Goal: Transaction & Acquisition: Purchase product/service

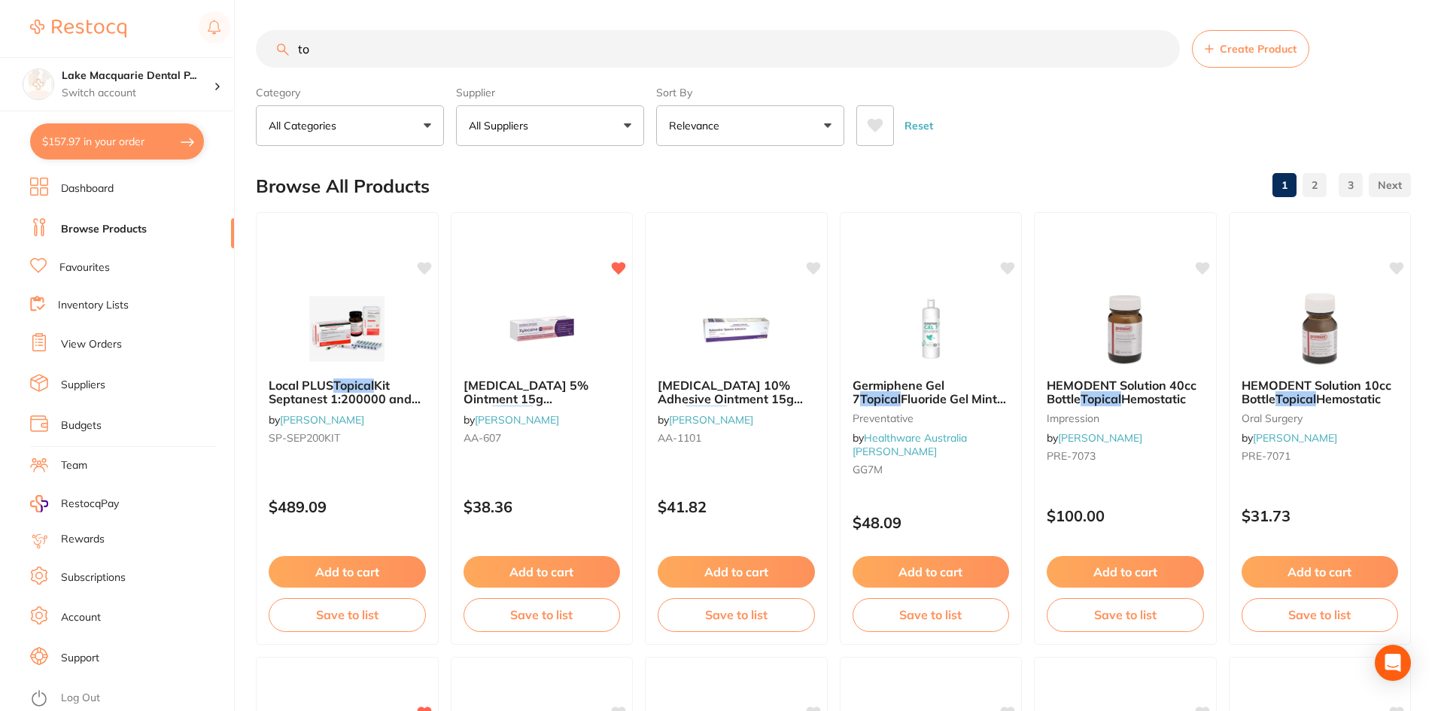
type input "t"
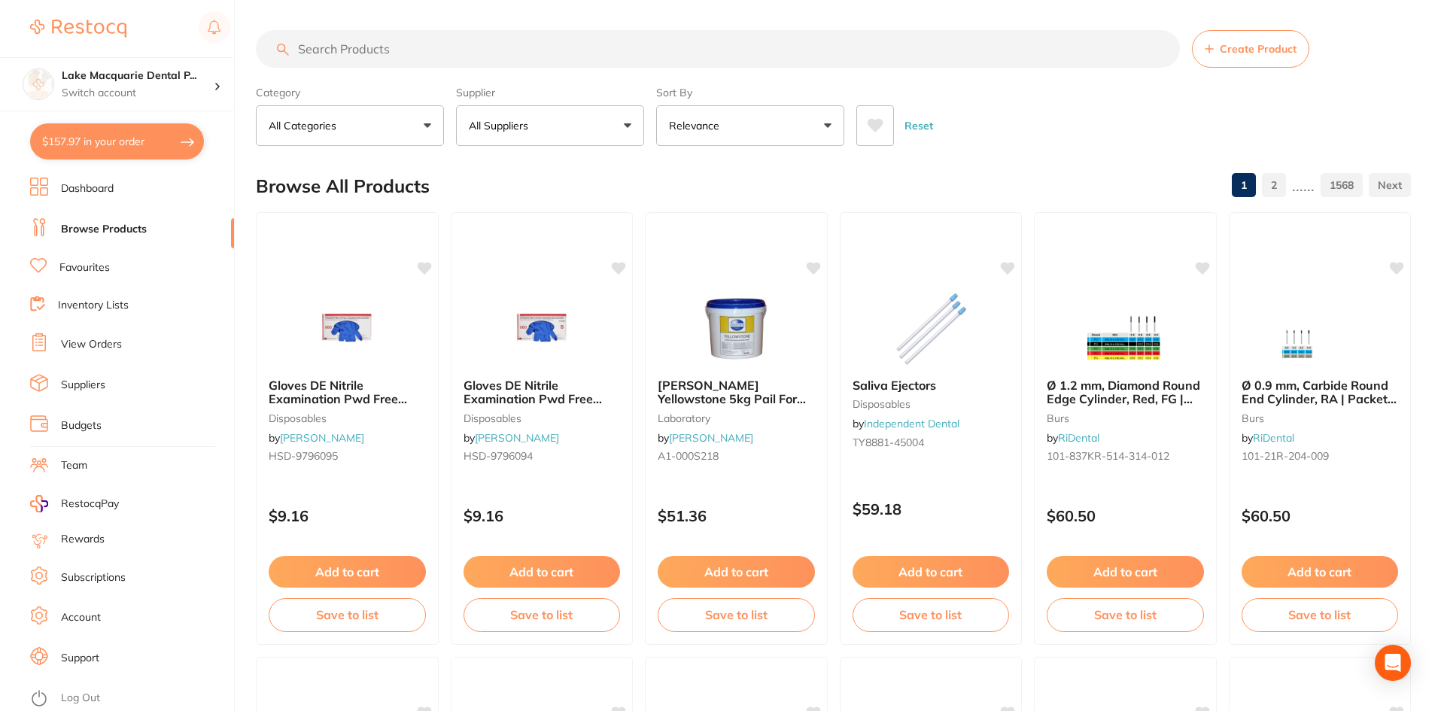
click at [380, 66] on input "search" at bounding box center [718, 49] width 924 height 38
click at [398, 50] on input "search" at bounding box center [718, 49] width 924 height 38
type input "protaper files"
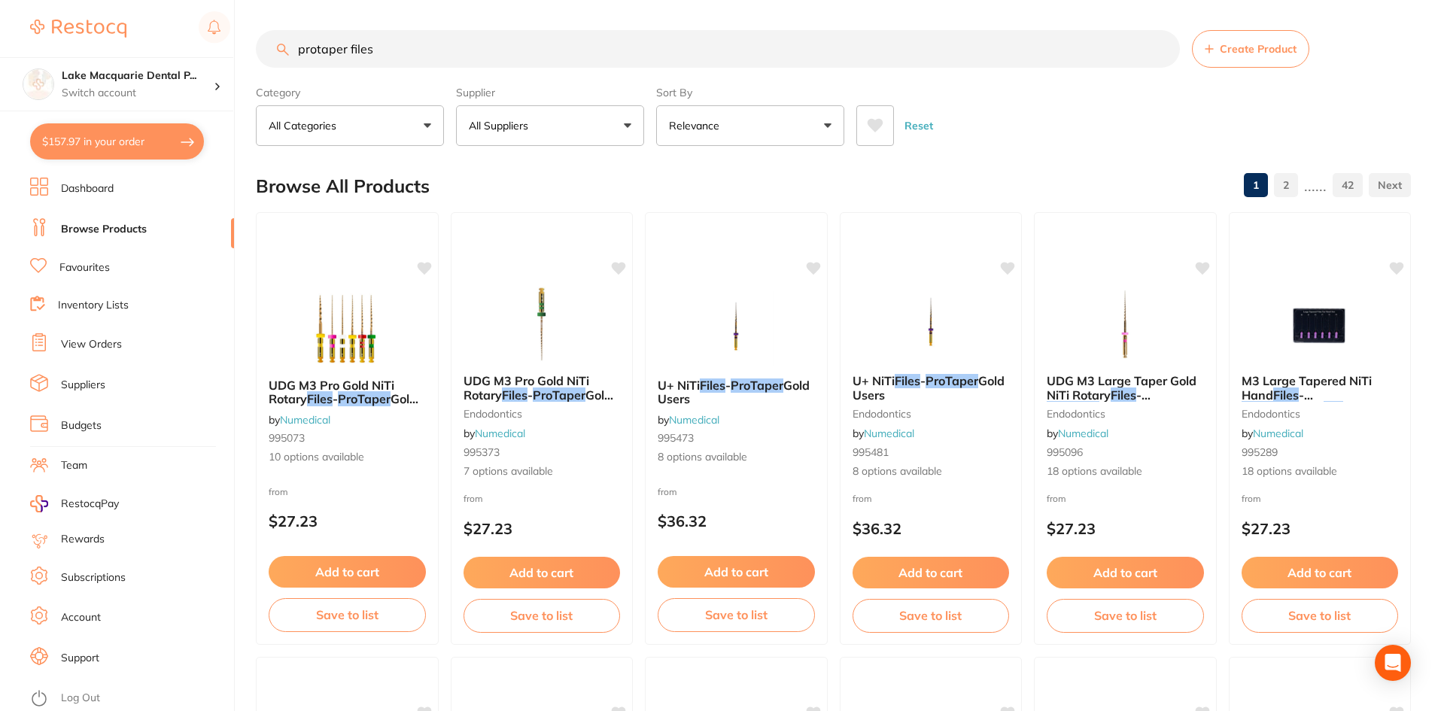
click at [63, 265] on link "Favourites" at bounding box center [84, 267] width 50 height 15
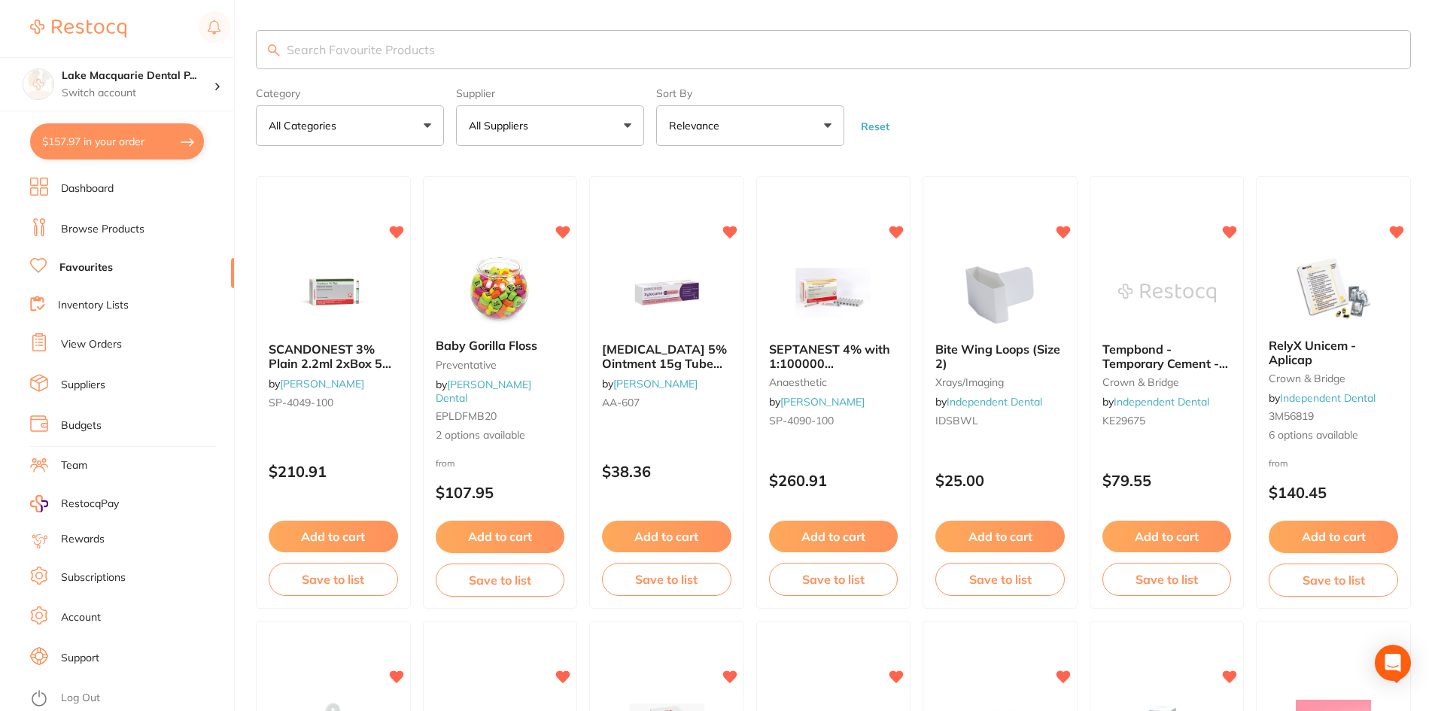
click at [615, 48] on input "search" at bounding box center [833, 49] width 1155 height 39
type input "protaper files"
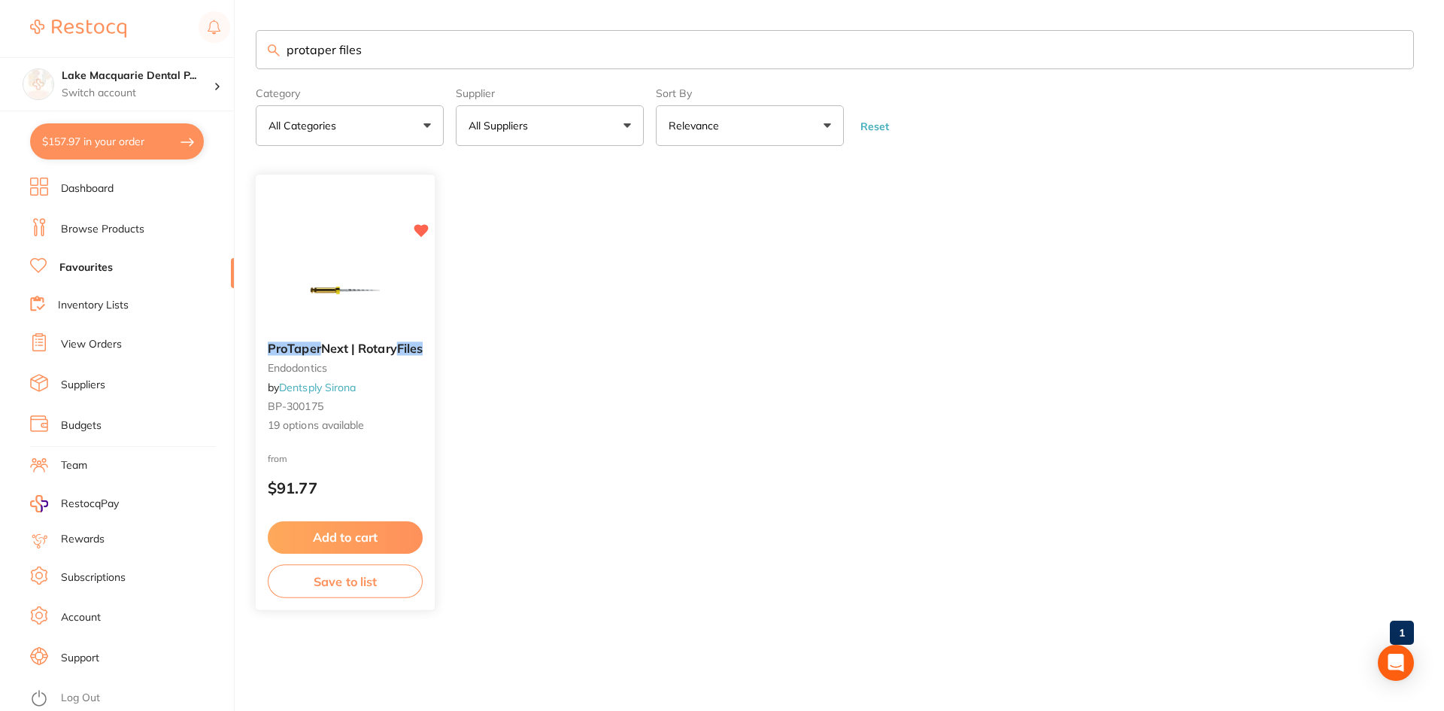
click at [335, 533] on button "Add to cart" at bounding box center [345, 537] width 155 height 32
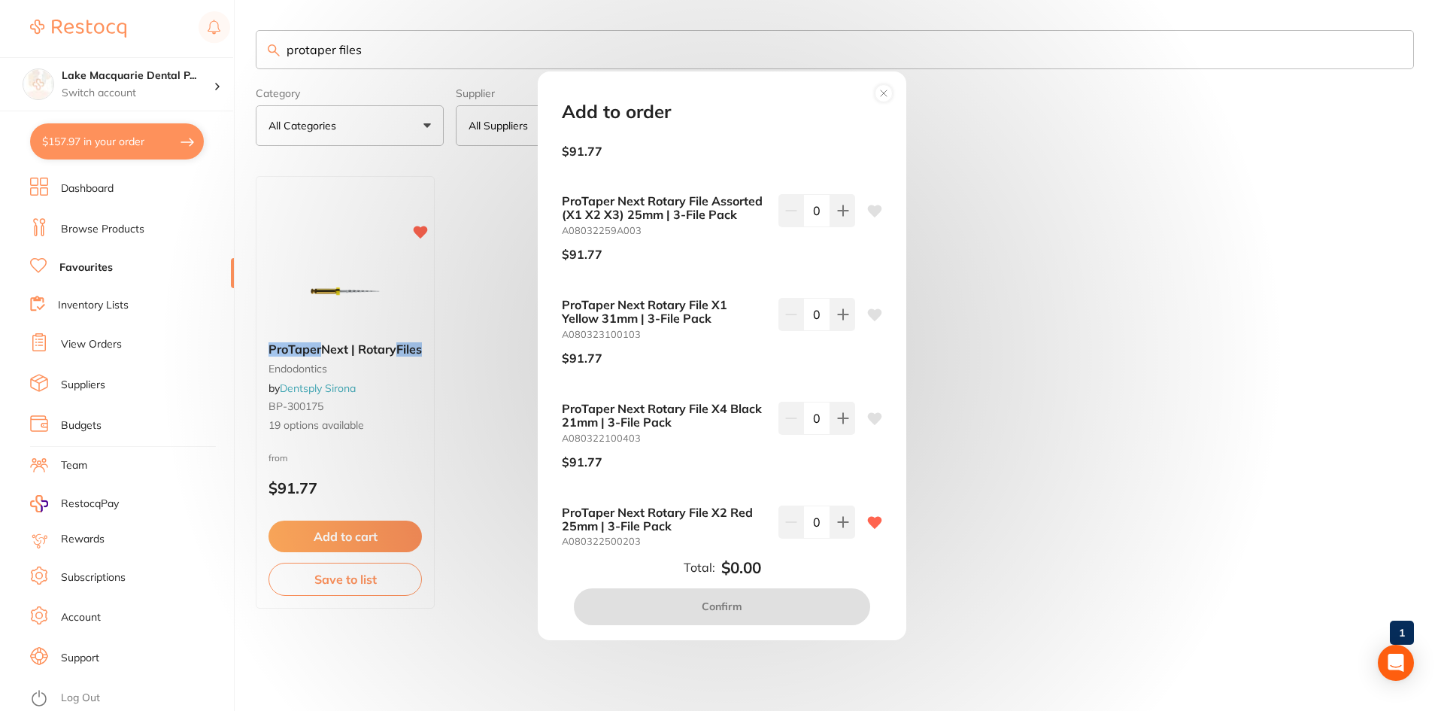
scroll to position [75, 0]
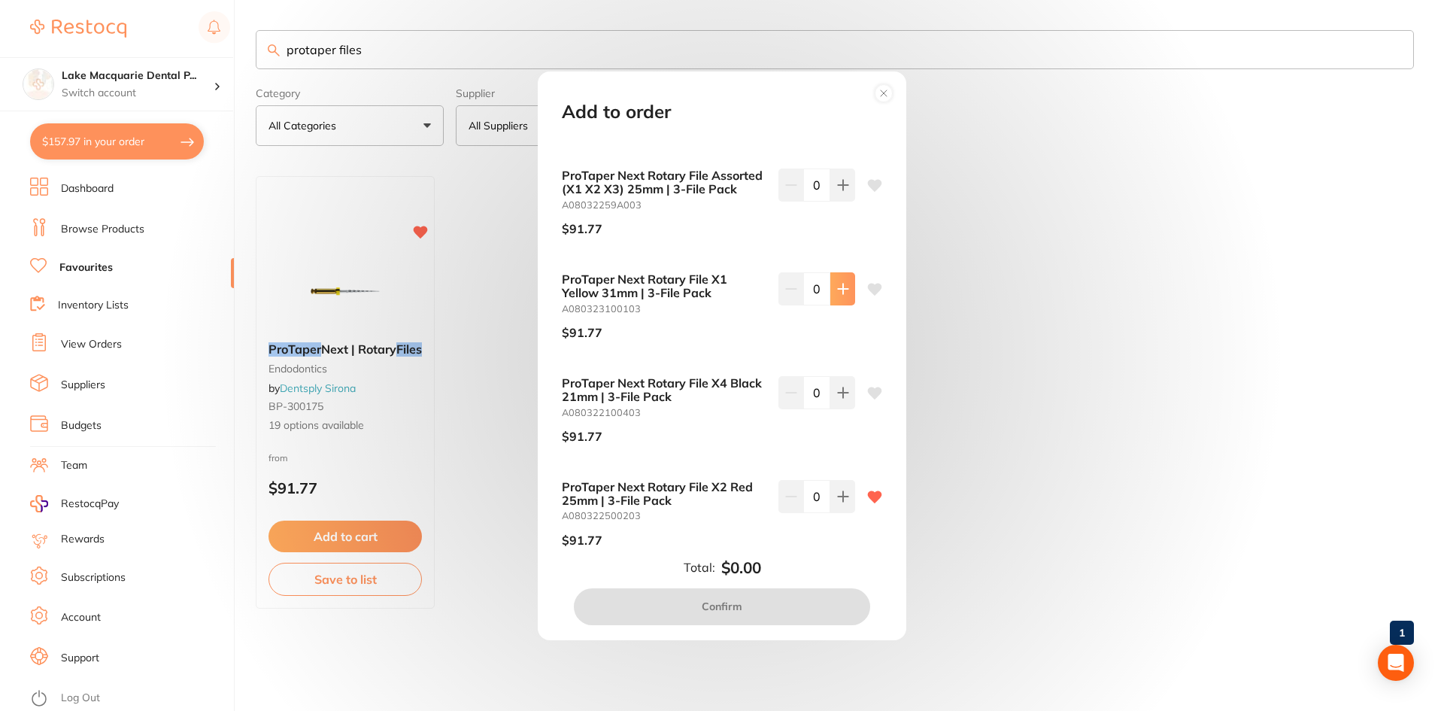
click at [842, 295] on icon at bounding box center [843, 289] width 12 height 12
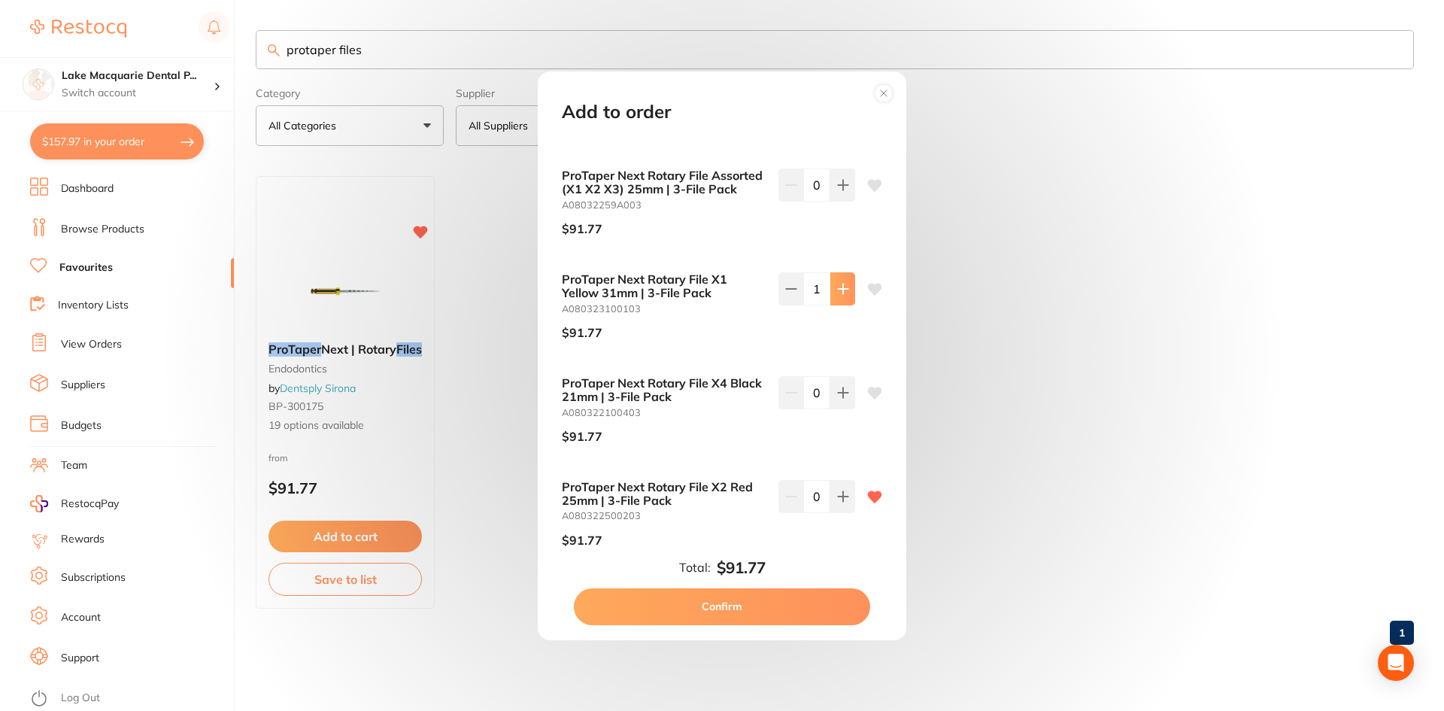
click at [842, 295] on icon at bounding box center [843, 289] width 12 height 12
click at [788, 295] on icon at bounding box center [791, 289] width 12 height 12
click at [794, 305] on button at bounding box center [791, 288] width 25 height 33
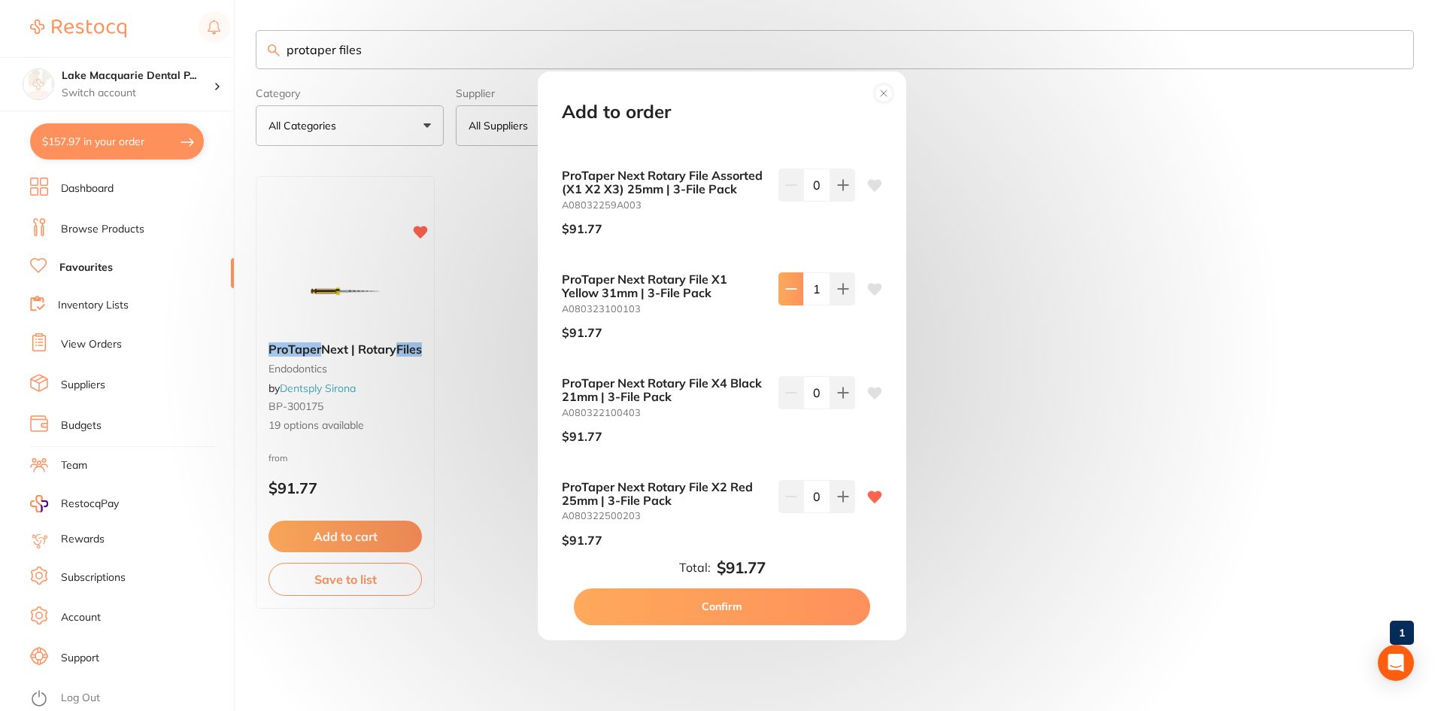
type input "0"
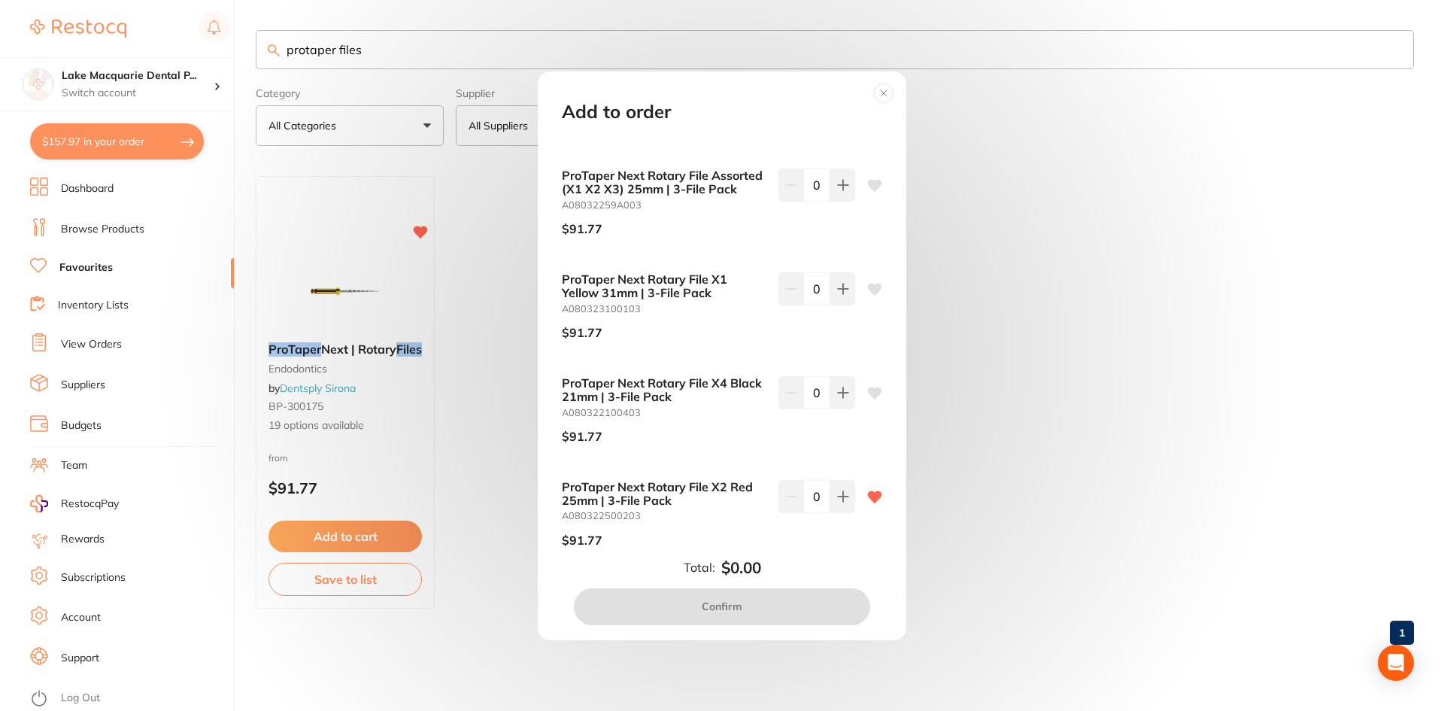
drag, startPoint x: 901, startPoint y: 202, endPoint x: 897, endPoint y: 250, distance: 48.3
click at [897, 250] on div "Add to order ProTaper Next Rotary File Assorted (X1 X2 X3) 21mm | 3-File Pack A…" at bounding box center [722, 355] width 369 height 569
drag, startPoint x: 896, startPoint y: 214, endPoint x: 896, endPoint y: 254, distance: 39.9
click at [896, 254] on div "ProTaper Next Rotary File Assorted (X1 X2 X3) 21mm | 3-File Pack A08032219A003 …" at bounding box center [722, 345] width 357 height 411
drag, startPoint x: 891, startPoint y: 221, endPoint x: 892, endPoint y: 232, distance: 10.6
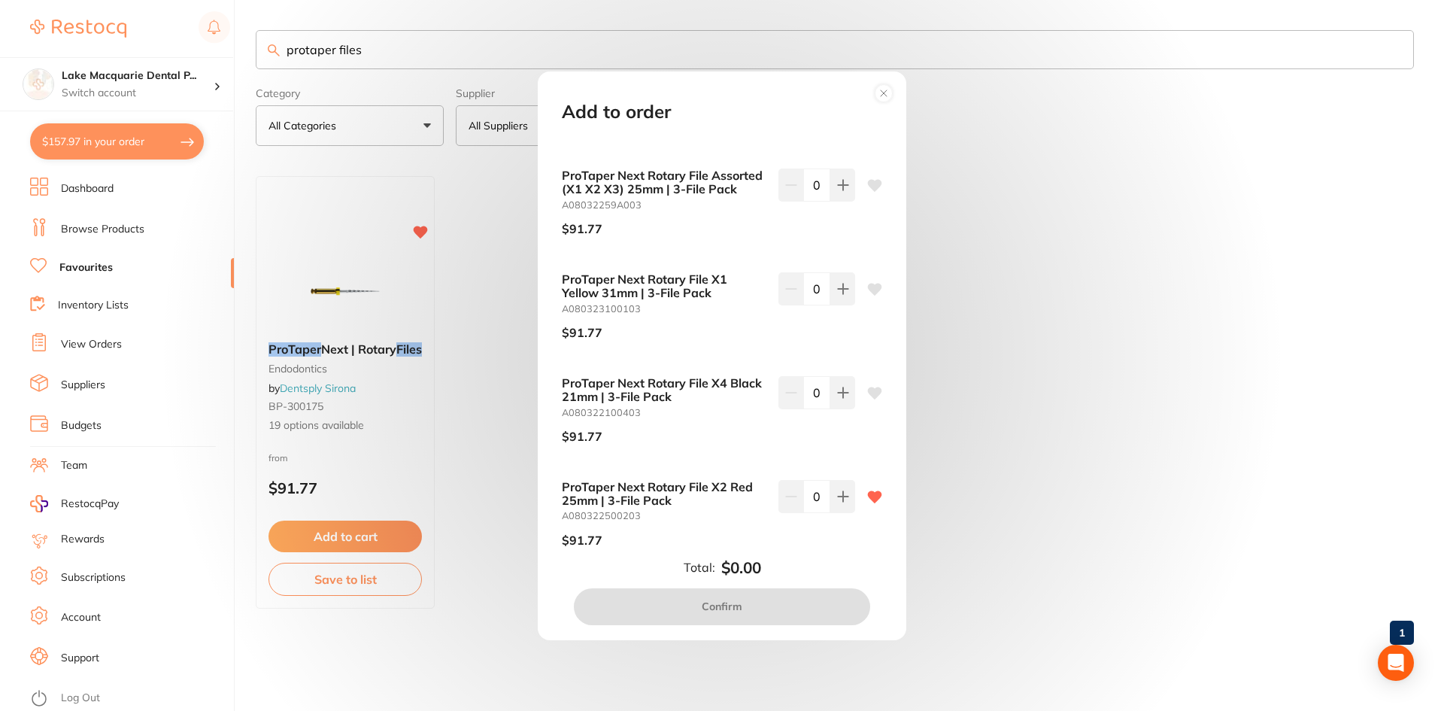
click at [892, 232] on div "ProTaper Next Rotary File Assorted (X1 X2 X3) 21mm | 3-File Pack A08032219A003 …" at bounding box center [722, 345] width 357 height 411
drag, startPoint x: 900, startPoint y: 214, endPoint x: 900, endPoint y: 141, distance: 72.2
click at [900, 142] on div "Add to order ProTaper Next Rotary File Assorted (X1 X2 X3) 21mm | 3-File Pack A…" at bounding box center [722, 355] width 369 height 569
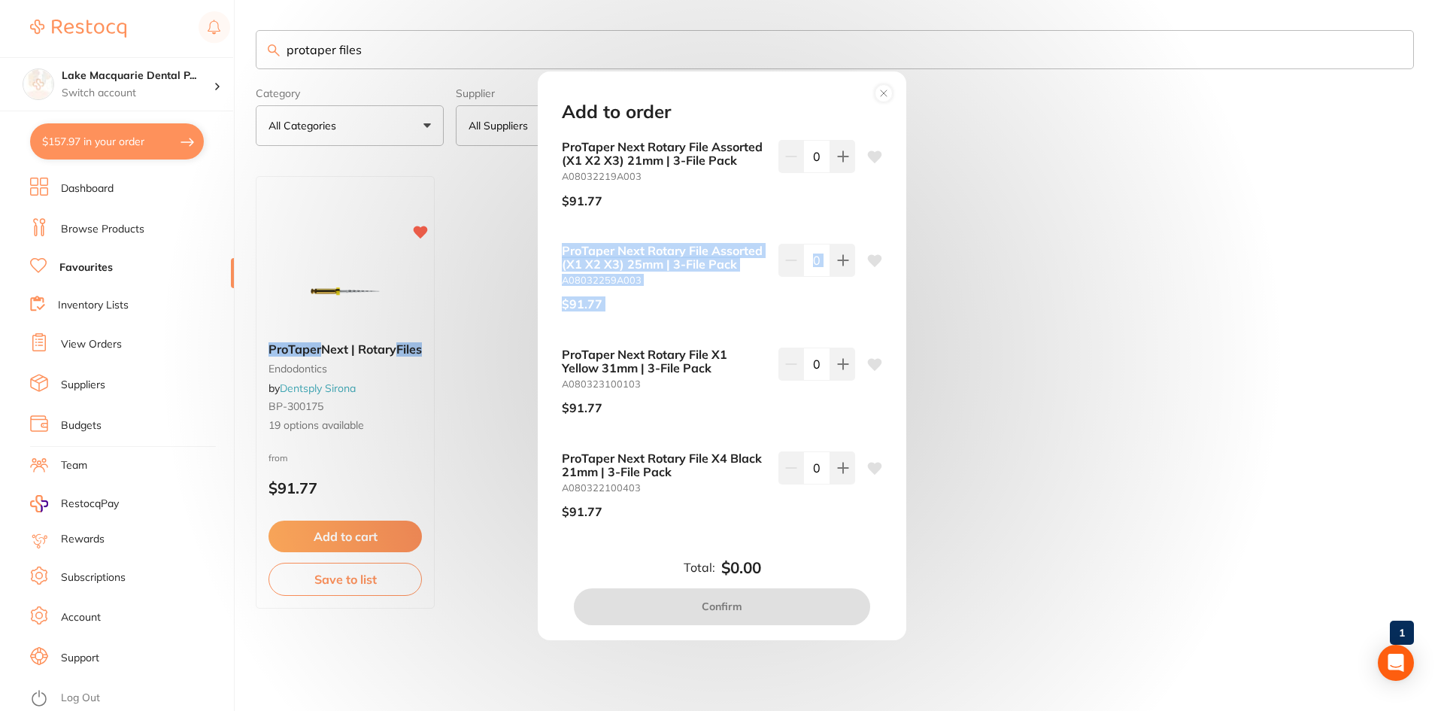
click at [1022, 261] on div "Add to order ProTaper Next Rotary File Assorted (X1 X2 X3) 21mm | 3-File Pack A…" at bounding box center [722, 355] width 1444 height 711
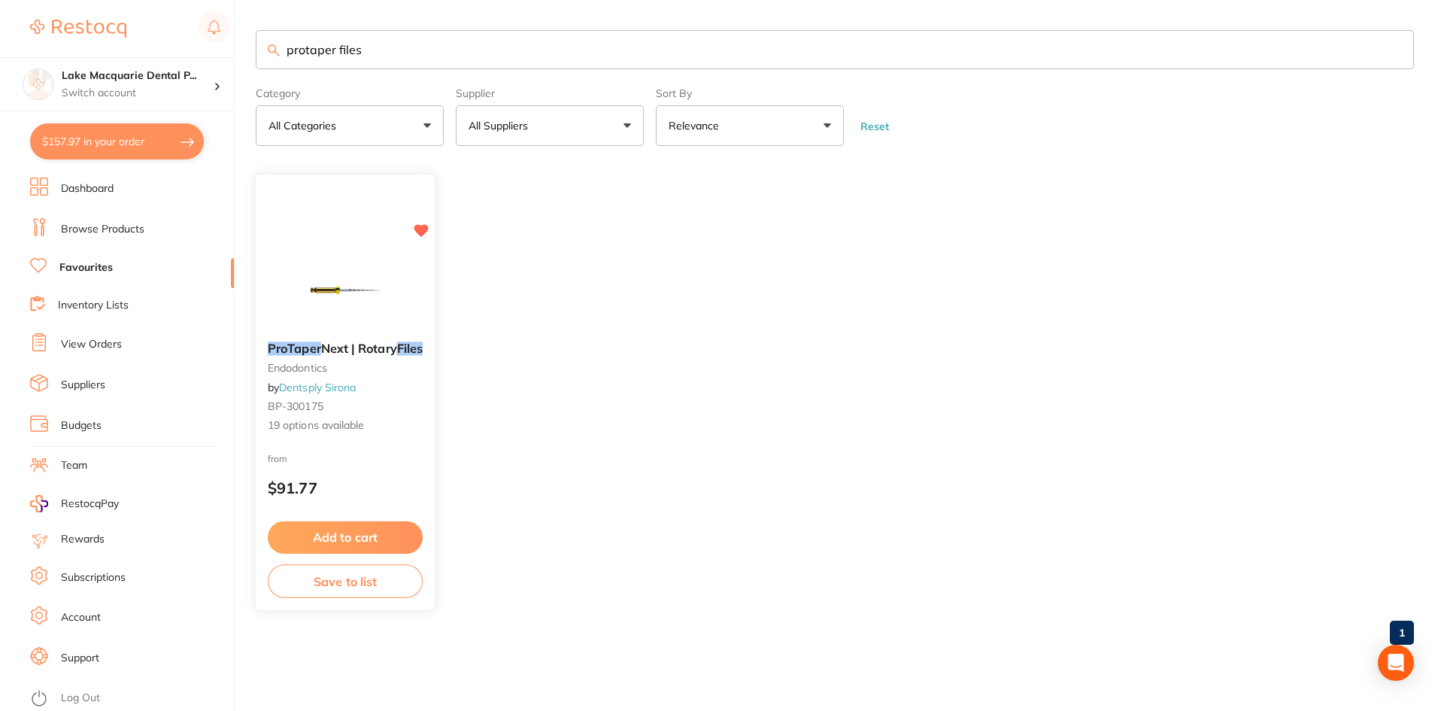
click at [349, 537] on button "Add to cart" at bounding box center [345, 537] width 155 height 32
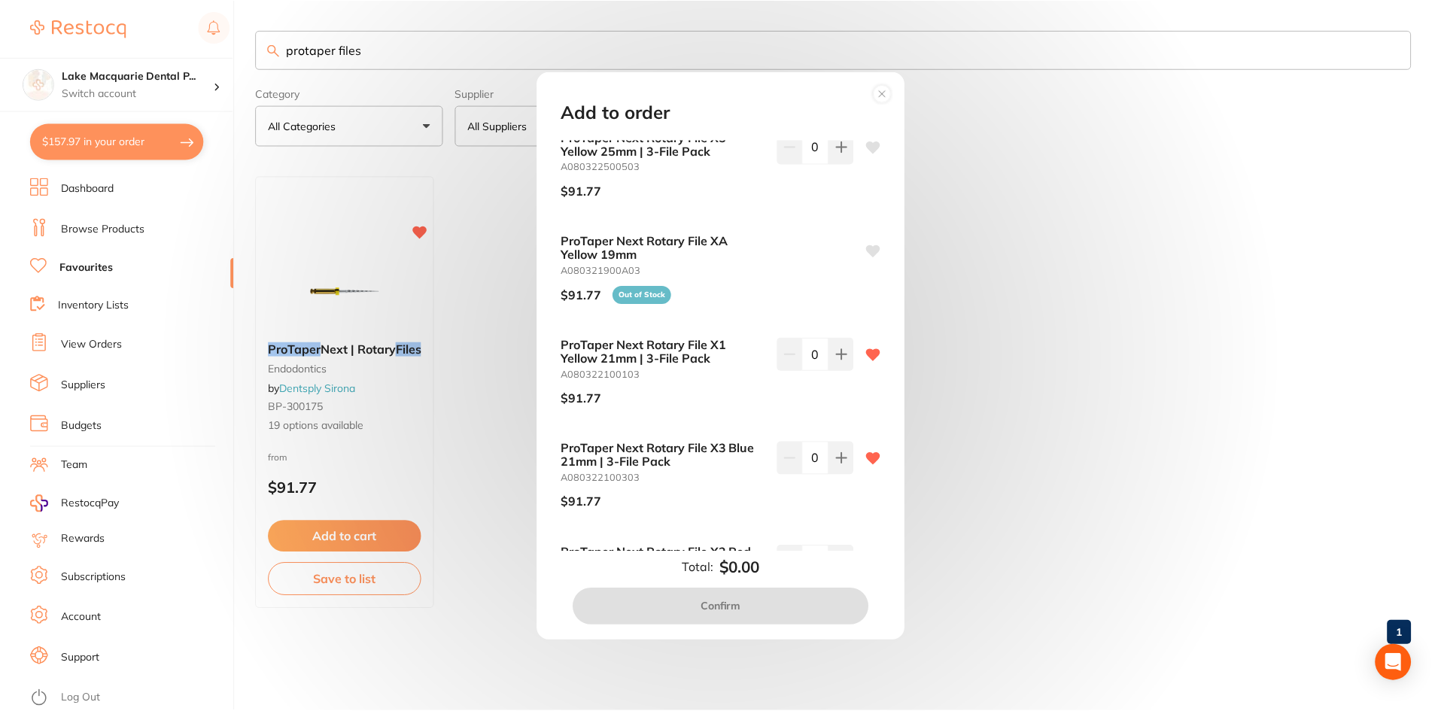
scroll to position [806, 0]
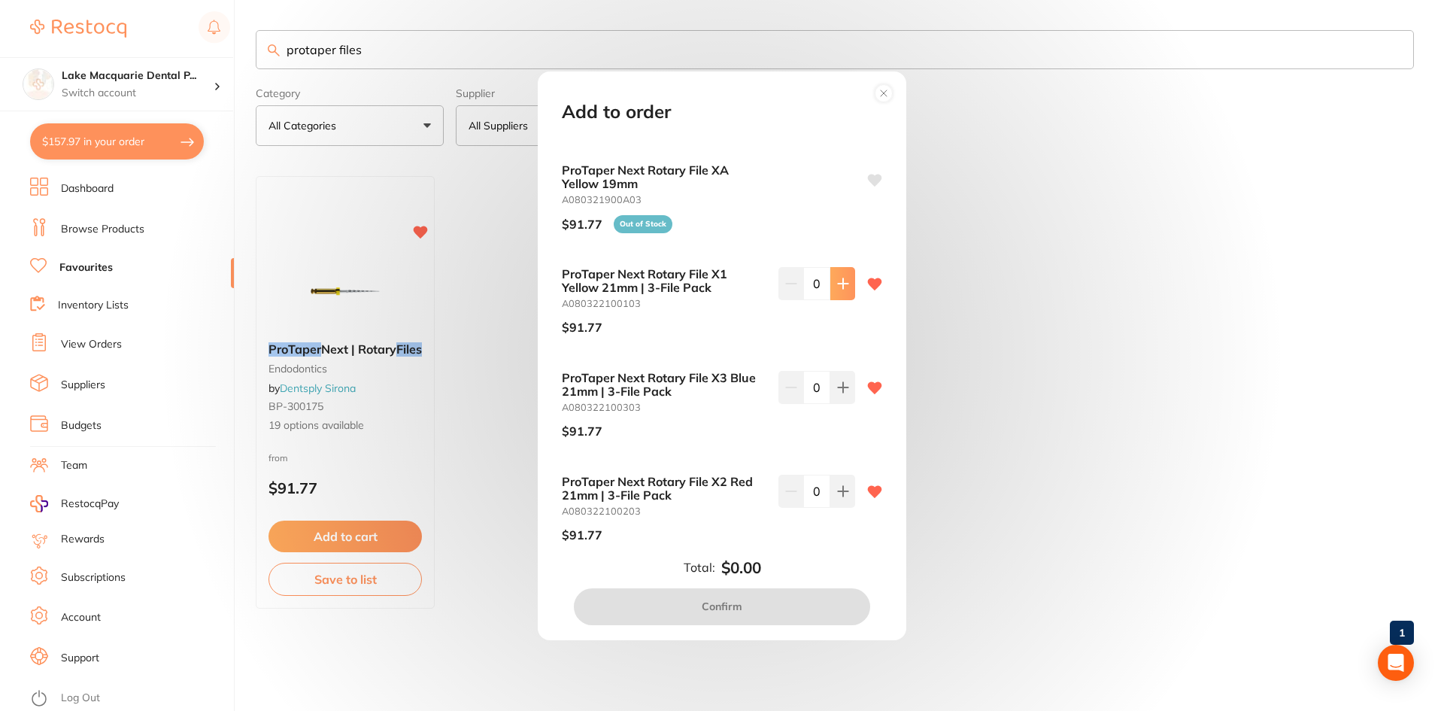
click at [837, 290] on icon at bounding box center [843, 284] width 12 height 12
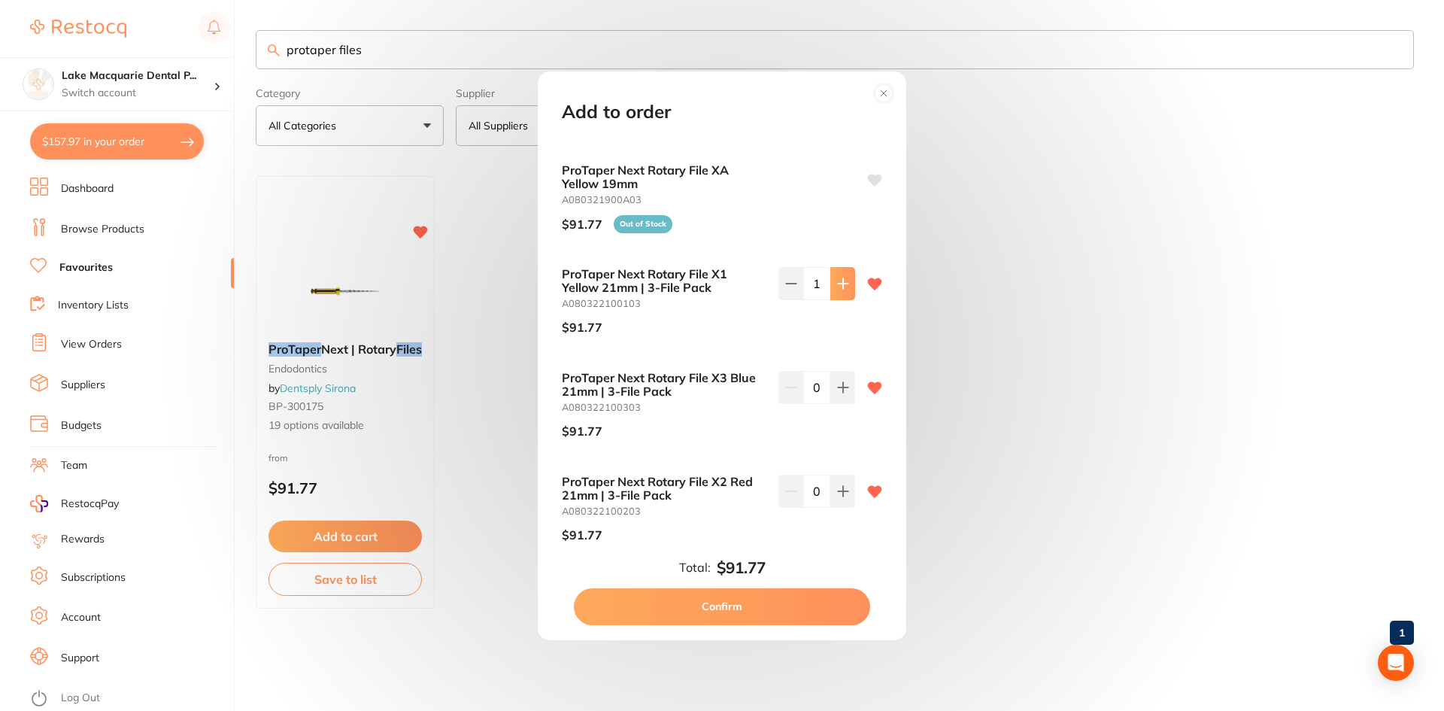
click at [837, 290] on icon at bounding box center [843, 284] width 12 height 12
type input "2"
click at [850, 508] on button at bounding box center [842, 491] width 25 height 33
type input "2"
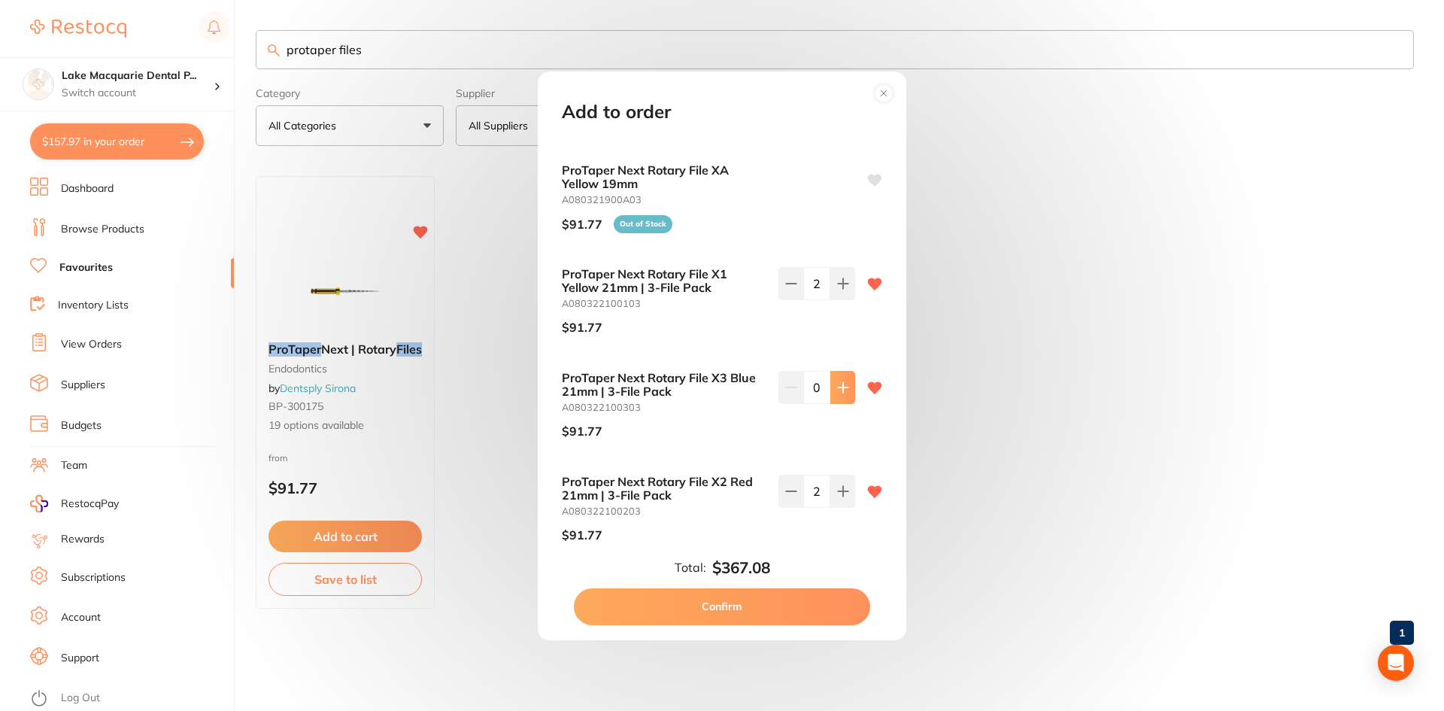
click at [843, 393] on icon at bounding box center [843, 387] width 12 height 12
type input "1"
click at [706, 603] on button "Confirm" at bounding box center [722, 606] width 296 height 36
checkbox input "false"
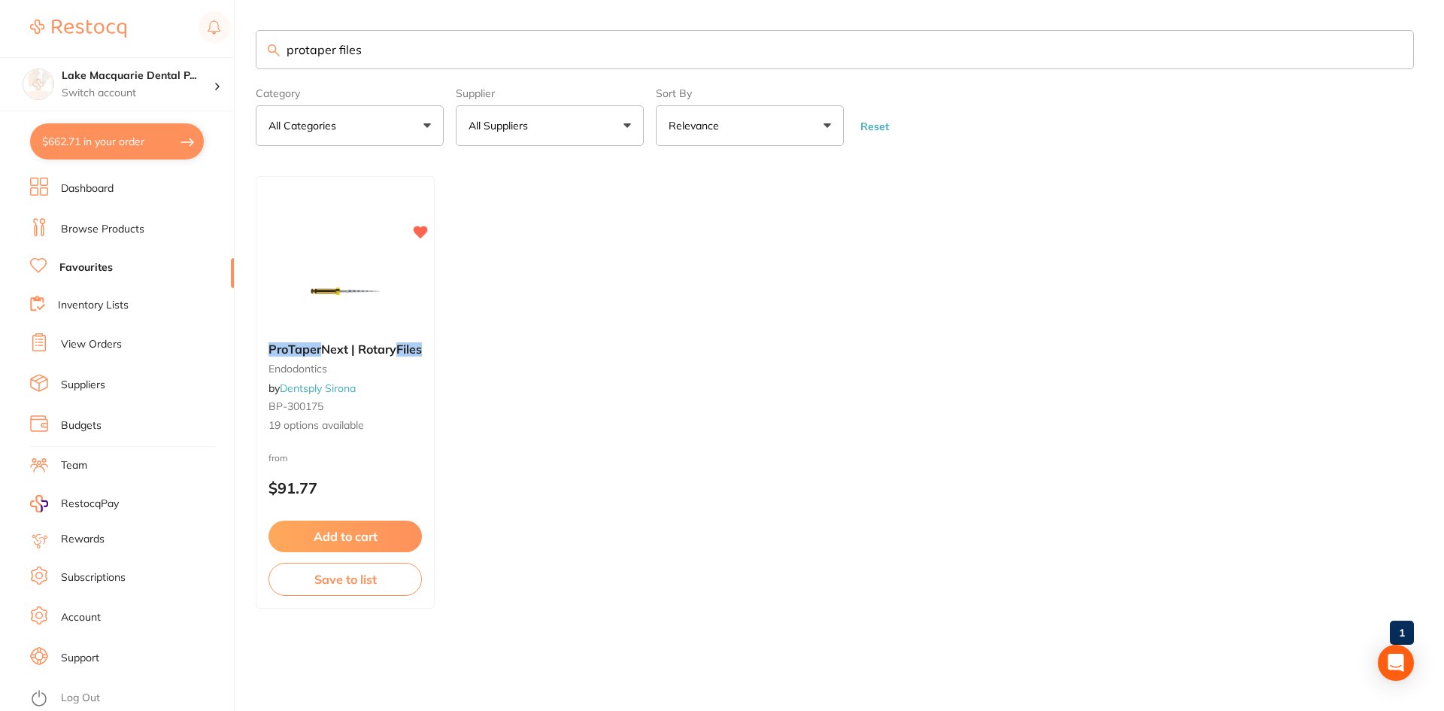
click at [391, 47] on input "protaper files" at bounding box center [835, 49] width 1158 height 39
type input "p"
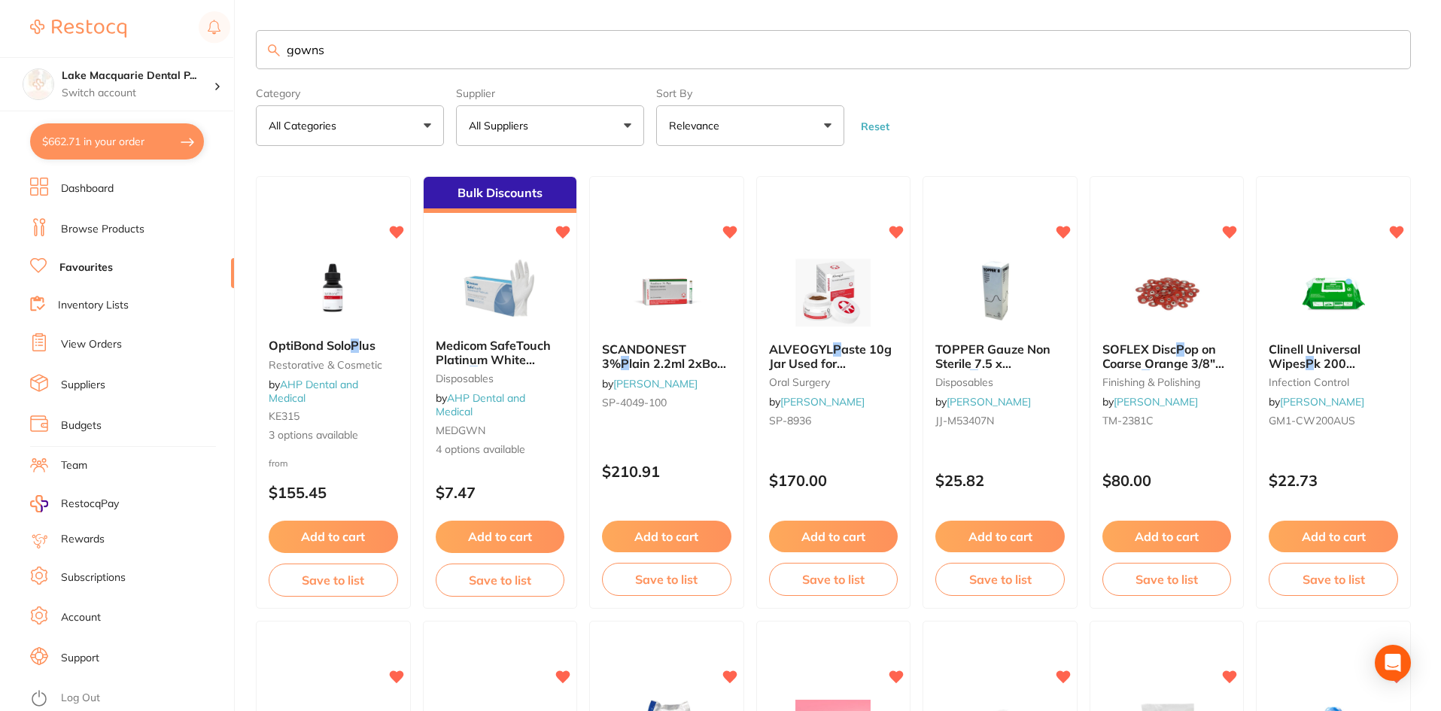
type input "gowns"
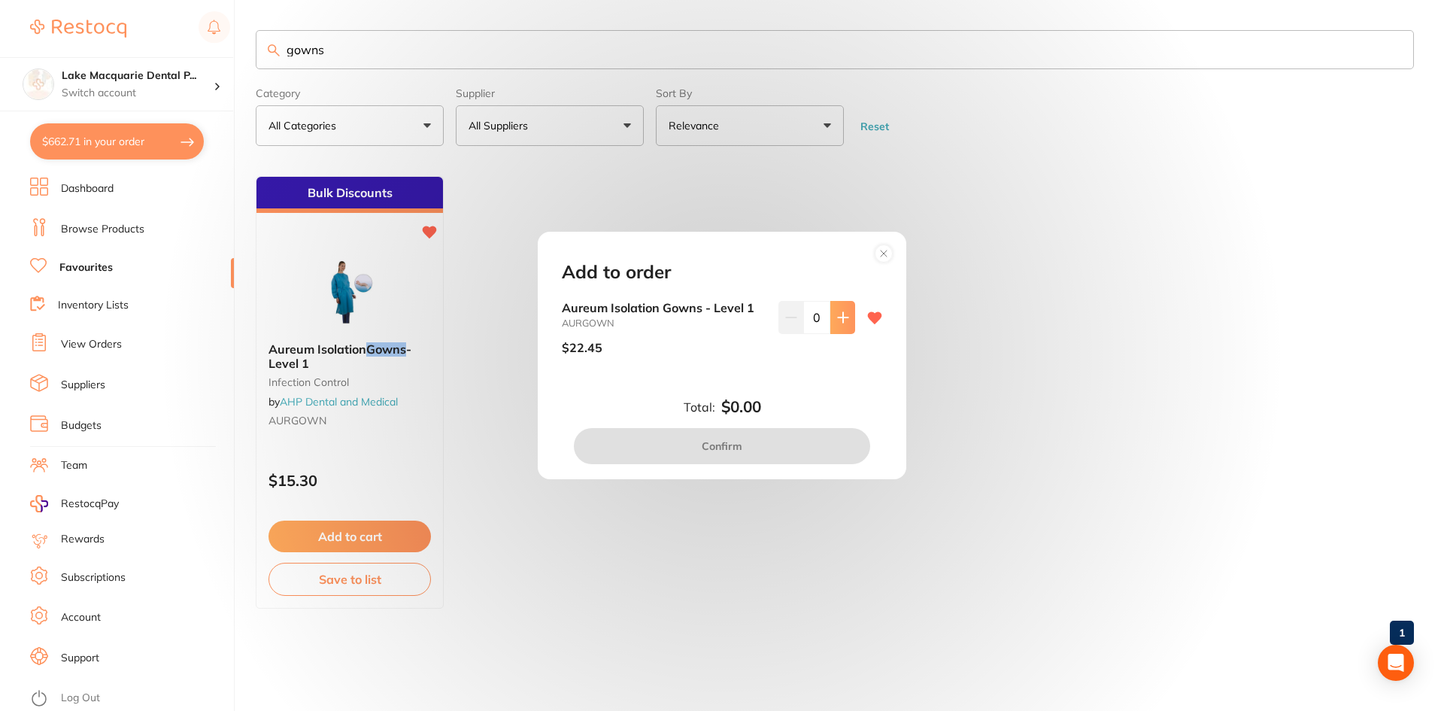
click at [843, 315] on icon at bounding box center [843, 317] width 12 height 12
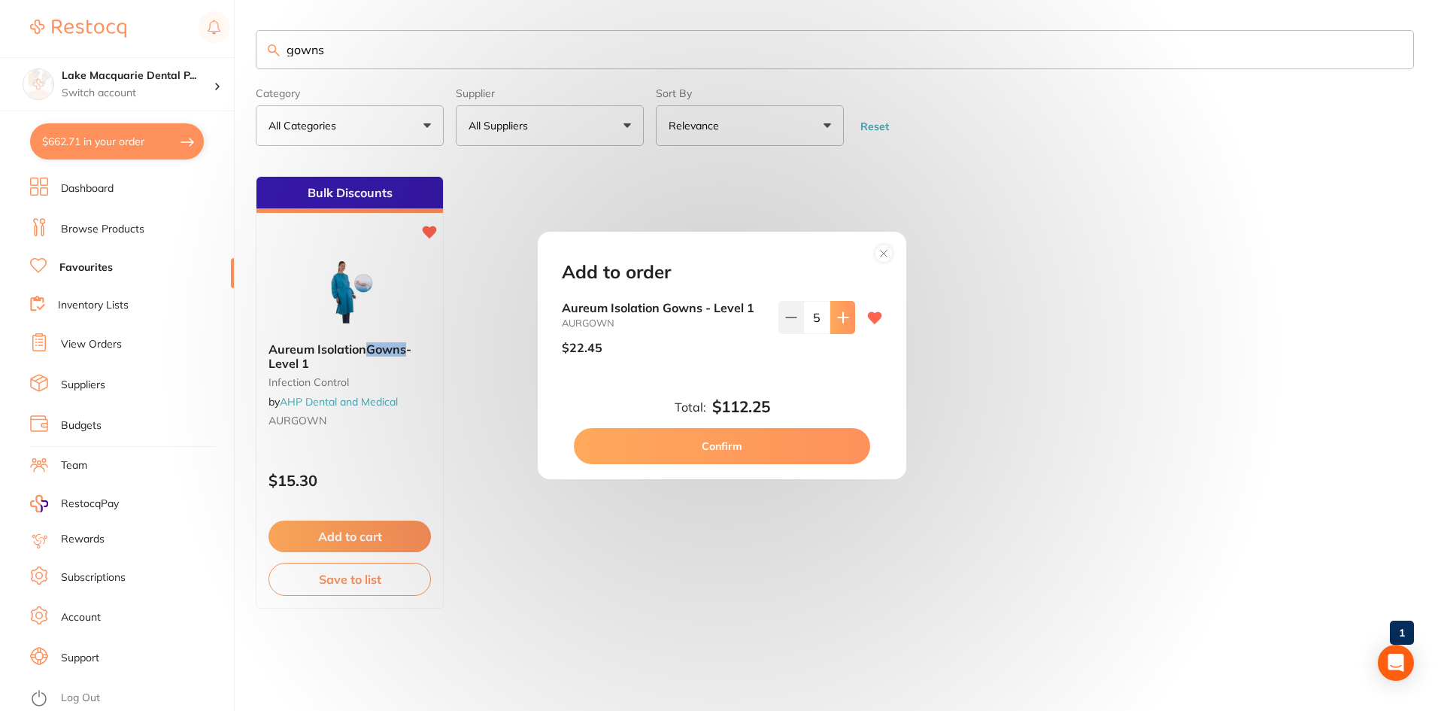
click at [843, 315] on icon at bounding box center [843, 317] width 12 height 12
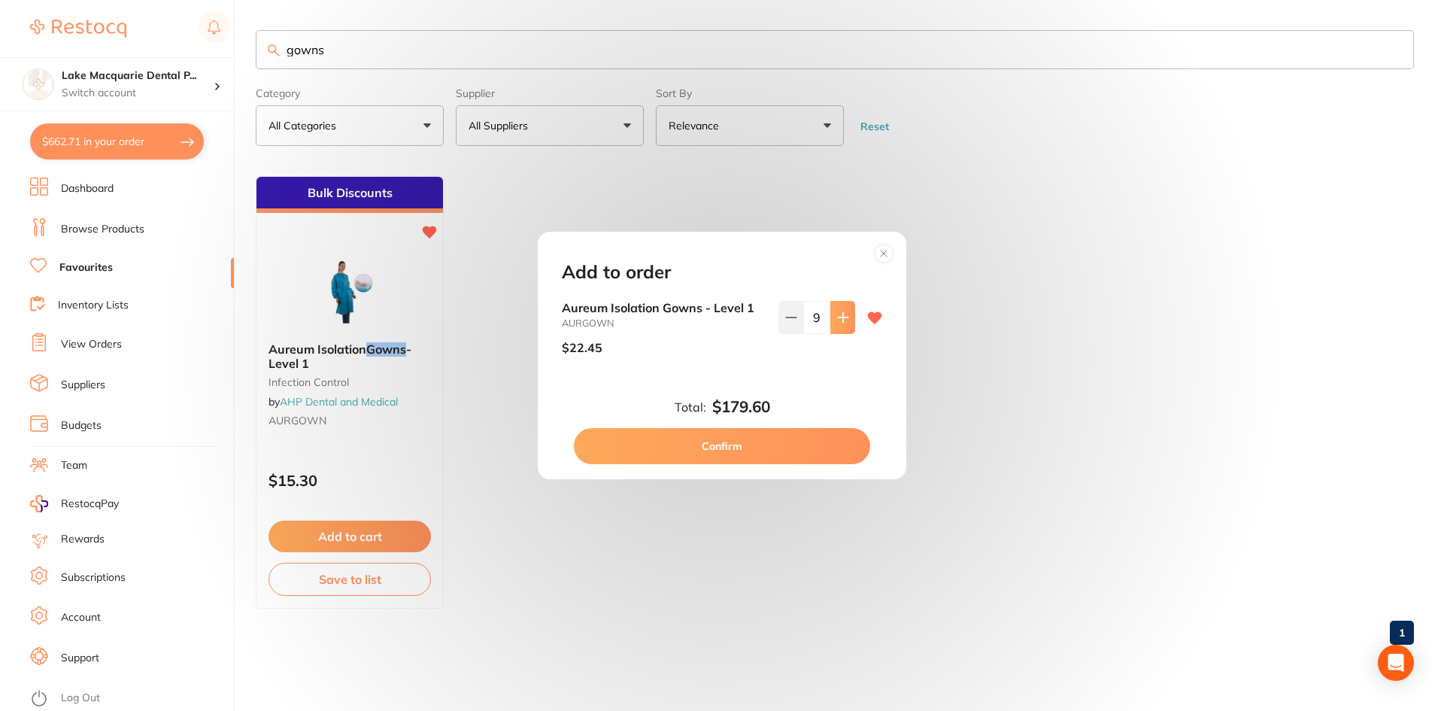
type input "10"
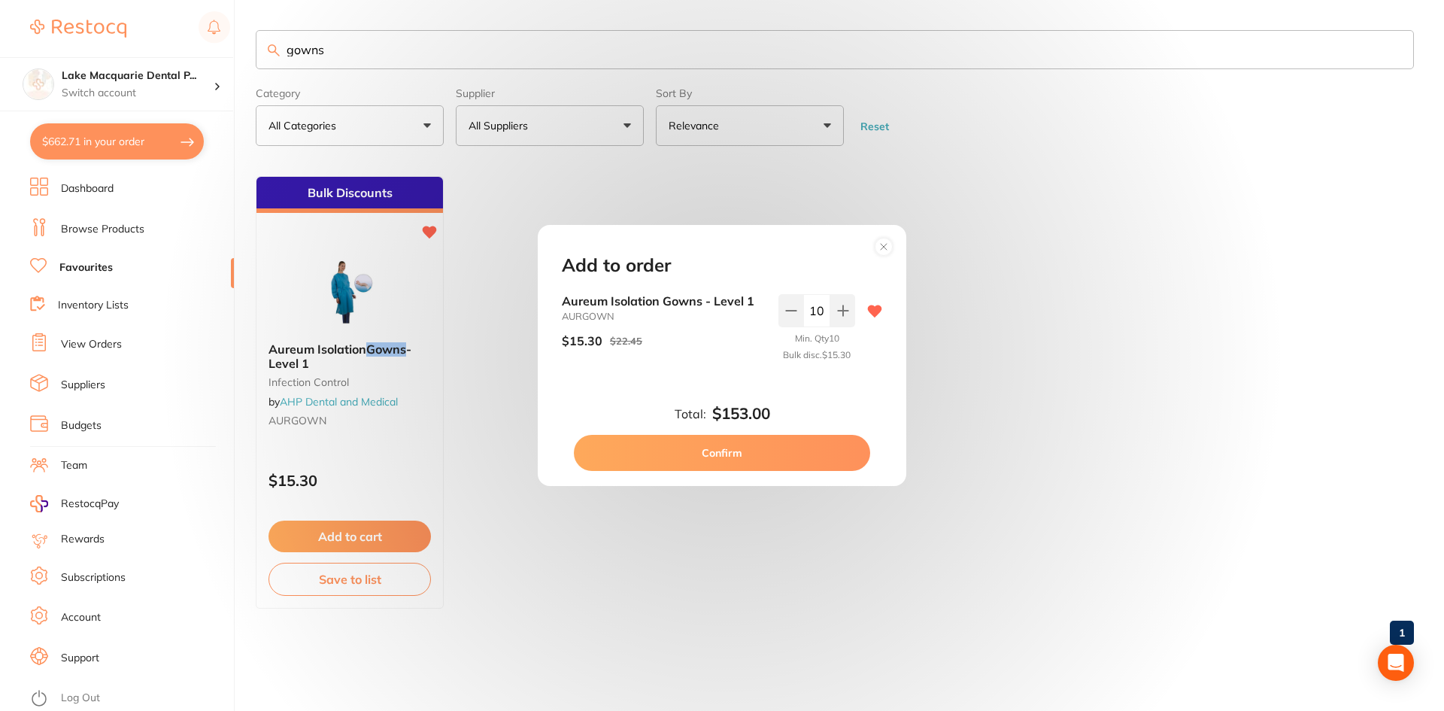
click at [738, 445] on button "Confirm" at bounding box center [722, 453] width 296 height 36
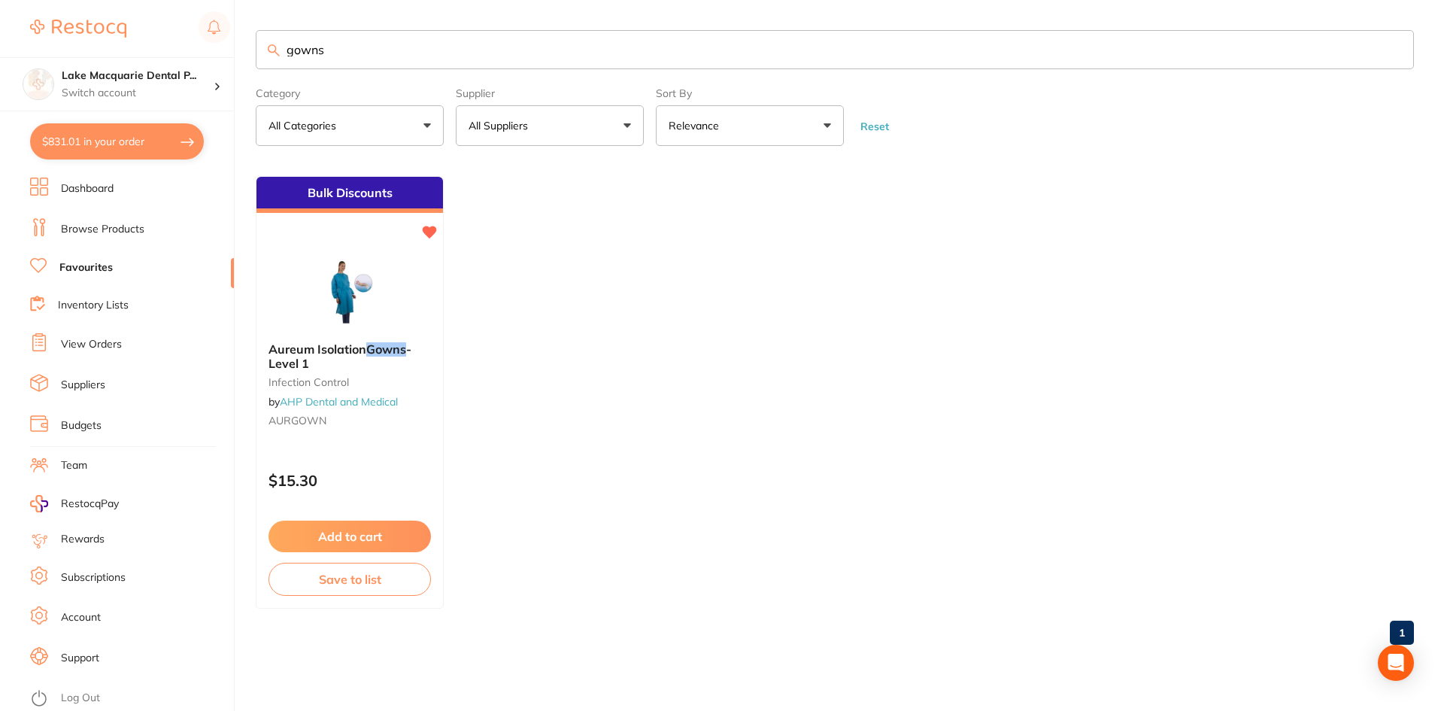
click at [354, 61] on input "gowns" at bounding box center [835, 49] width 1158 height 39
type input "g"
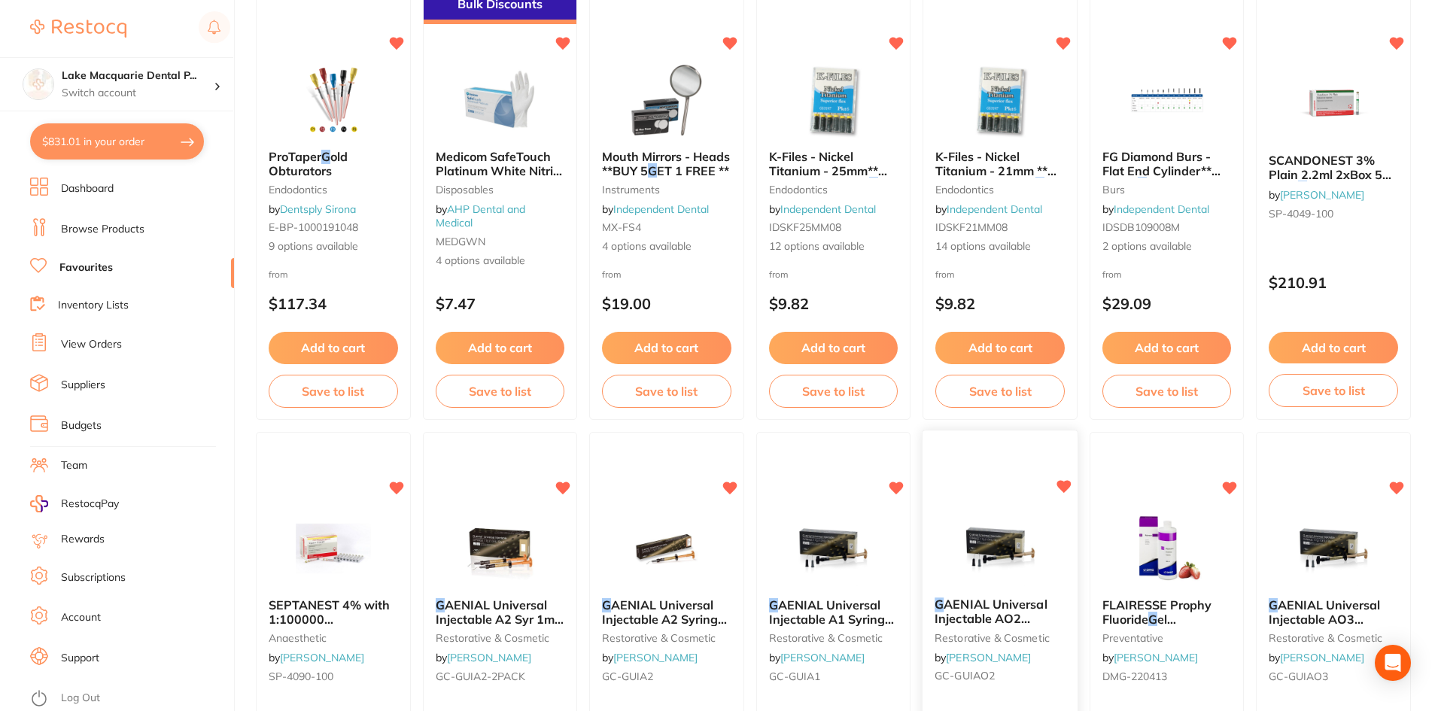
scroll to position [0, 0]
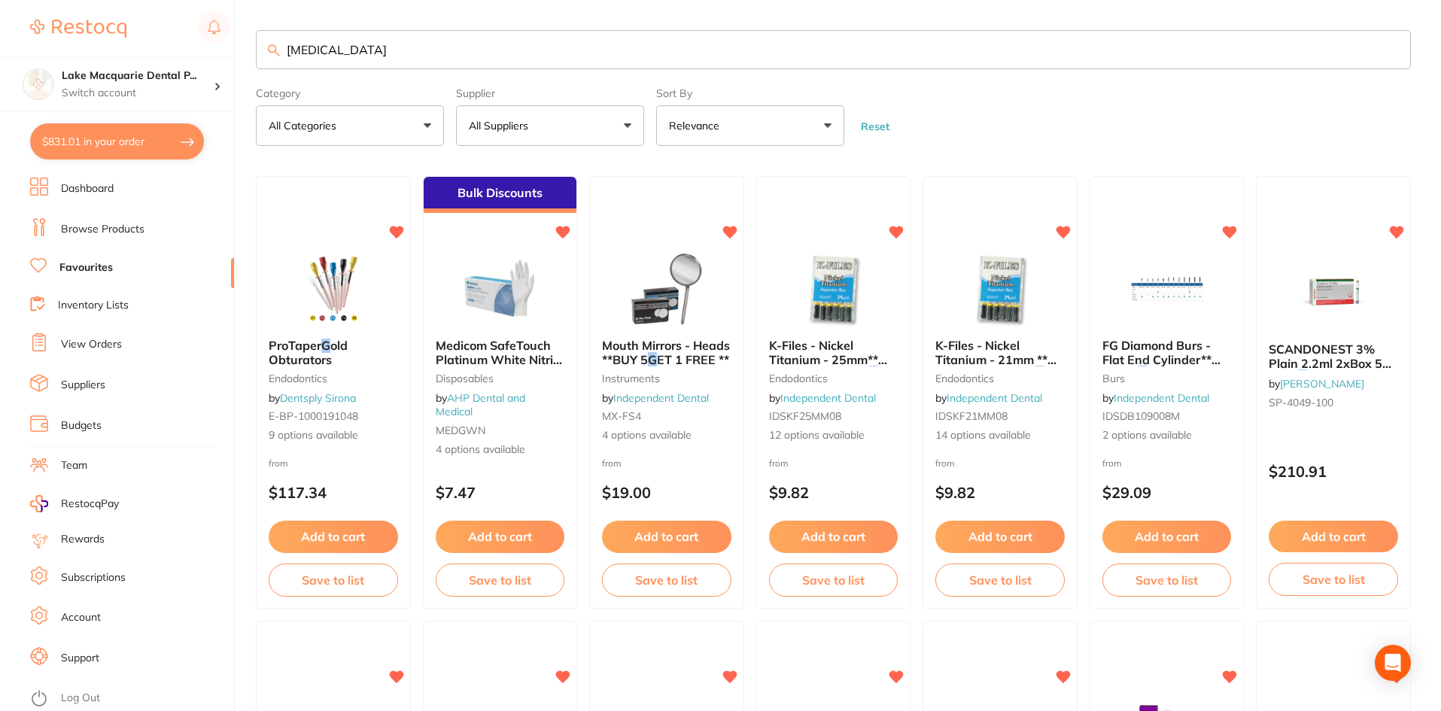
type input "[MEDICAL_DATA]"
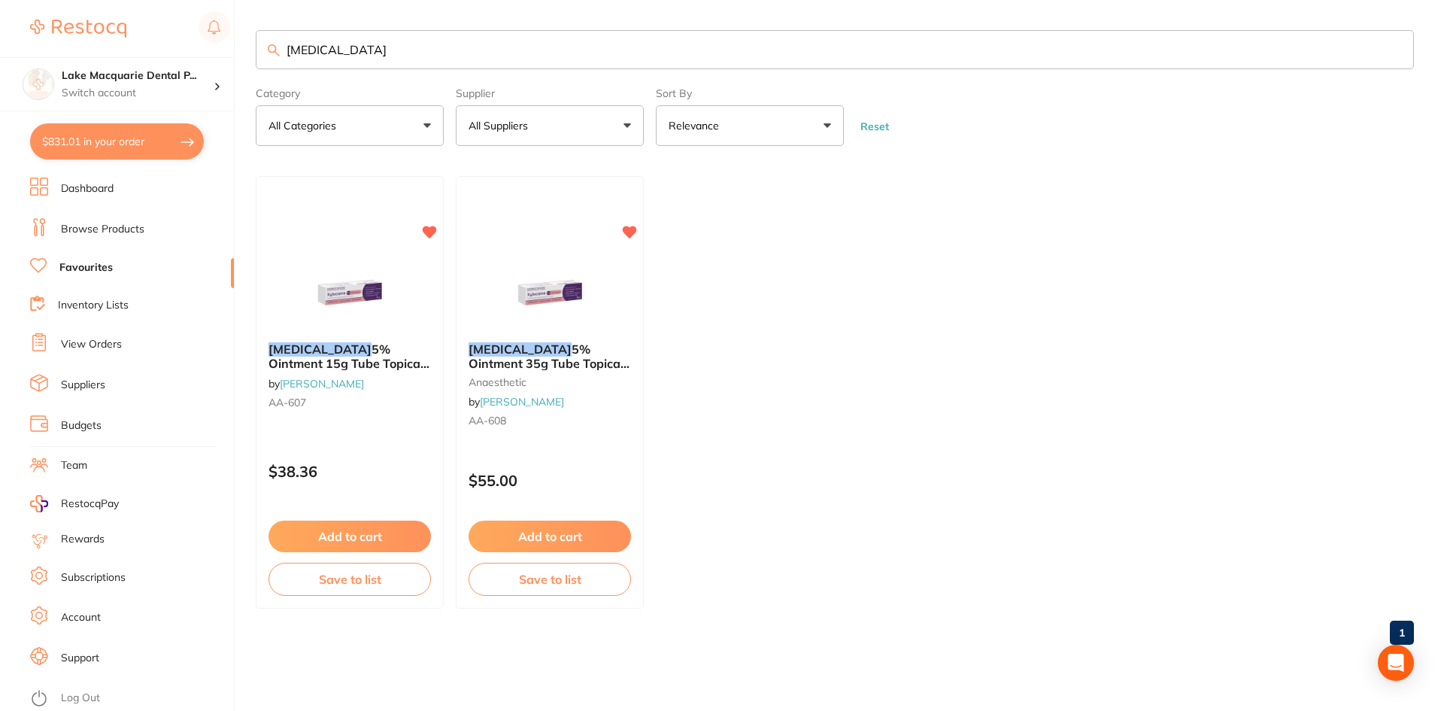
click at [90, 189] on link "Dashboard" at bounding box center [87, 188] width 53 height 15
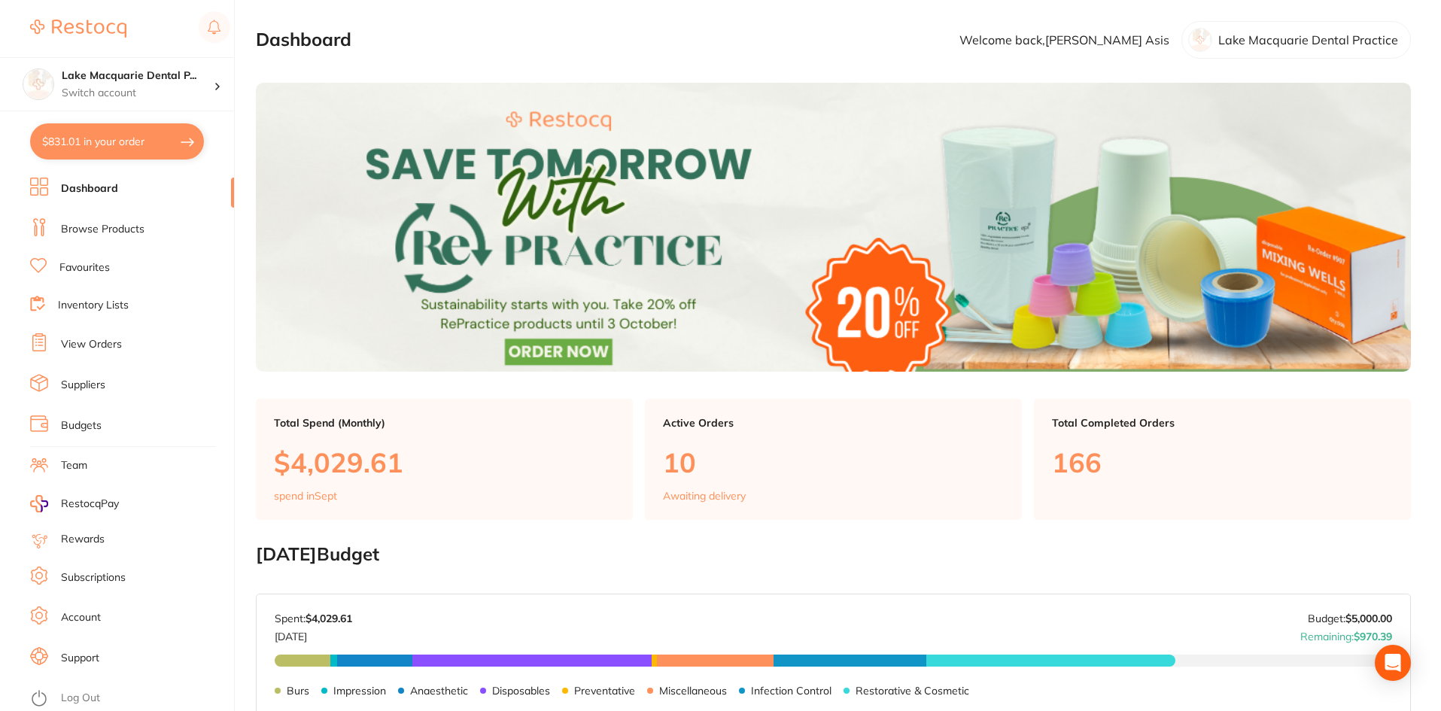
click at [90, 228] on link "Browse Products" at bounding box center [102, 229] width 83 height 15
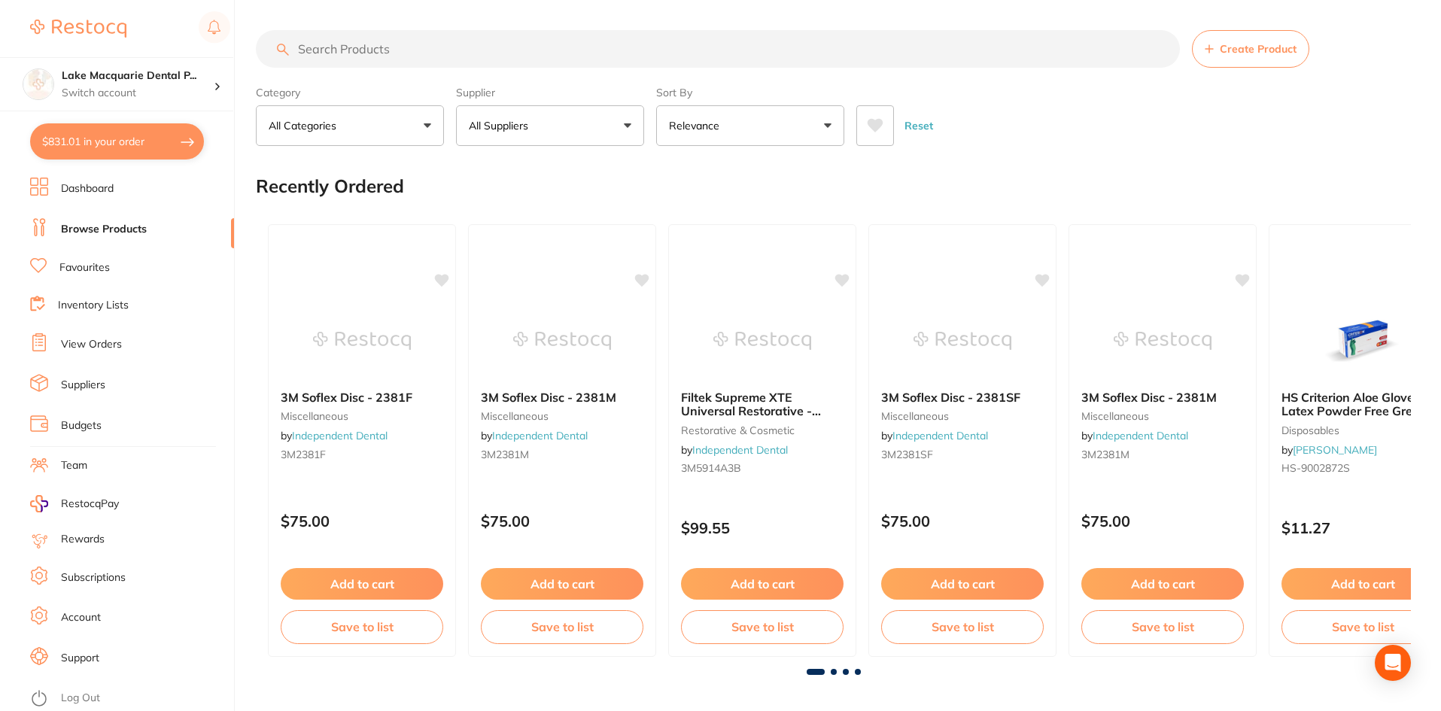
click at [327, 57] on input "search" at bounding box center [718, 49] width 924 height 38
type input "[MEDICAL_DATA]"
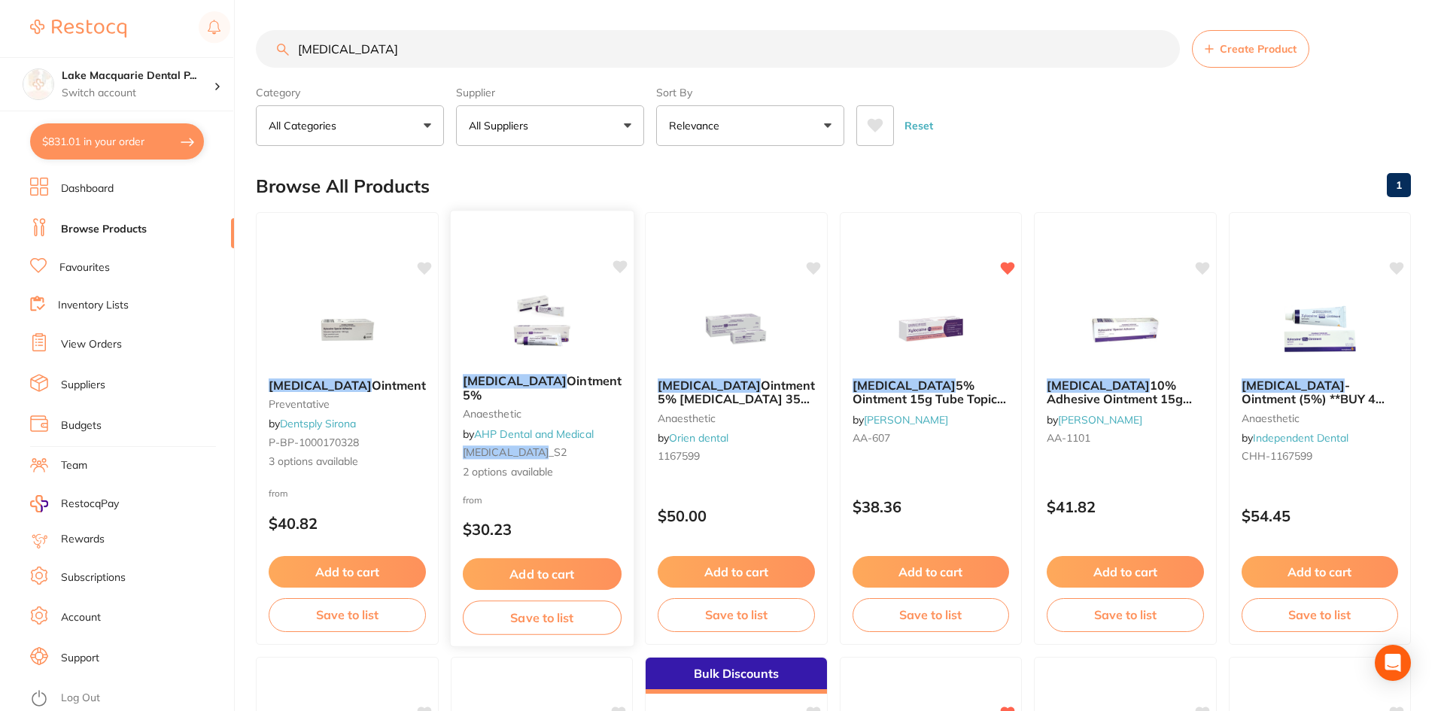
click at [539, 566] on button "Add to cart" at bounding box center [541, 574] width 159 height 32
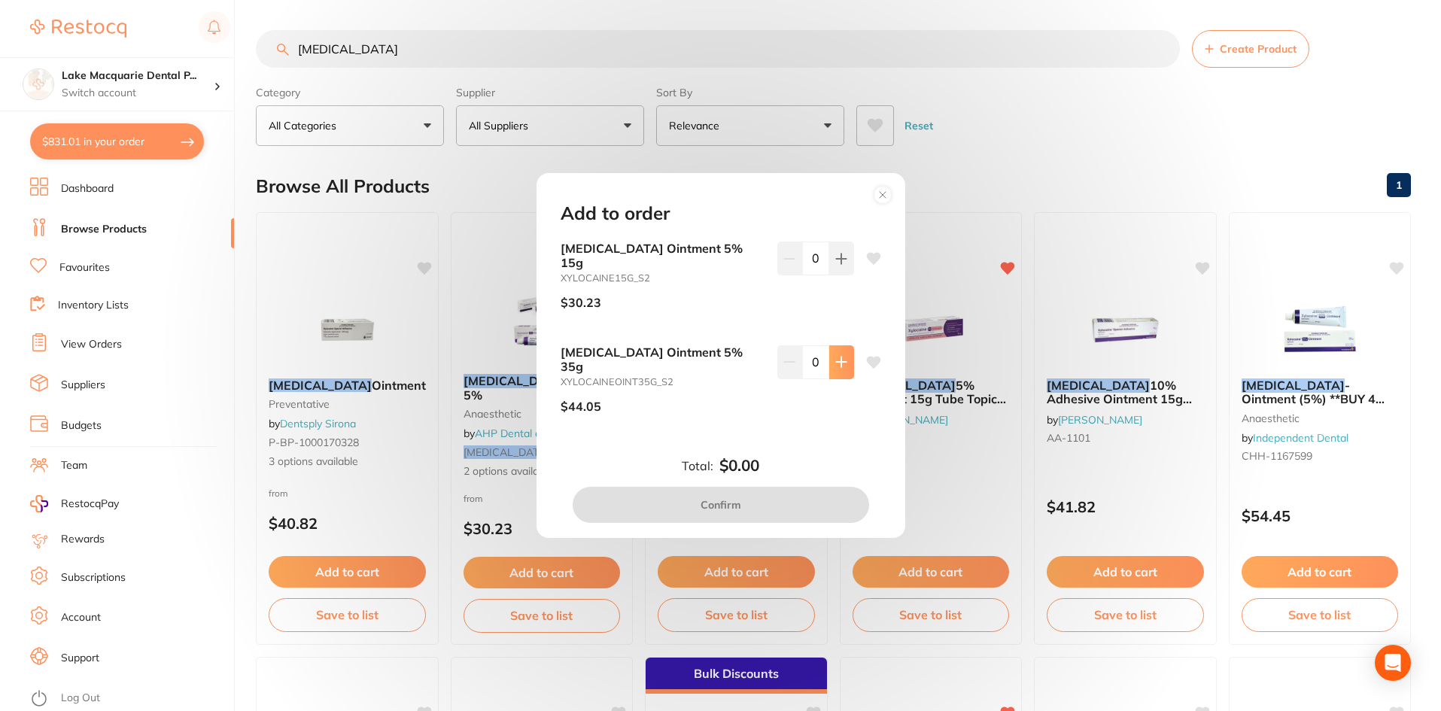
click at [835, 368] on icon at bounding box center [841, 362] width 12 height 12
type input "1"
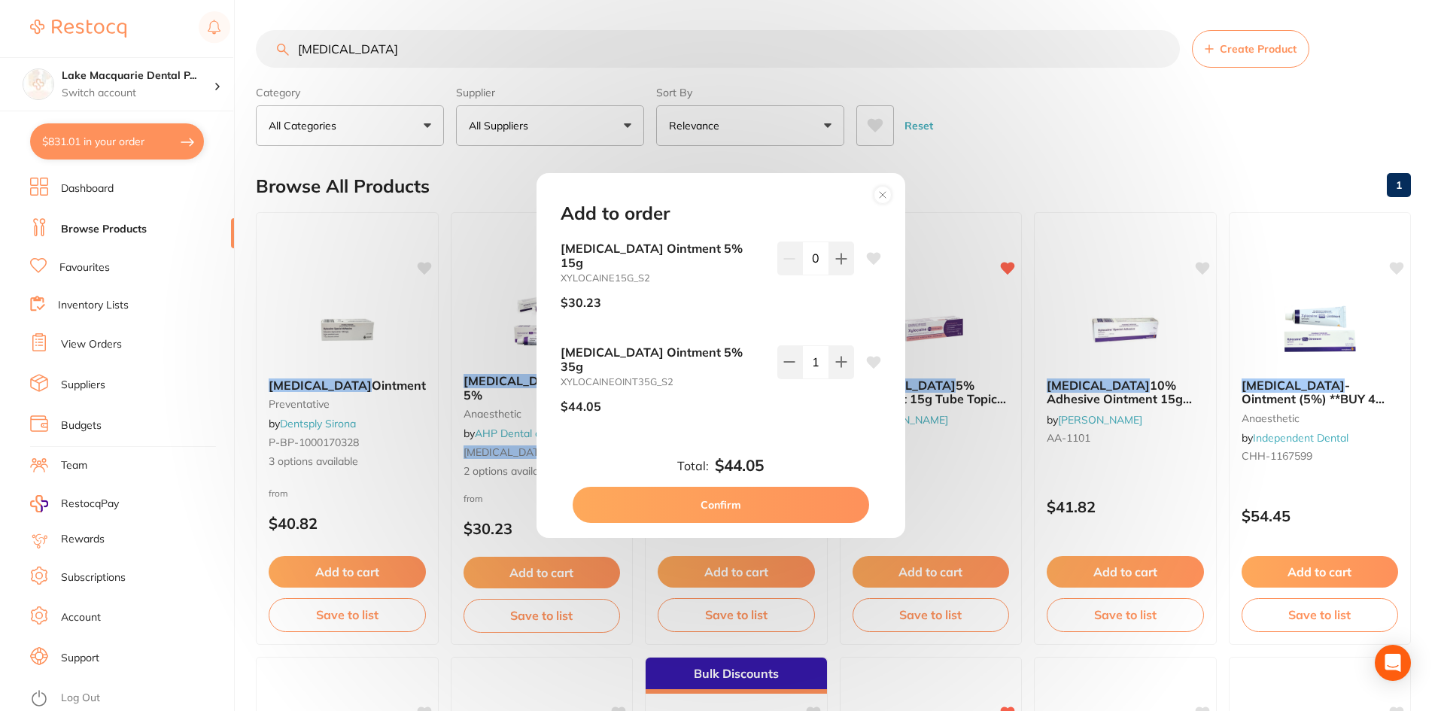
click at [742, 487] on button "Confirm" at bounding box center [720, 505] width 296 height 36
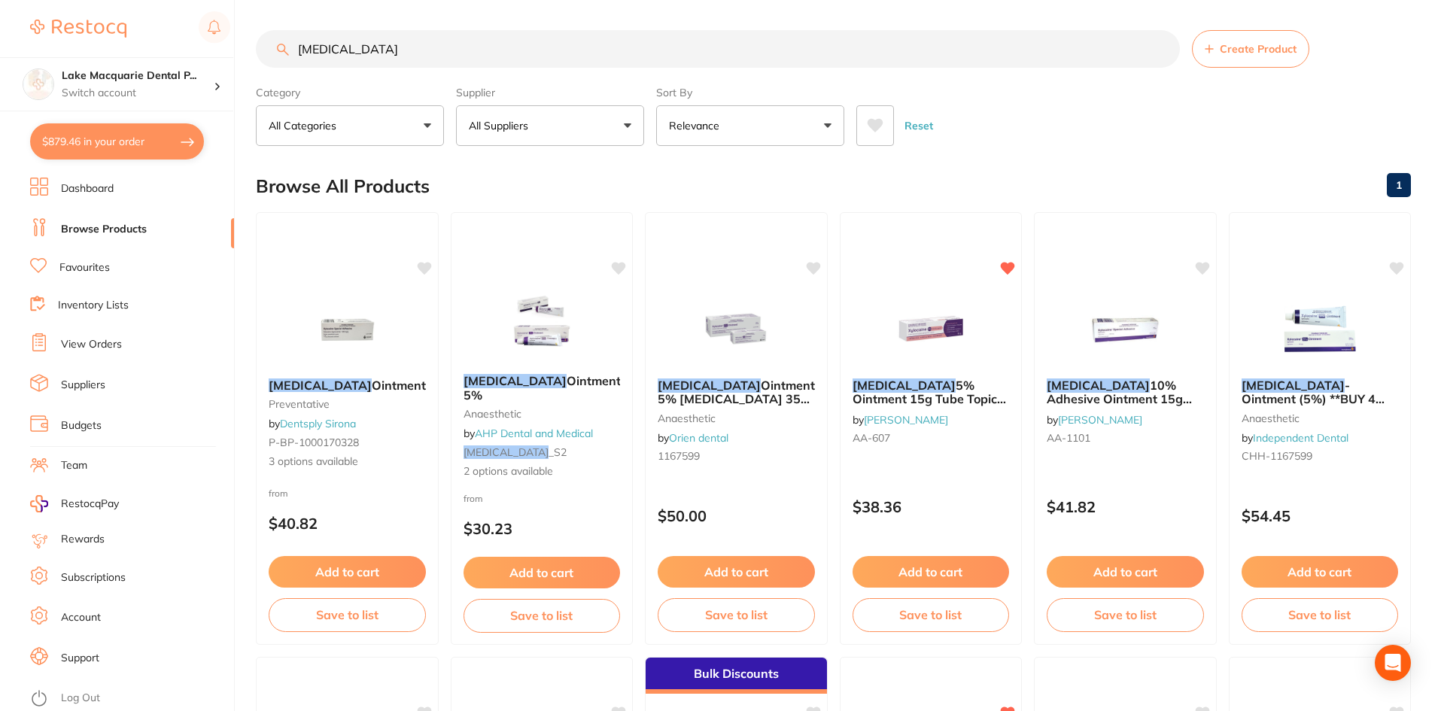
click at [407, 42] on input "[MEDICAL_DATA]" at bounding box center [718, 49] width 924 height 38
type input "x"
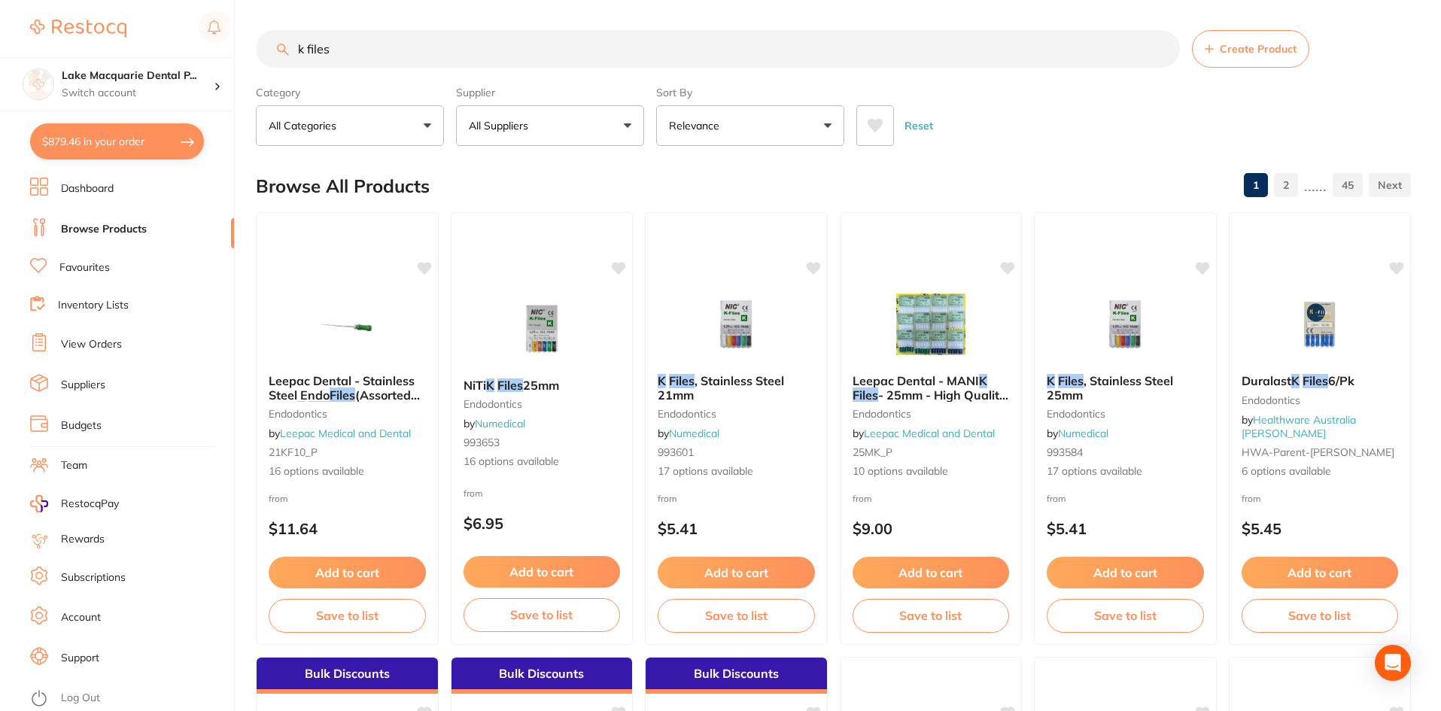
click at [355, 46] on input "k files" at bounding box center [718, 49] width 924 height 38
type input "k files nickle titanium"
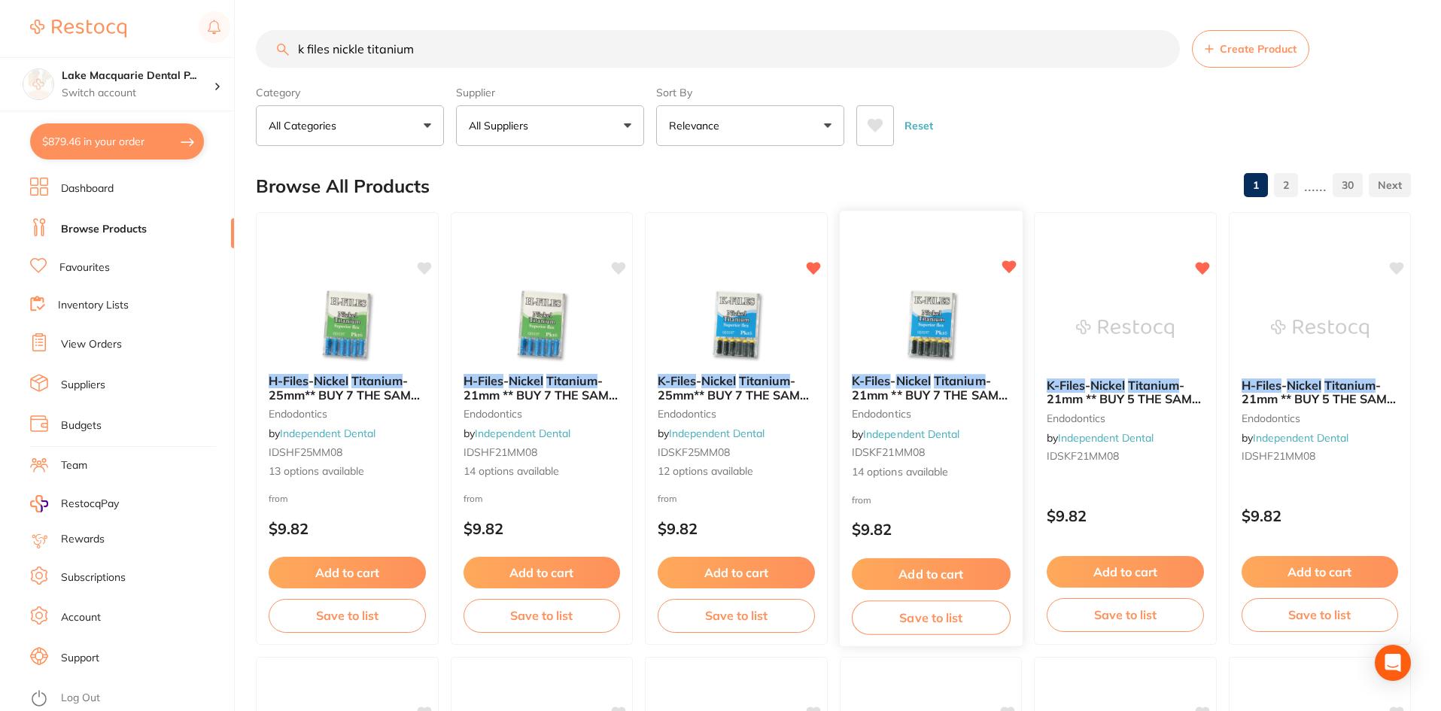
click at [923, 569] on button "Add to cart" at bounding box center [930, 574] width 159 height 32
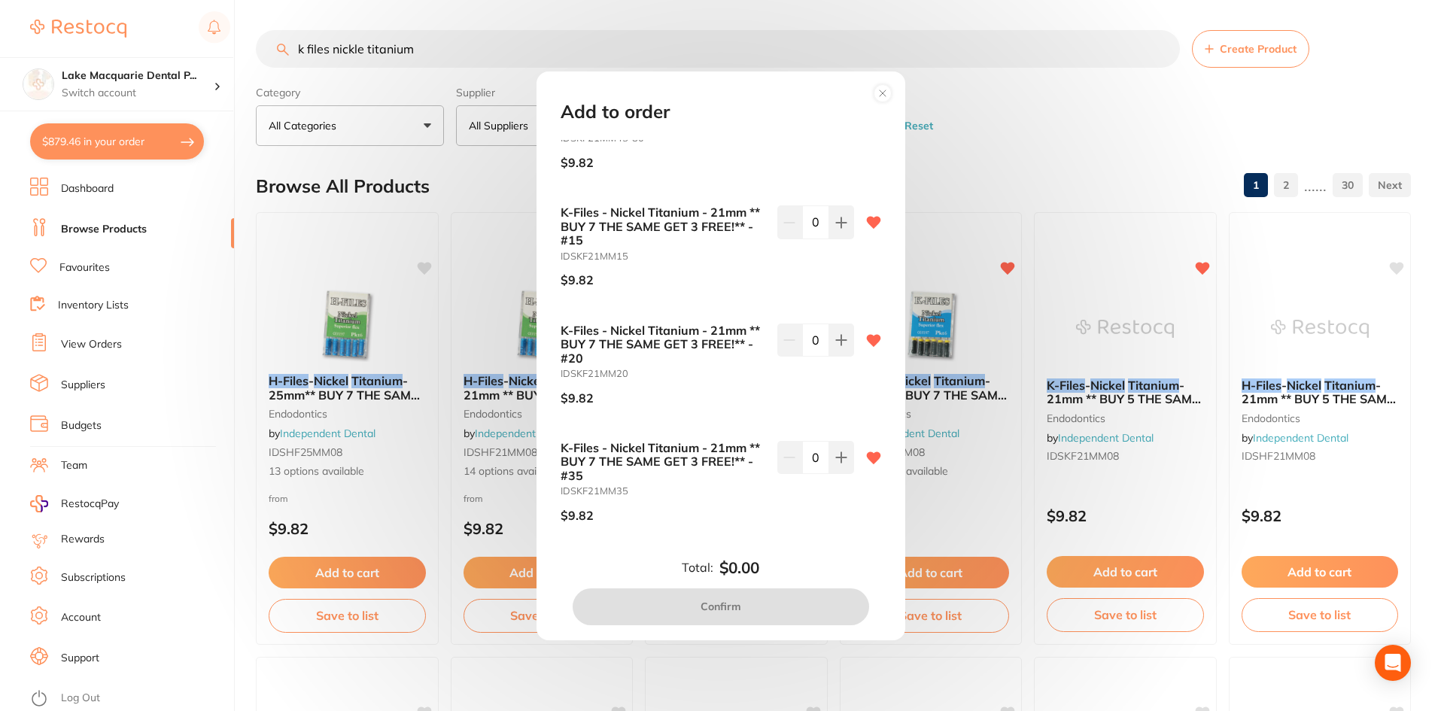
scroll to position [1053, 0]
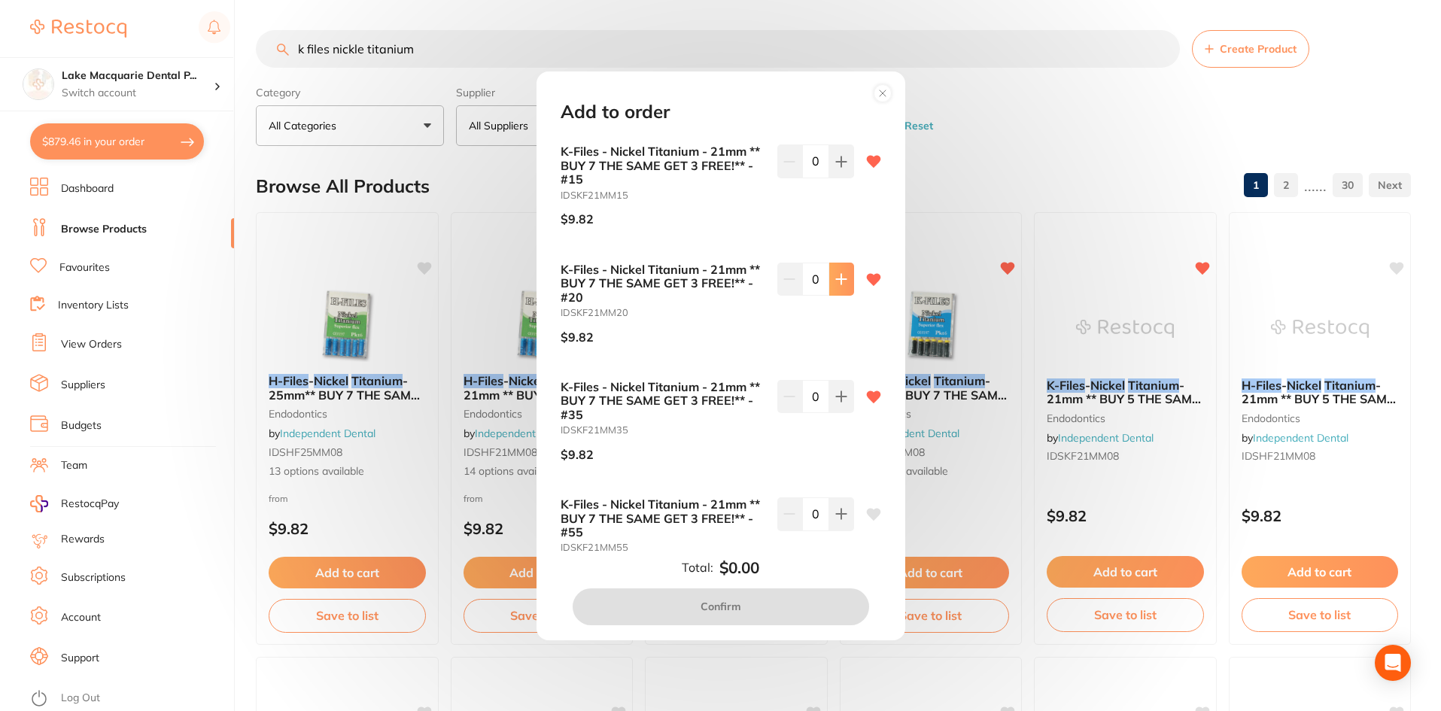
click at [835, 278] on icon at bounding box center [841, 279] width 12 height 12
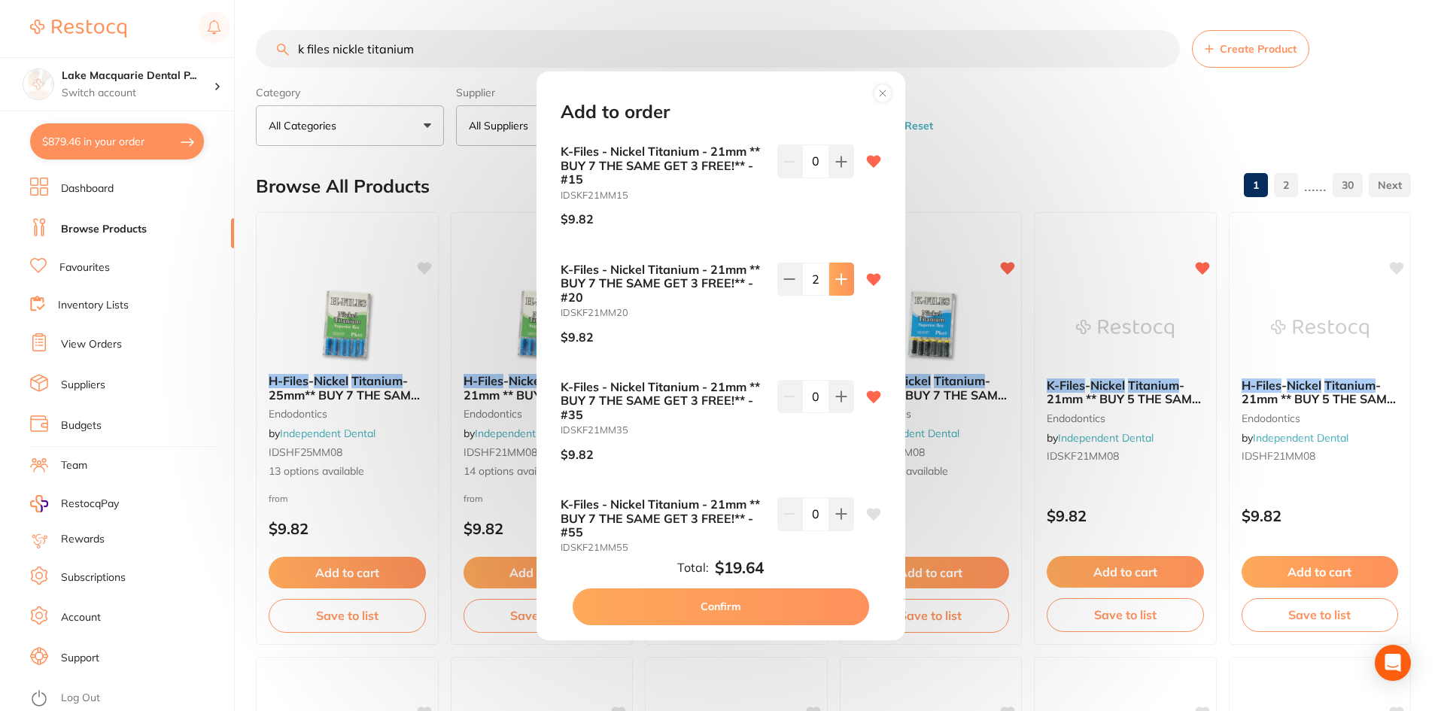
click at [836, 278] on icon at bounding box center [841, 279] width 12 height 12
type input "3"
click at [727, 601] on button "Confirm" at bounding box center [720, 606] width 296 height 36
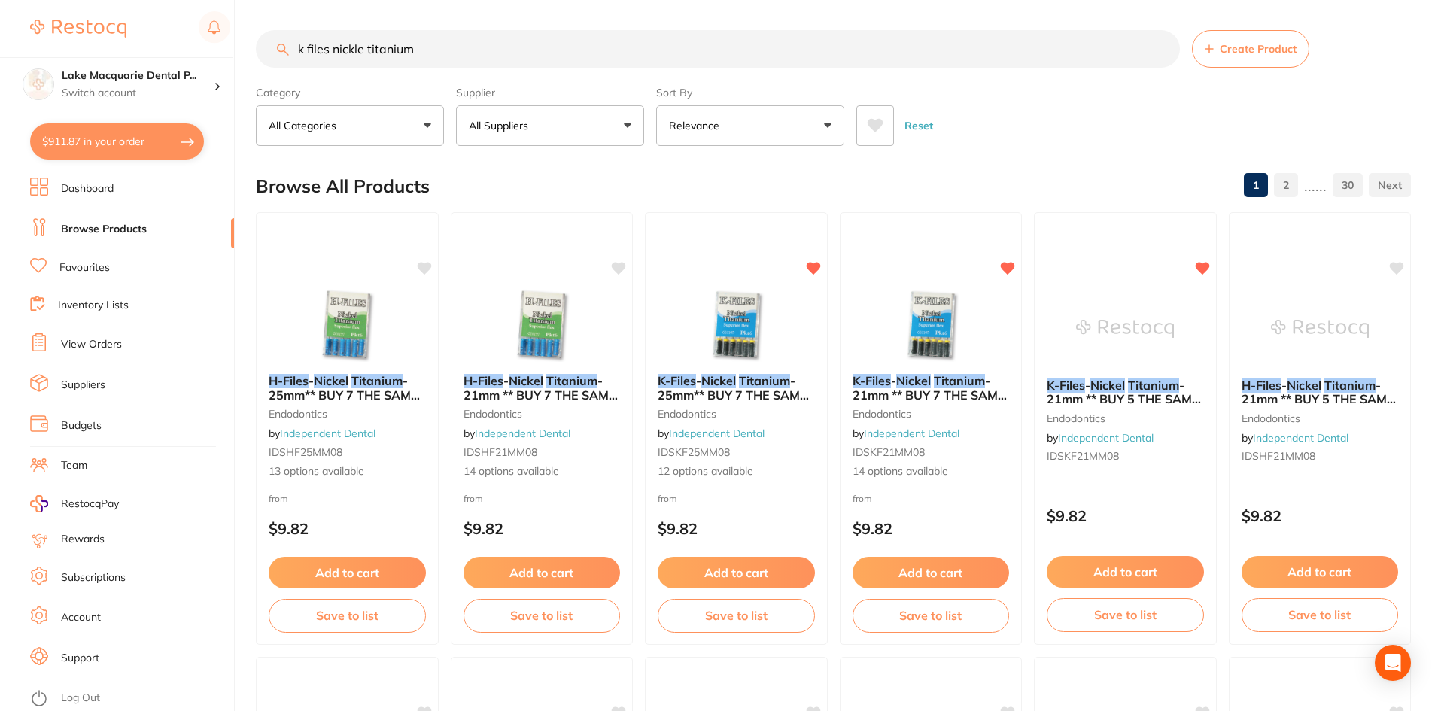
click at [506, 36] on input "k files nickle titanium" at bounding box center [718, 49] width 924 height 38
type input "k"
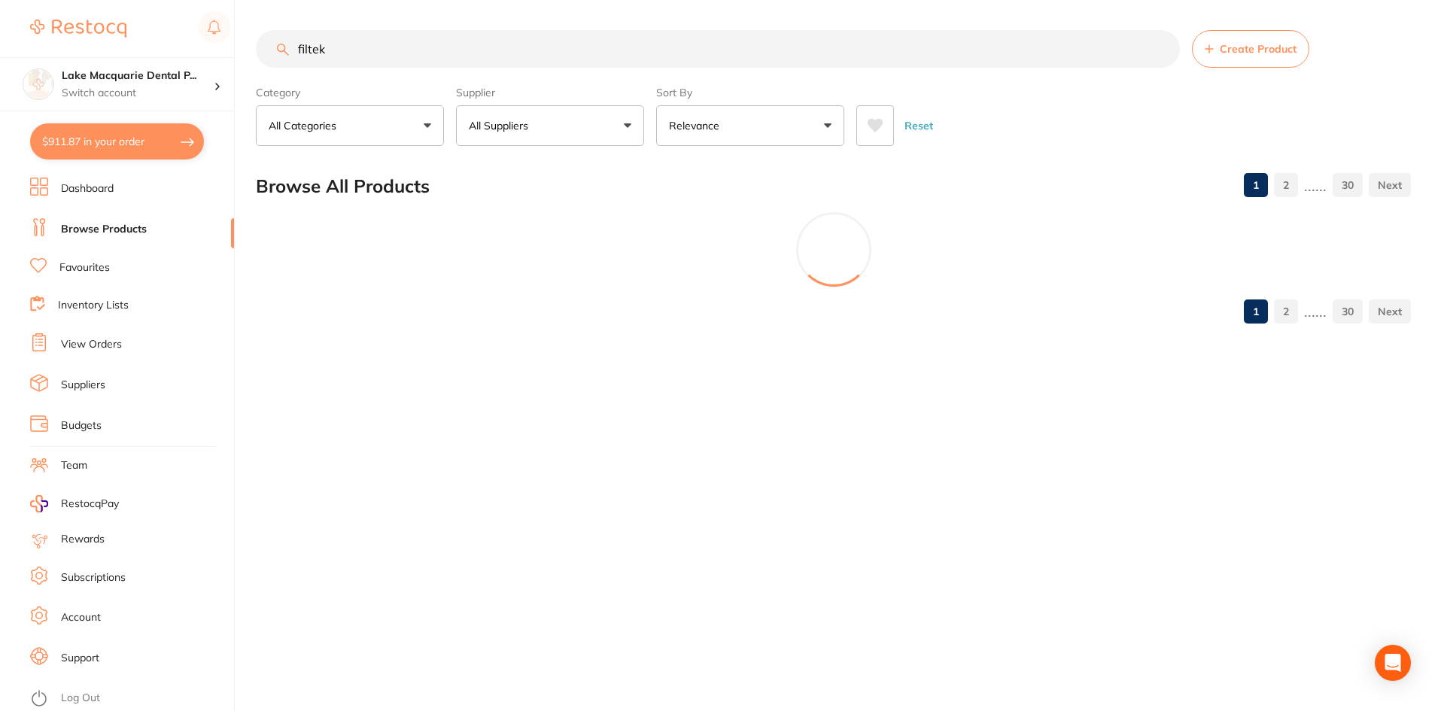
type input "filtek"
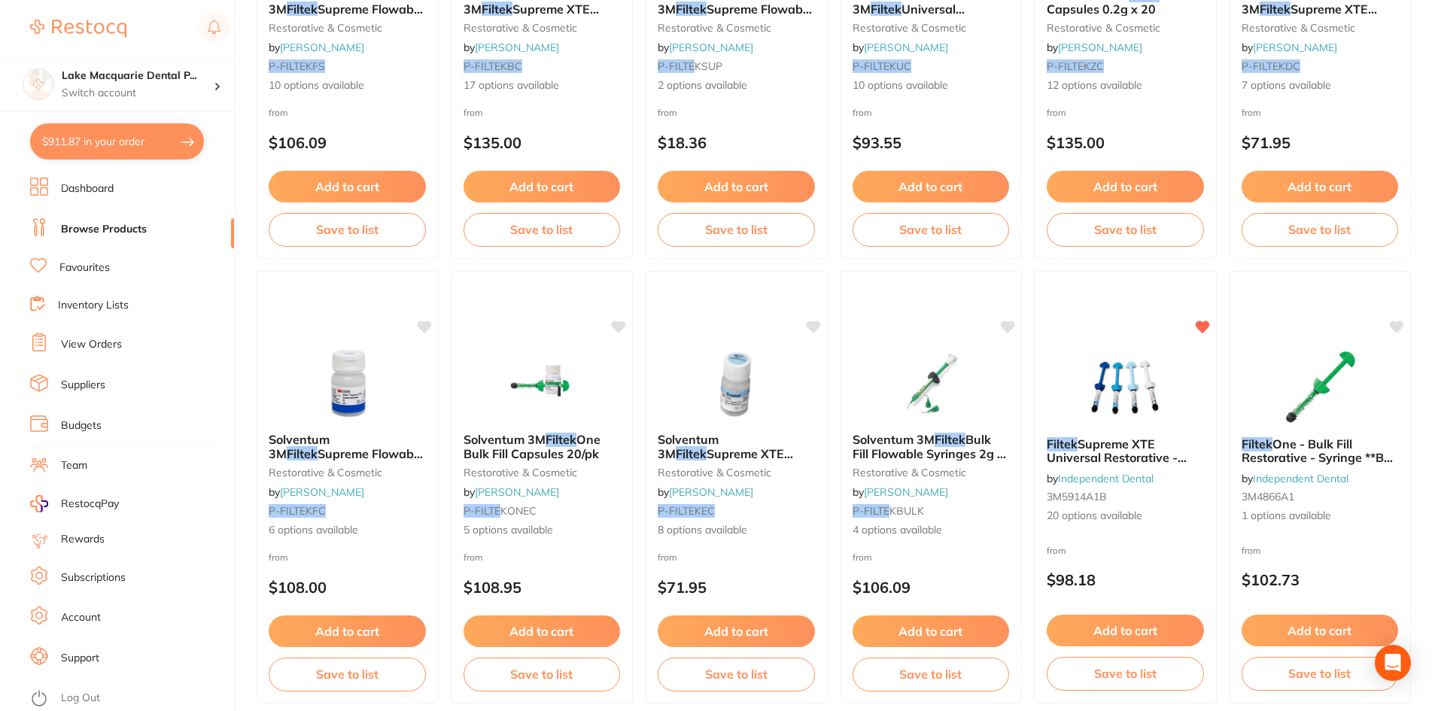
scroll to position [1279, 0]
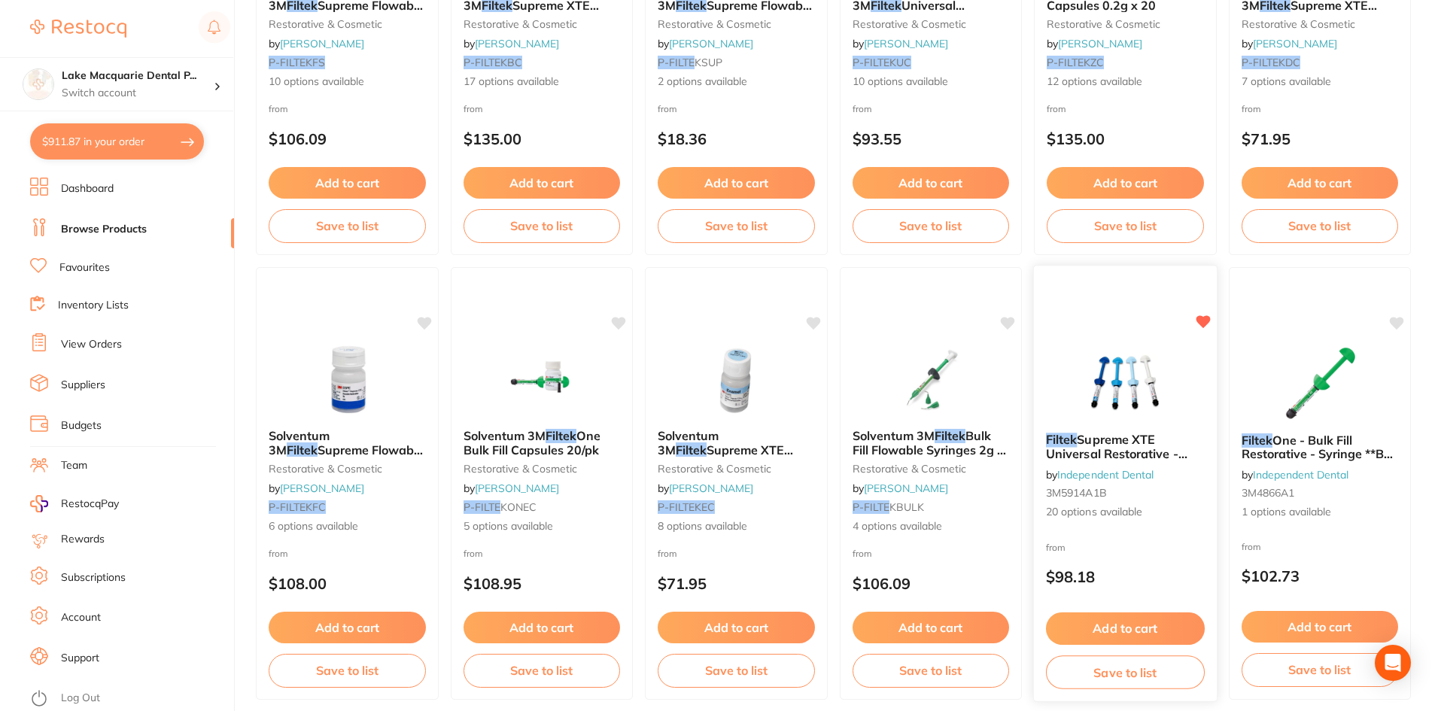
click at [1161, 620] on button "Add to cart" at bounding box center [1125, 628] width 159 height 32
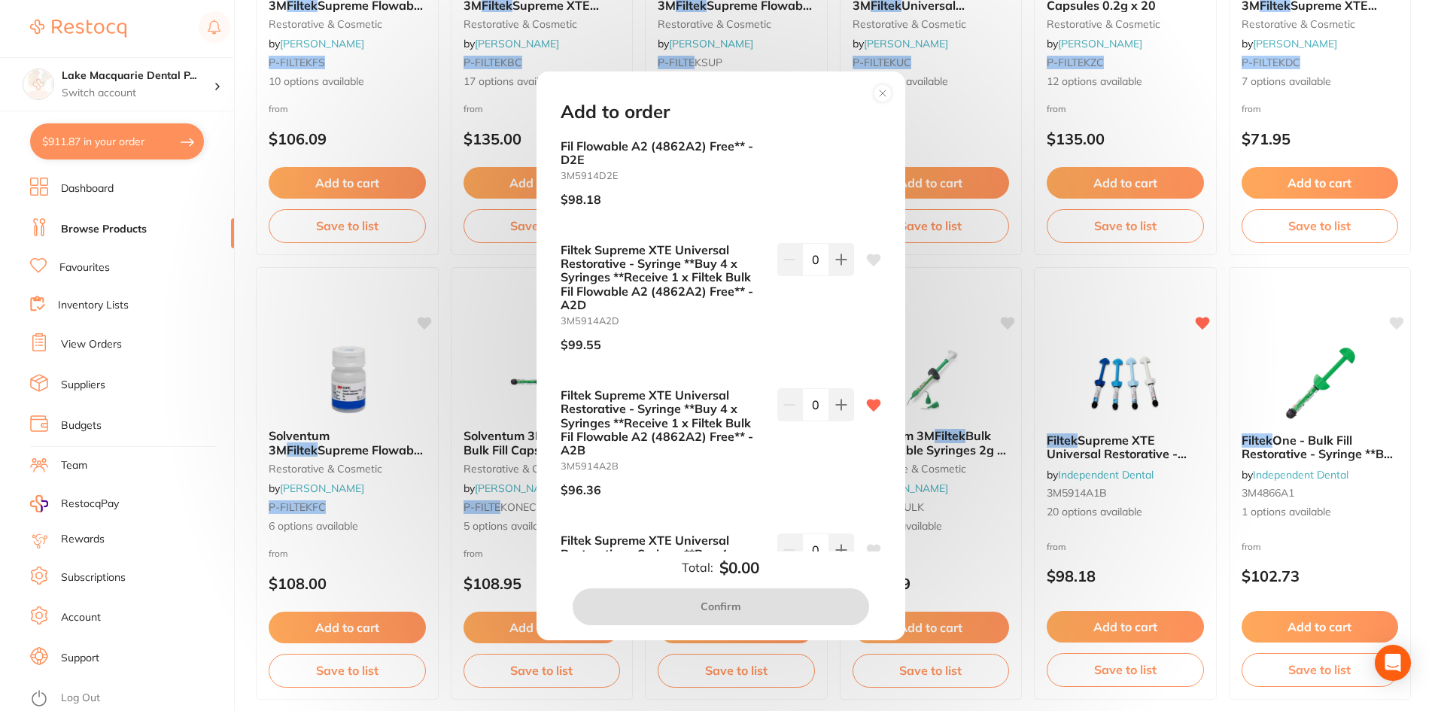
scroll to position [1805, 0]
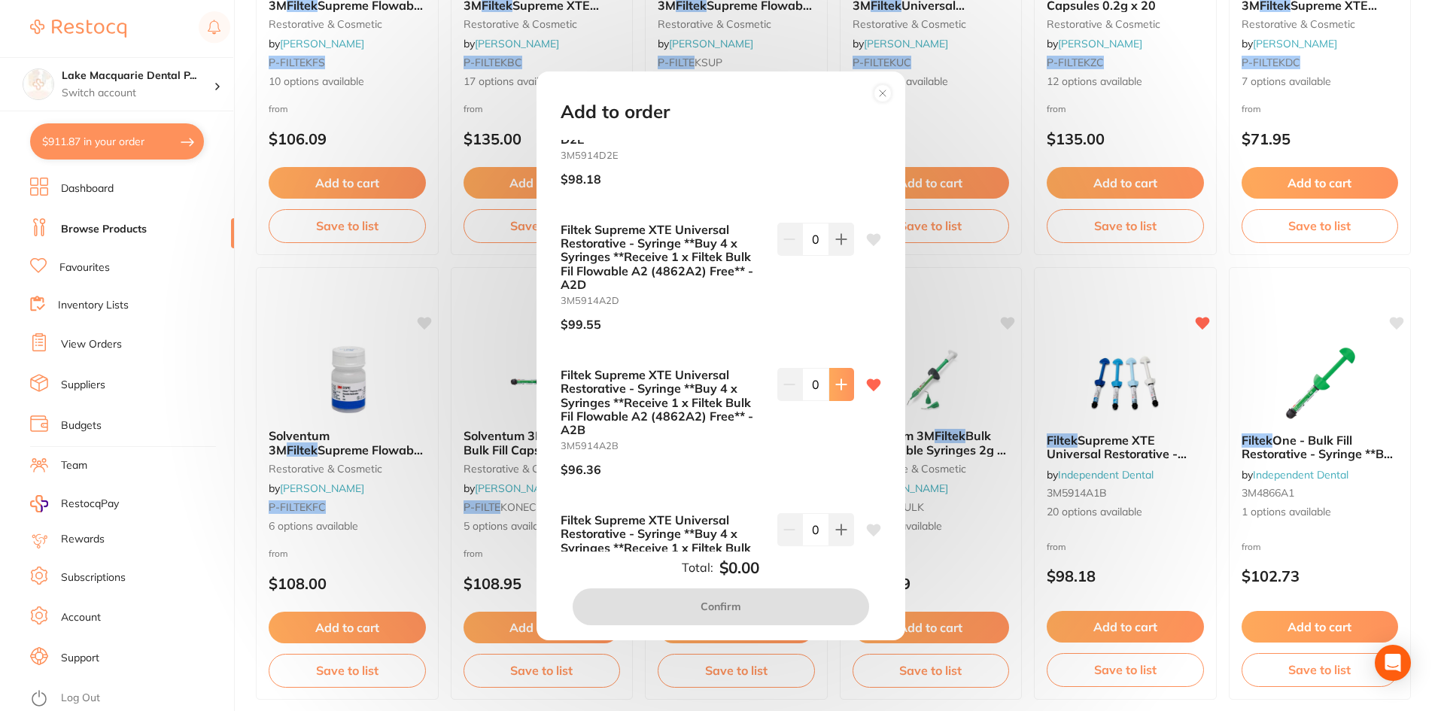
click at [837, 381] on icon at bounding box center [841, 384] width 10 height 10
type input "1"
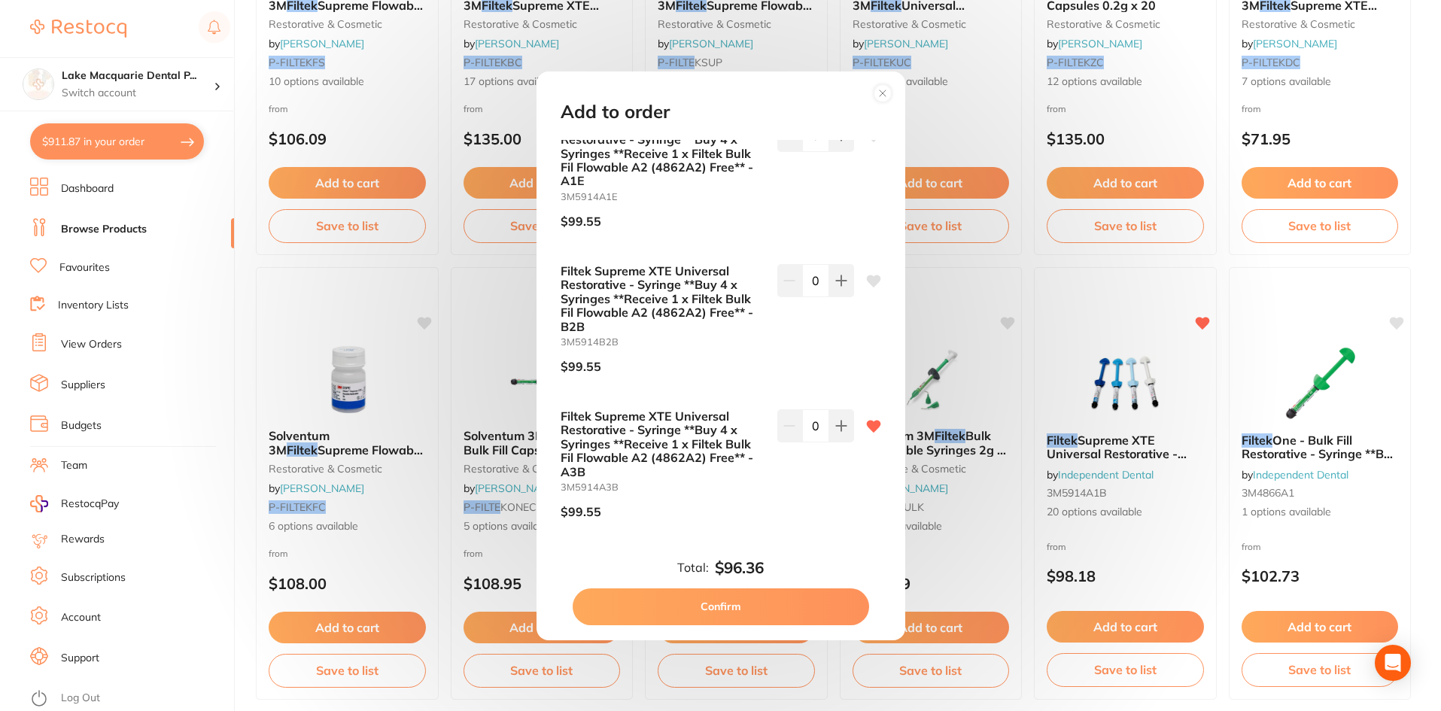
scroll to position [2493, 0]
click at [846, 420] on button at bounding box center [841, 422] width 25 height 33
click at [837, 420] on icon at bounding box center [841, 423] width 10 height 10
type input "2"
click at [700, 607] on button "Confirm" at bounding box center [720, 606] width 296 height 36
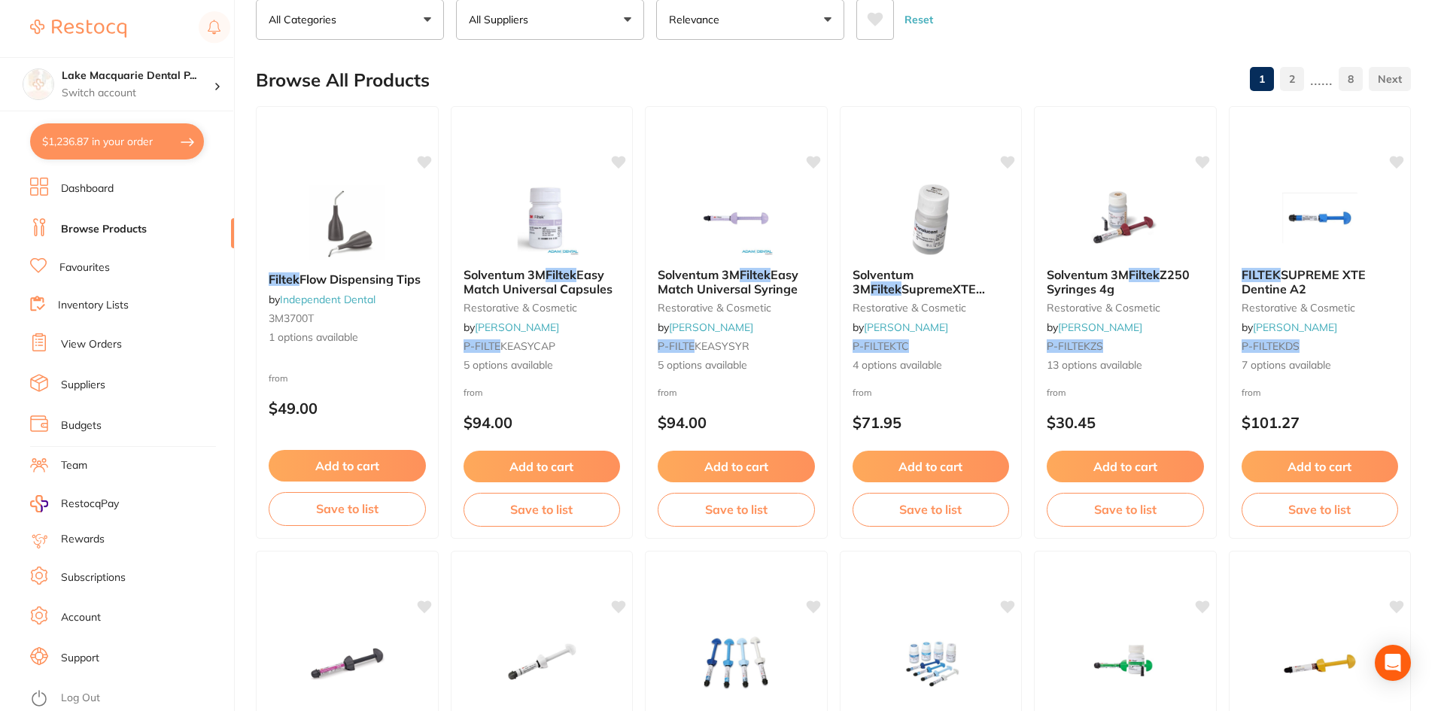
scroll to position [0, 0]
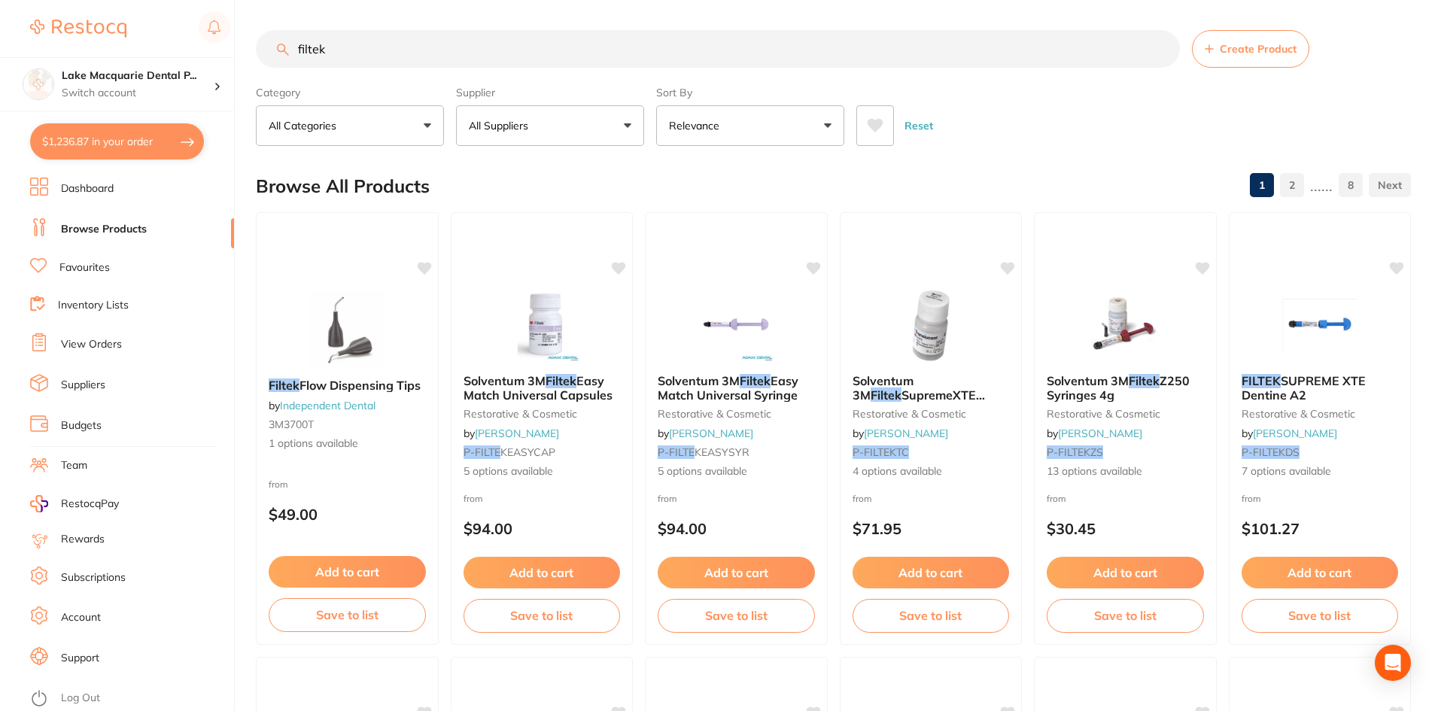
click at [350, 42] on input "filtek" at bounding box center [718, 49] width 924 height 38
type input "f"
type input "bite registration"
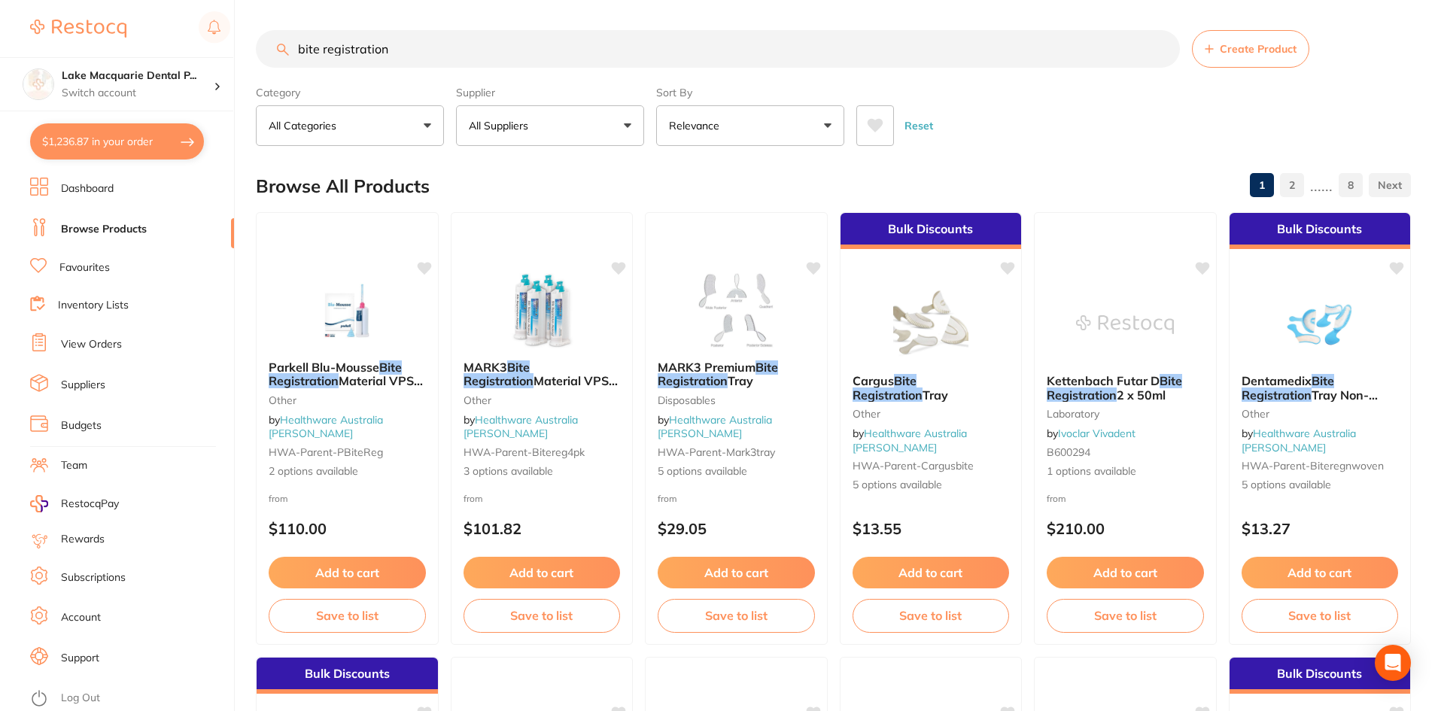
click at [623, 114] on button "All Suppliers" at bounding box center [550, 125] width 188 height 41
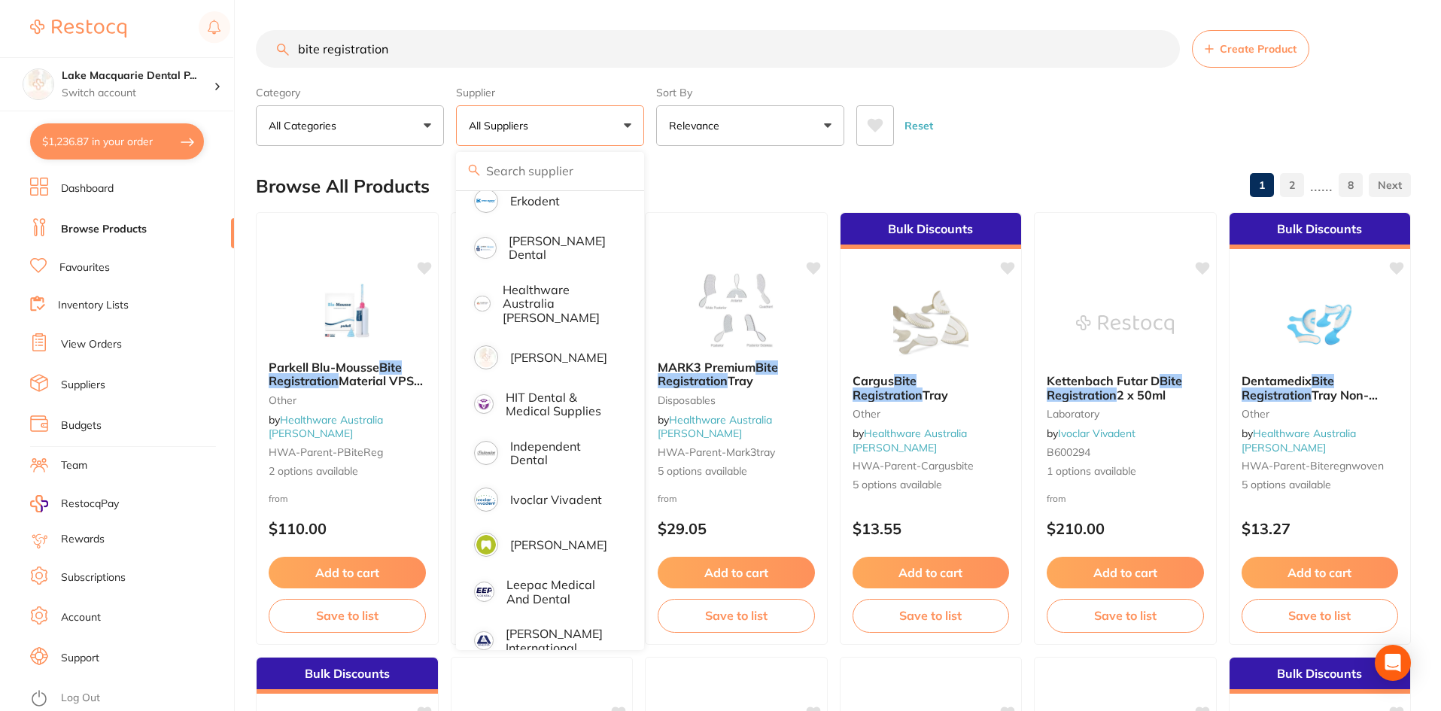
scroll to position [376, 0]
click at [533, 439] on p "Independent Dental" at bounding box center [563, 452] width 107 height 28
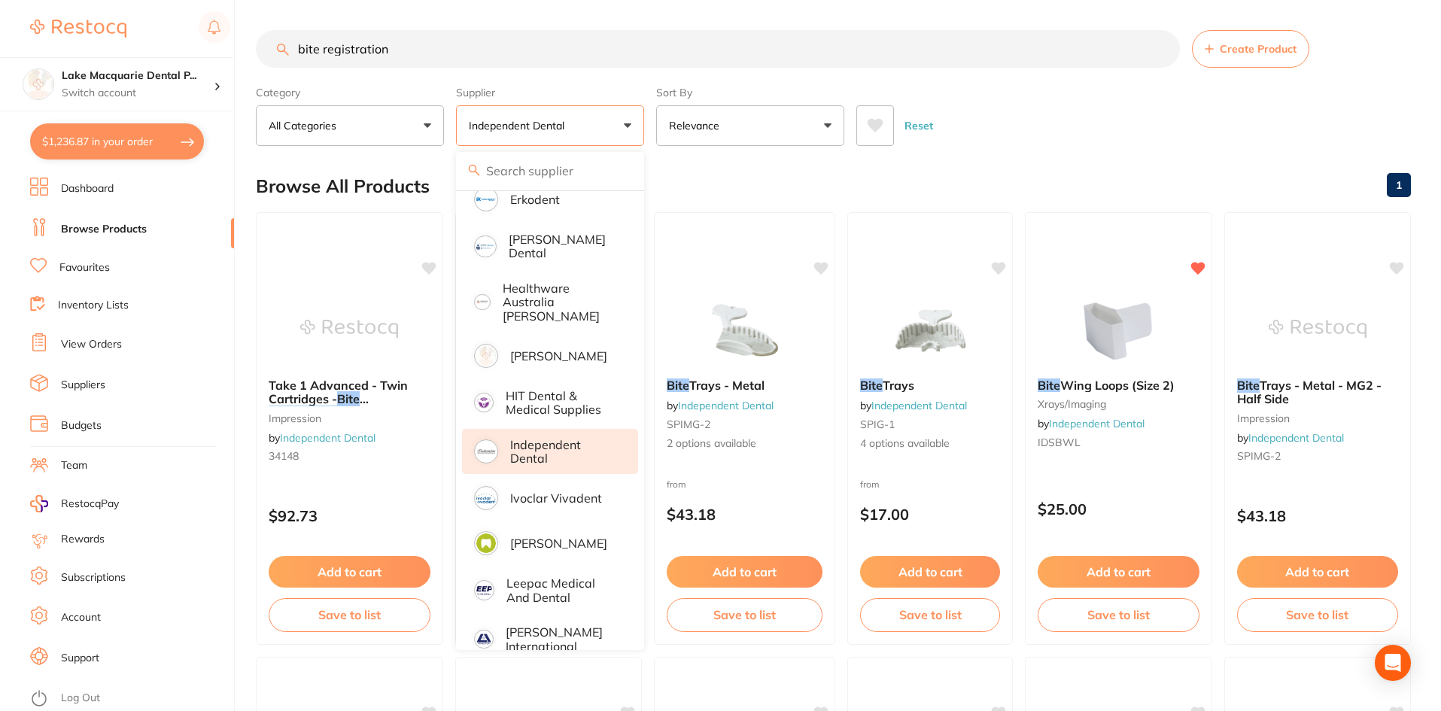
click at [1090, 128] on div "Reset" at bounding box center [1127, 119] width 542 height 53
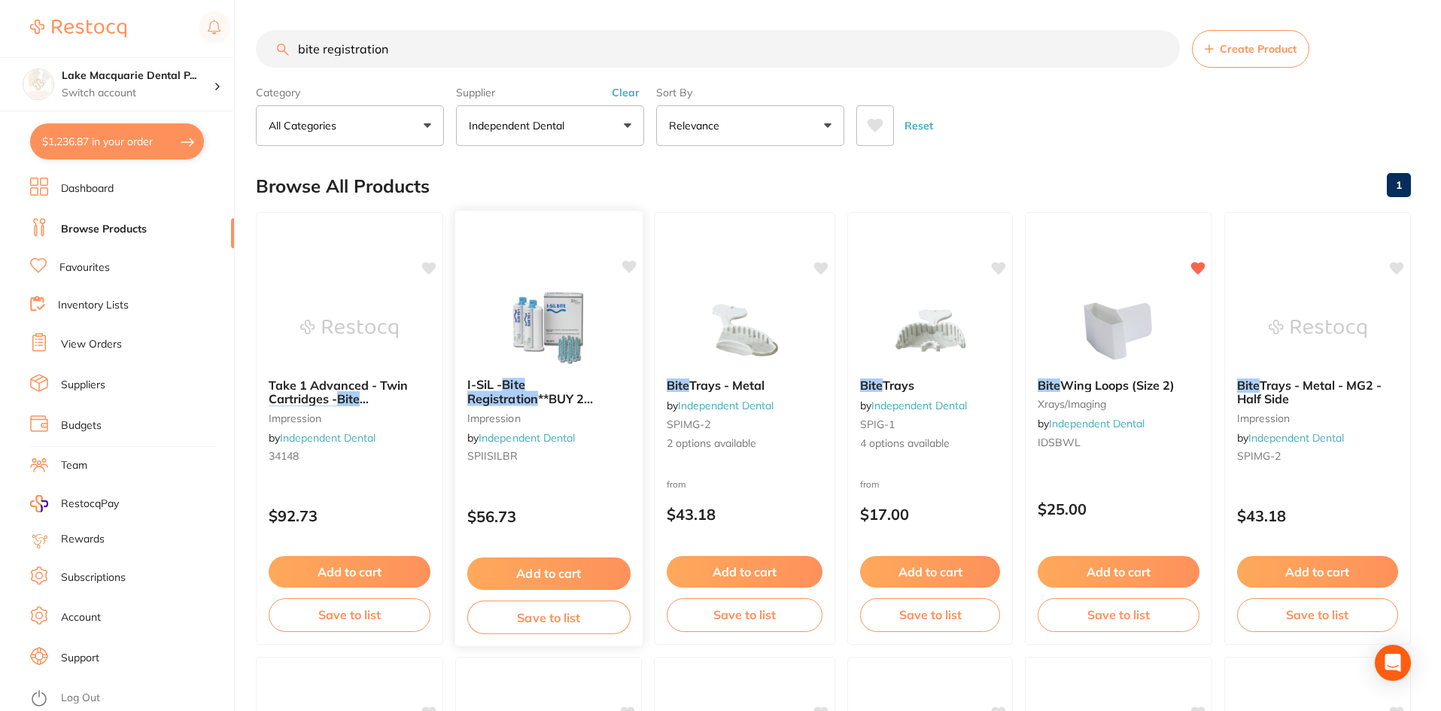
click at [527, 571] on button "Add to cart" at bounding box center [547, 573] width 163 height 32
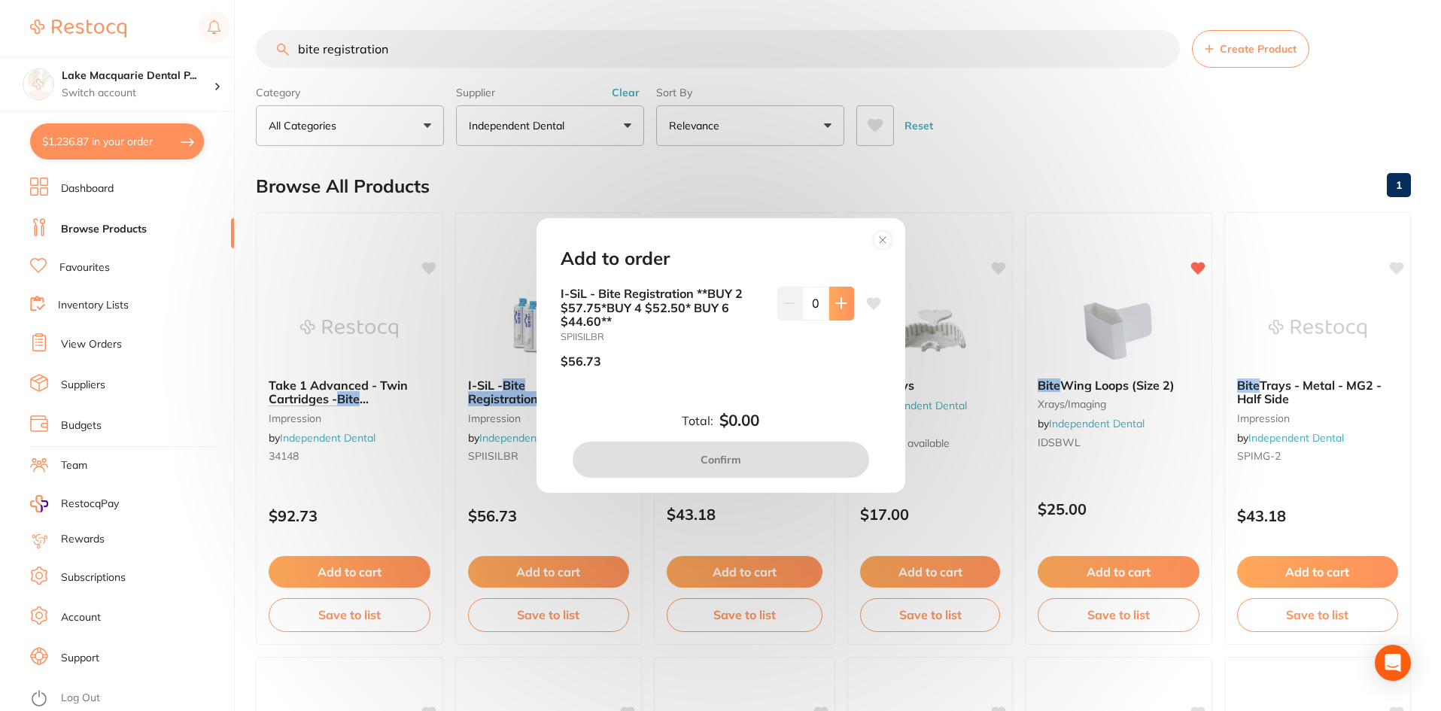
click at [830, 306] on button at bounding box center [841, 303] width 25 height 33
type input "1"
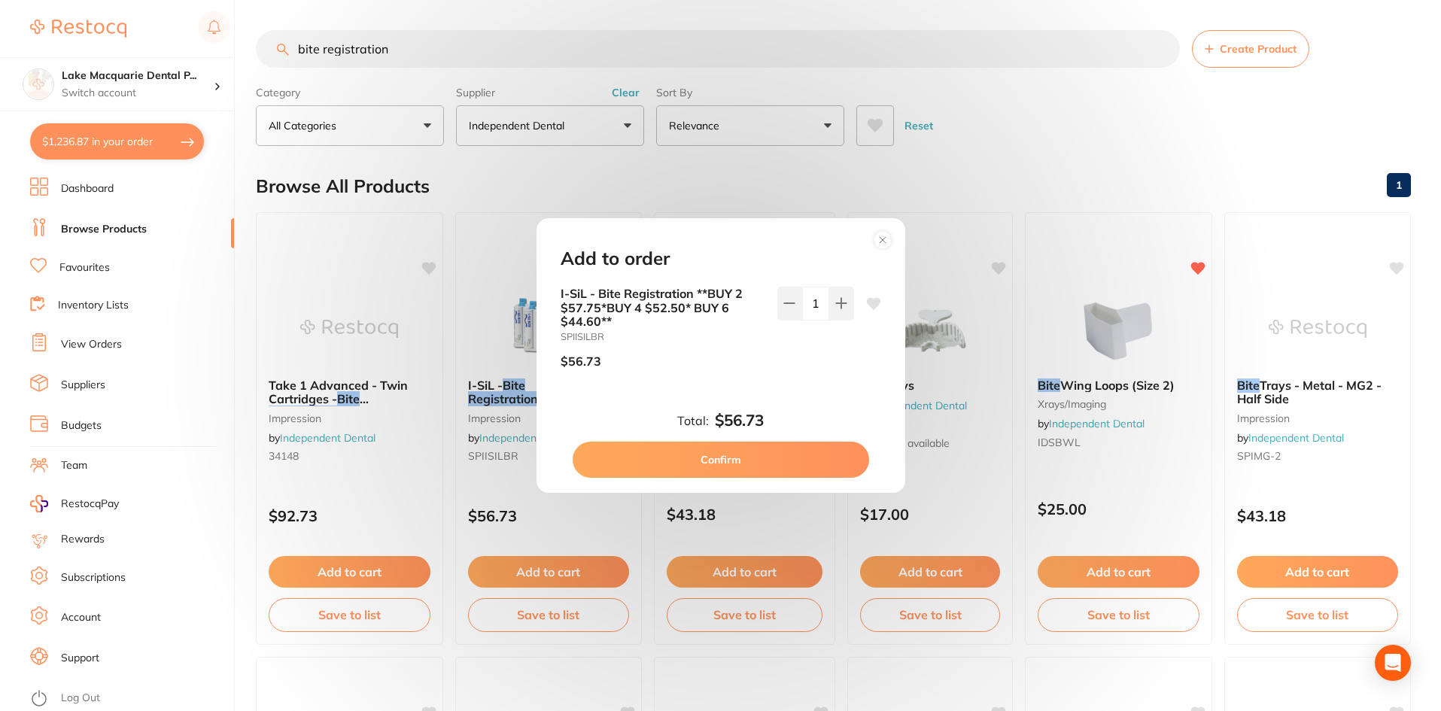
click at [734, 444] on button "Confirm" at bounding box center [720, 460] width 296 height 36
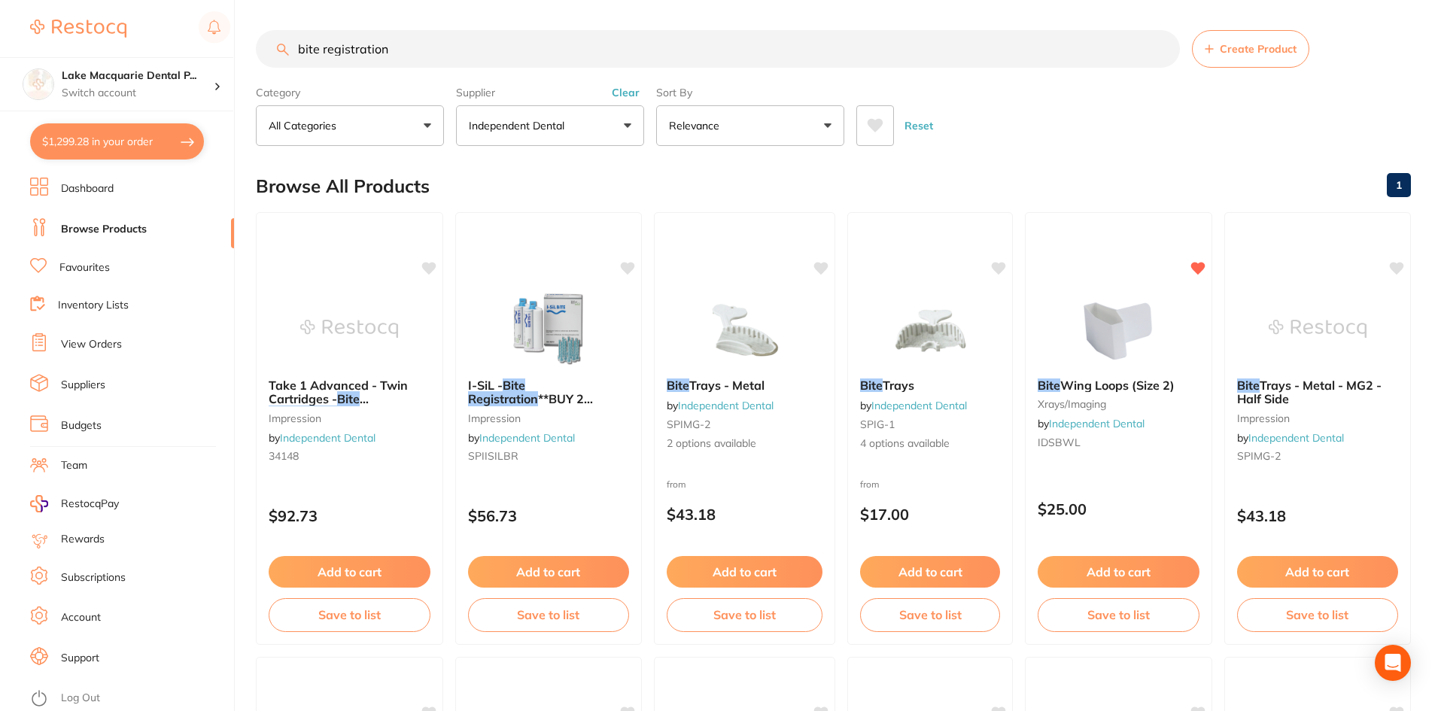
click at [476, 37] on input "bite registration" at bounding box center [718, 49] width 924 height 38
type input "b"
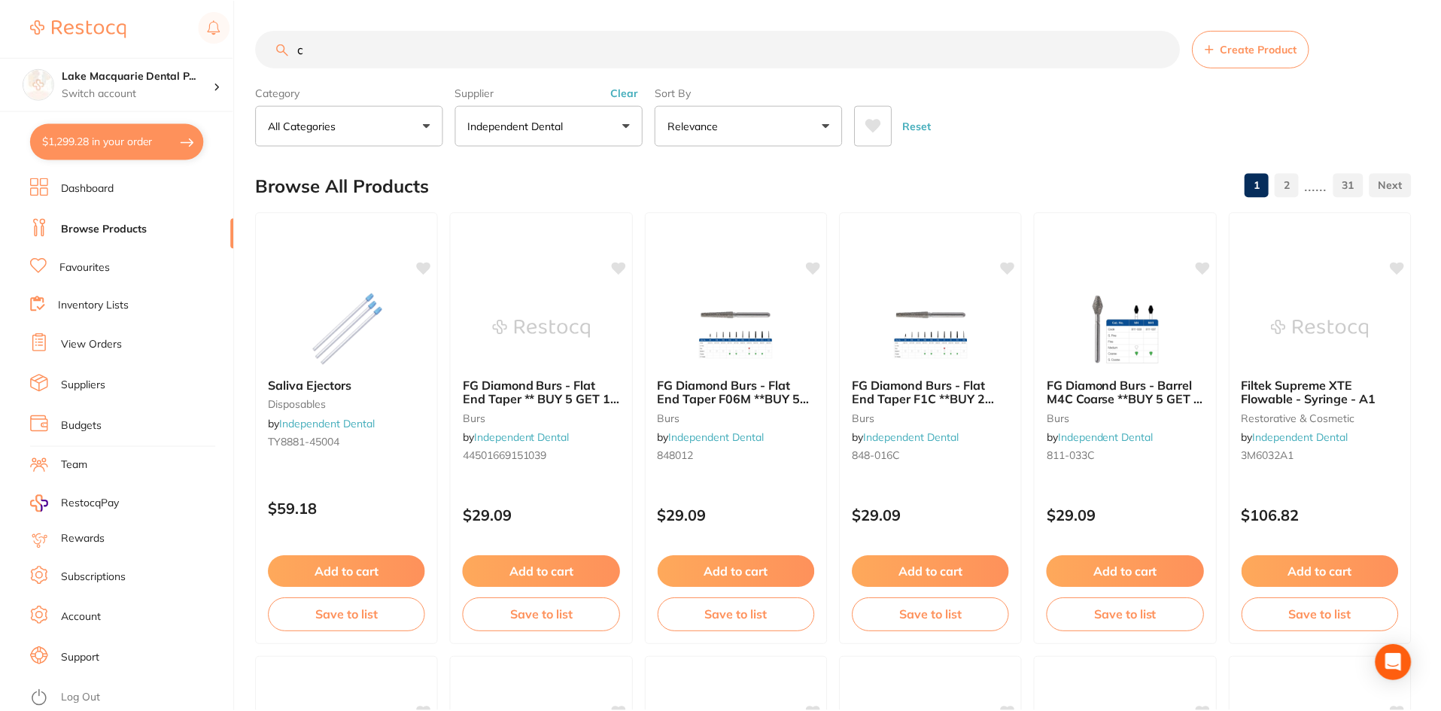
scroll to position [560, 0]
type input "cotton rolls"
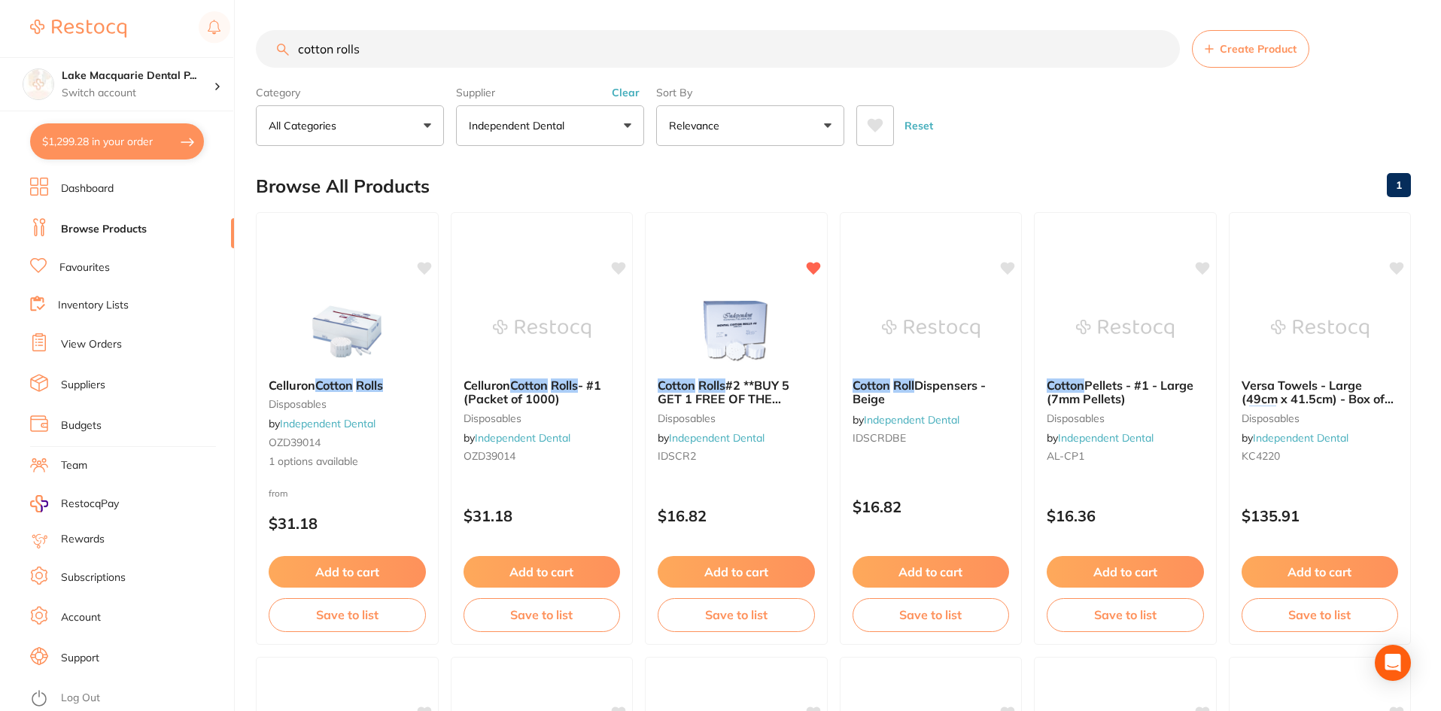
scroll to position [421, 0]
click at [712, 569] on button "Add to cart" at bounding box center [736, 573] width 159 height 32
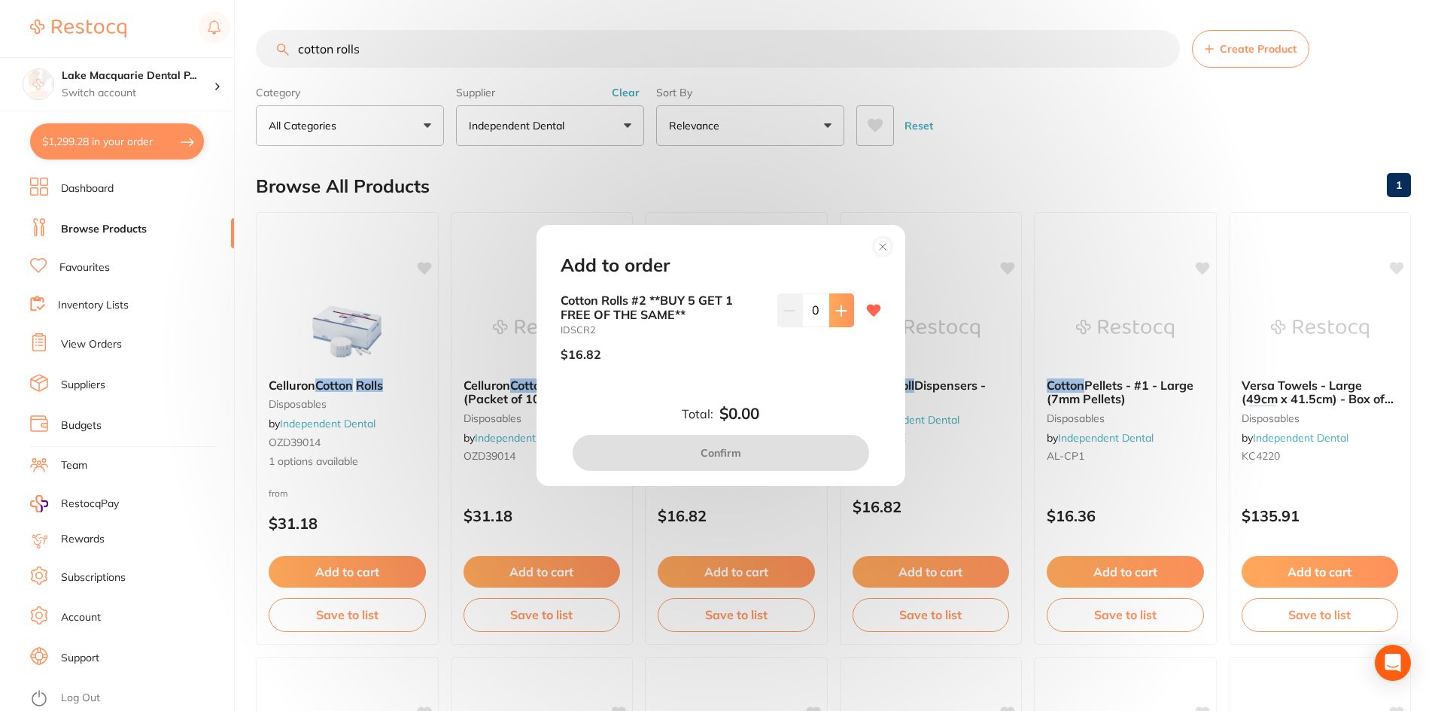
click at [837, 311] on icon at bounding box center [841, 310] width 10 height 10
type input "1"
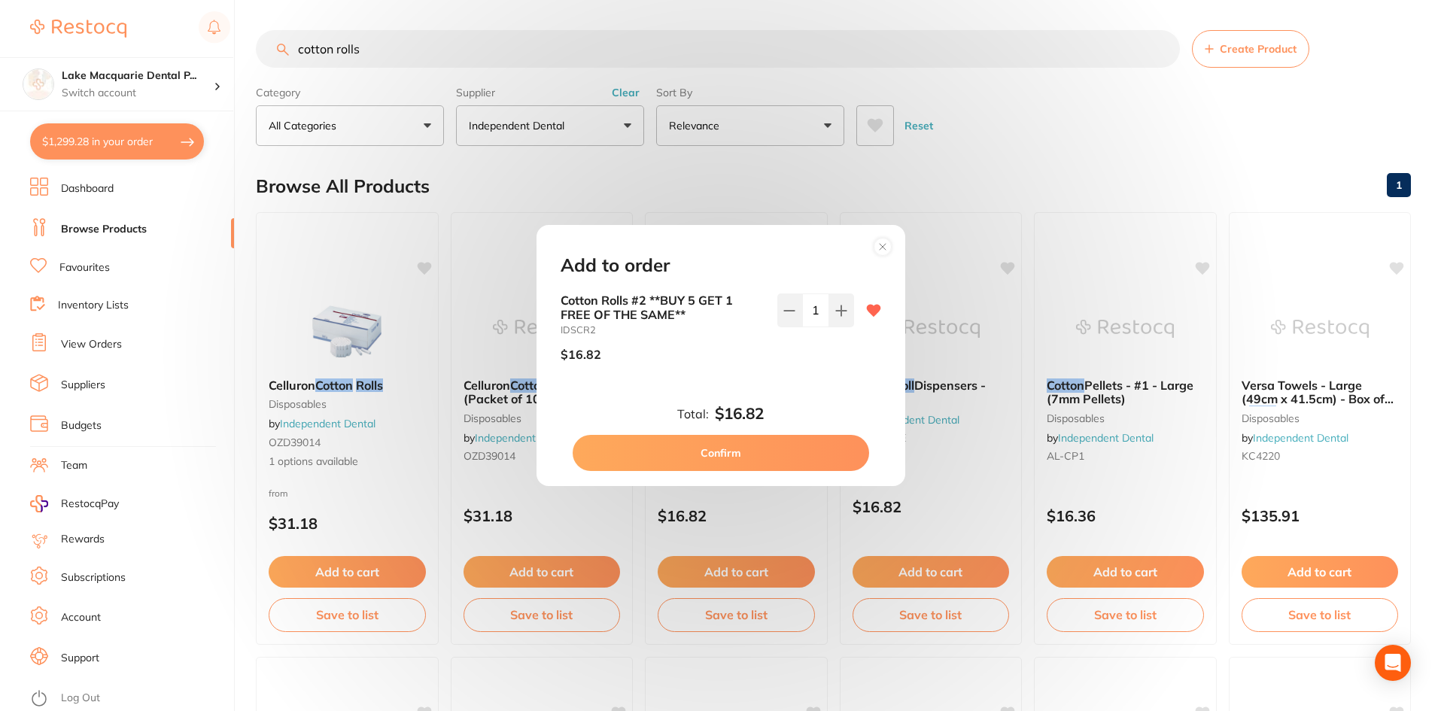
click at [764, 442] on button "Confirm" at bounding box center [720, 453] width 296 height 36
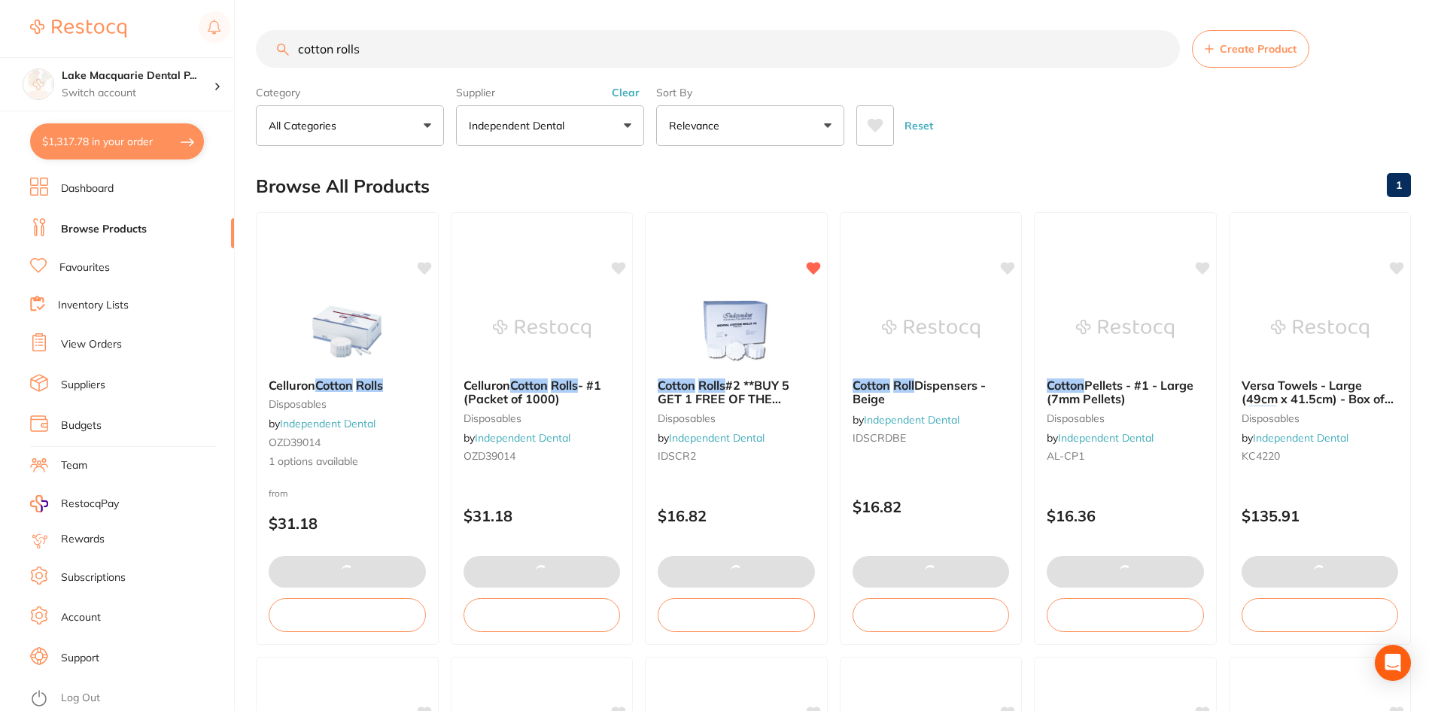
click at [413, 51] on input "cotton rolls" at bounding box center [718, 49] width 924 height 38
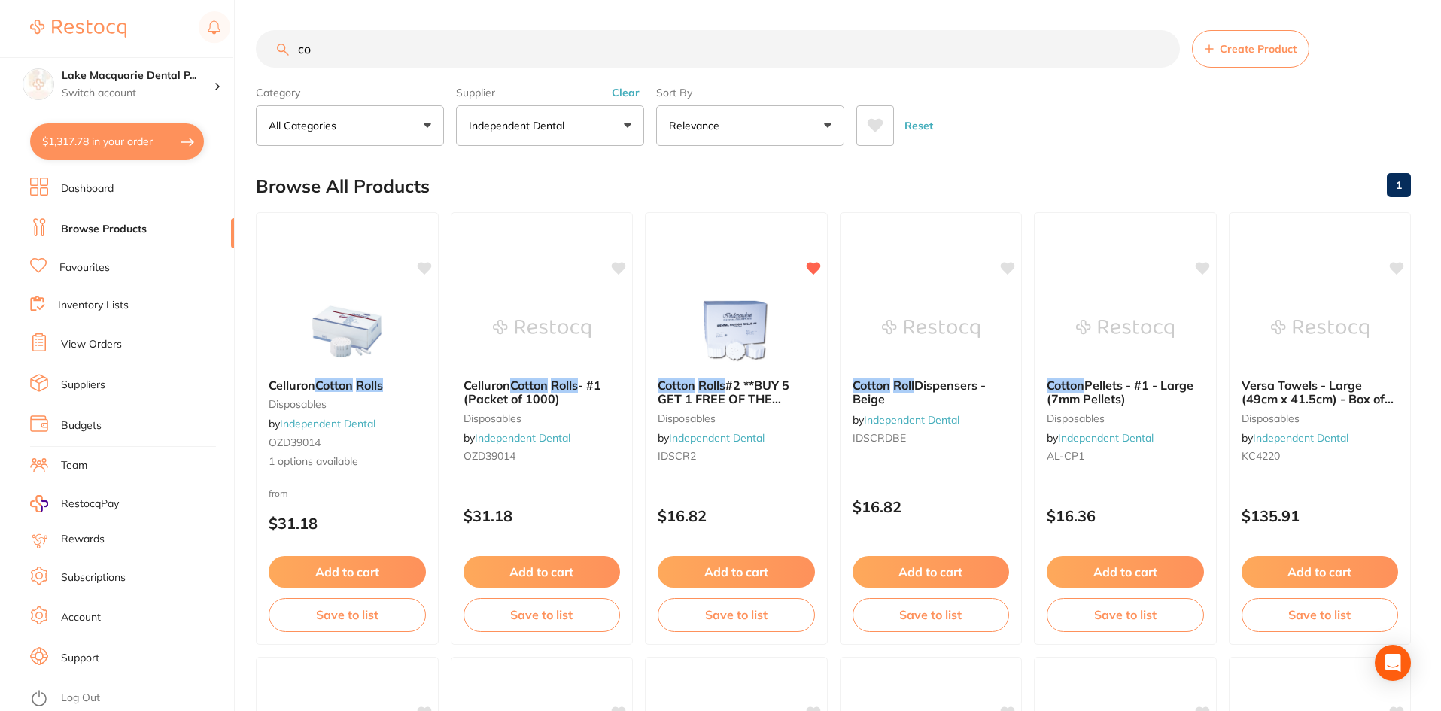
type input "c"
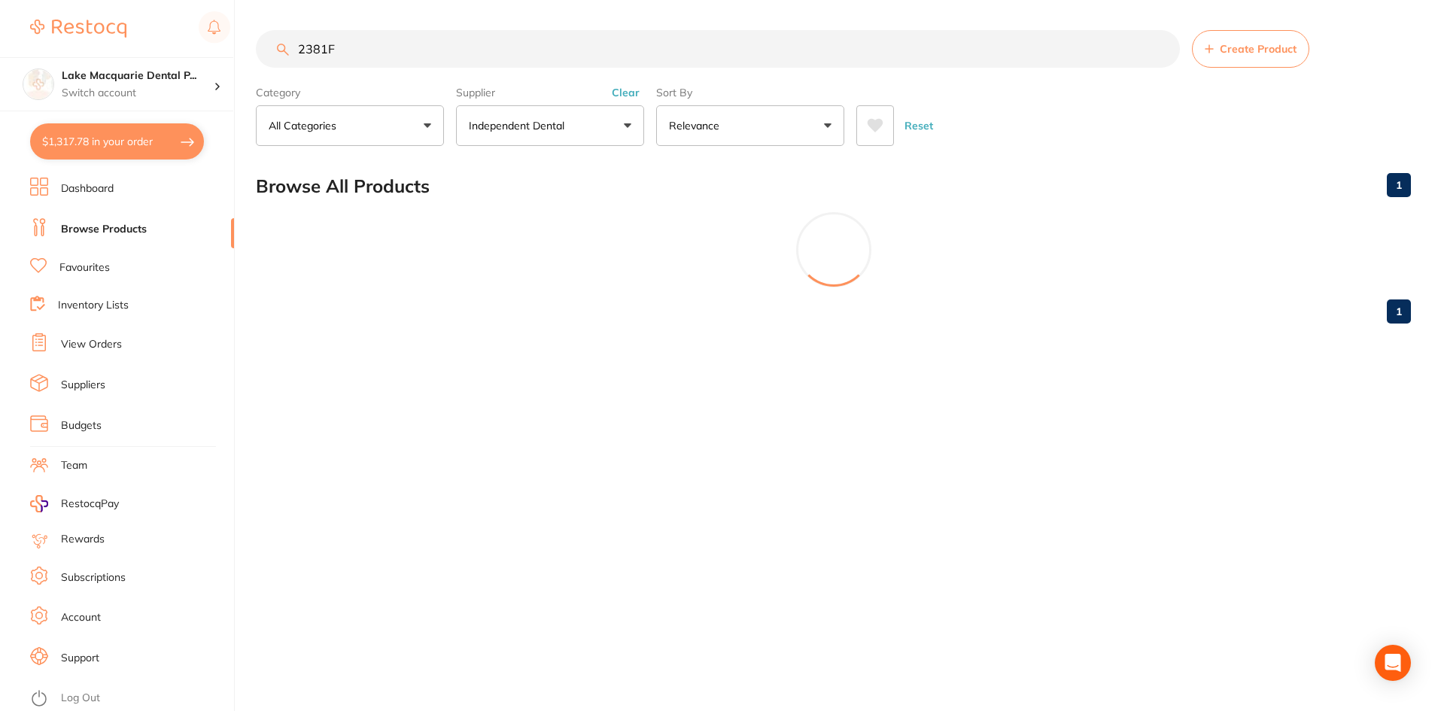
scroll to position [0, 0]
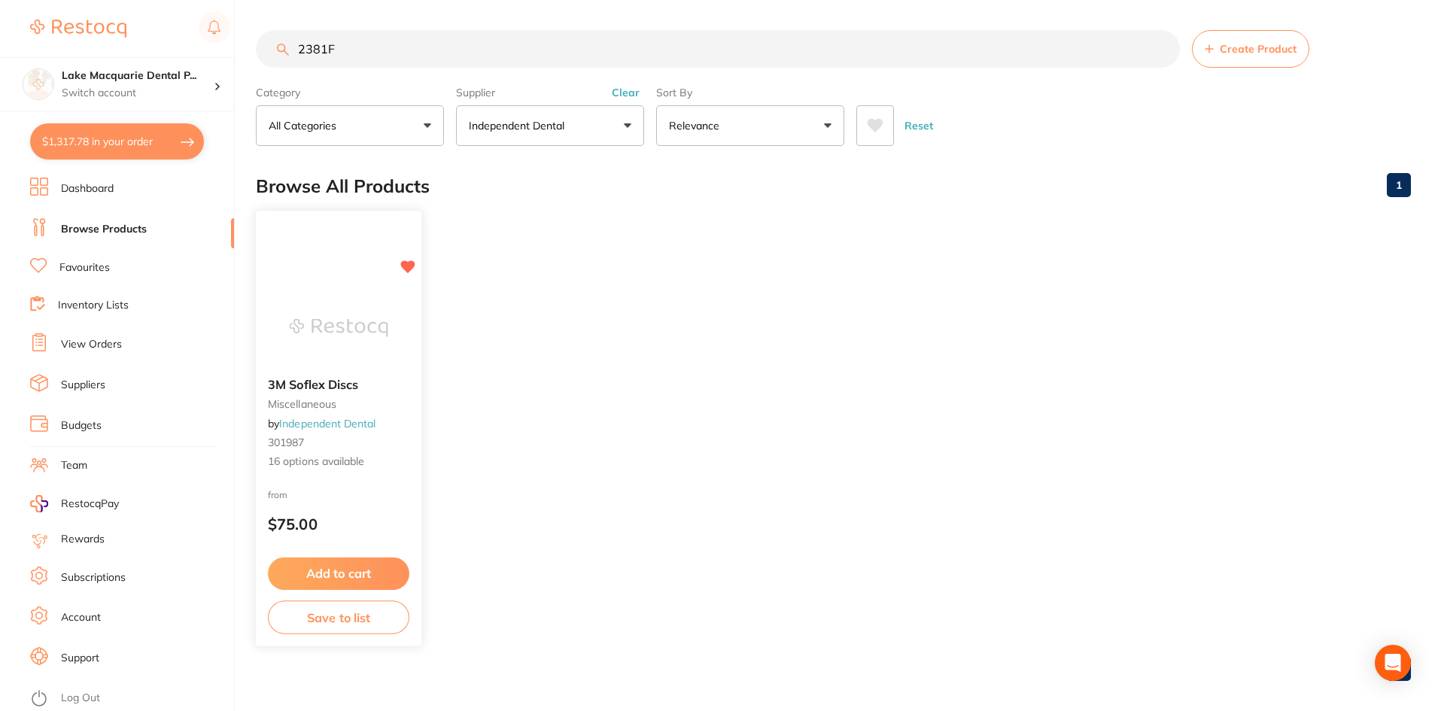
type input "2381F"
click at [354, 563] on button "Add to cart" at bounding box center [338, 573] width 141 height 32
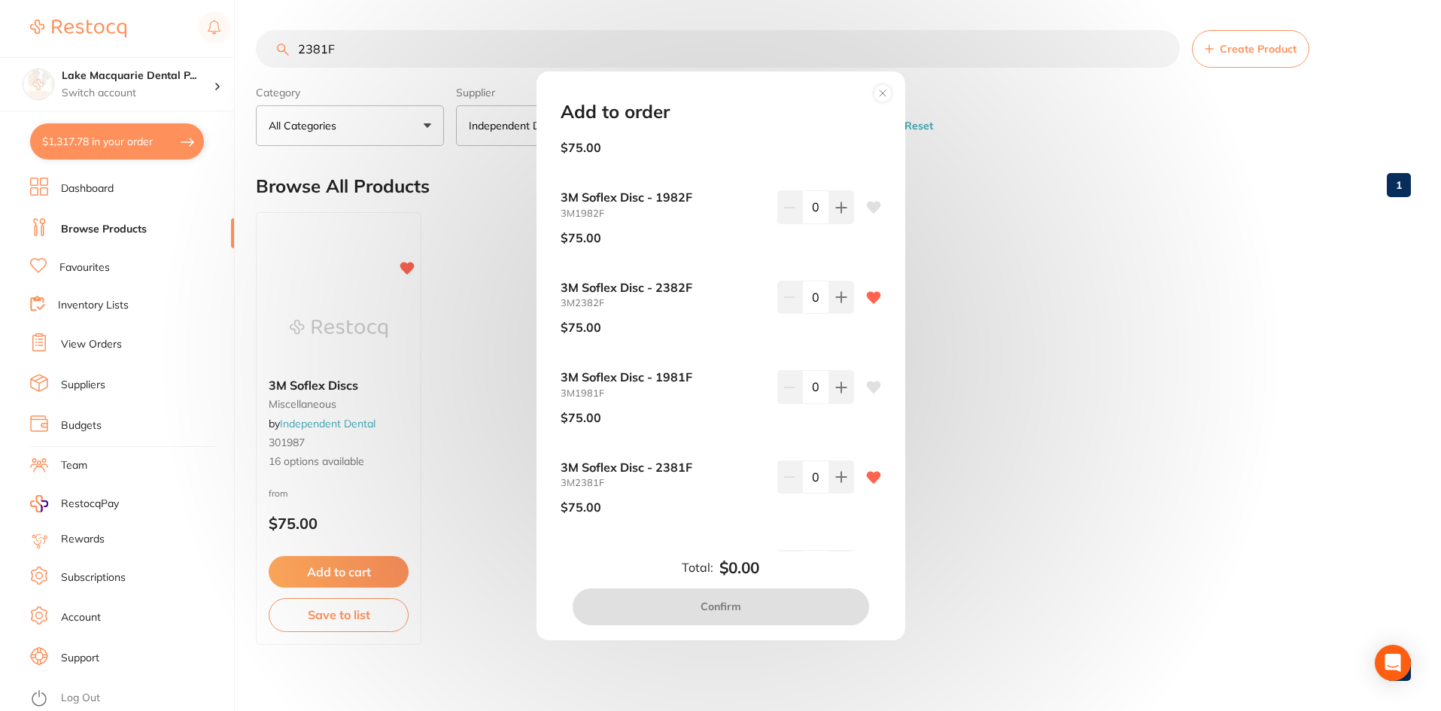
scroll to position [827, 0]
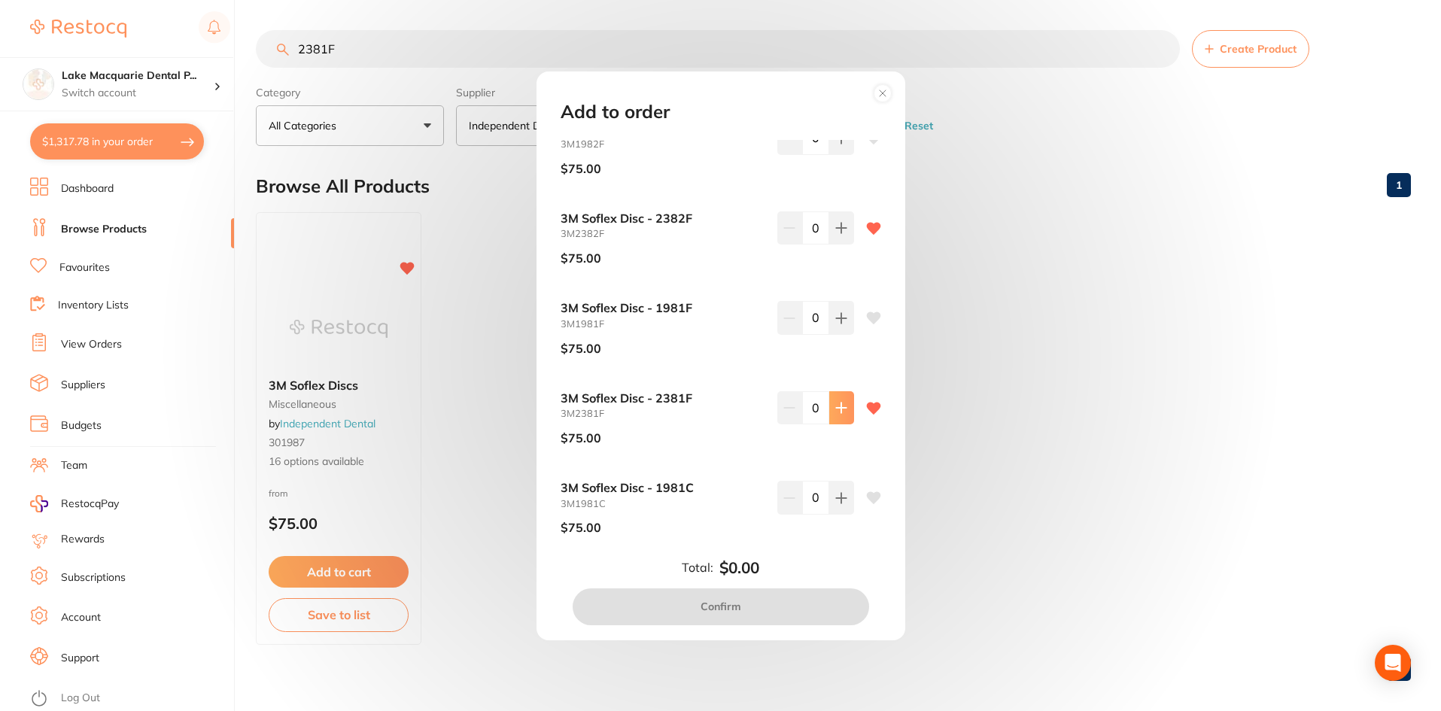
click at [836, 405] on icon at bounding box center [841, 408] width 12 height 12
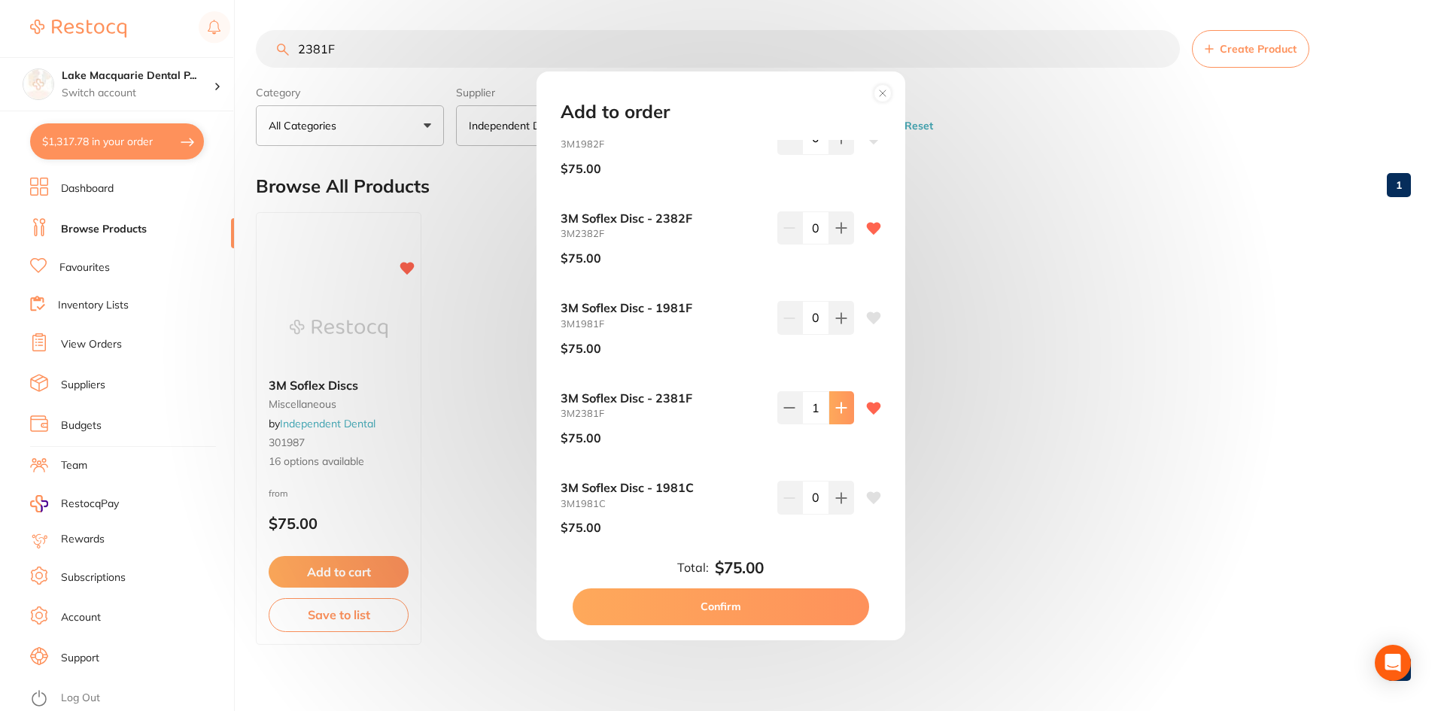
click at [836, 405] on icon at bounding box center [841, 408] width 12 height 12
type input "2"
click at [721, 603] on button "Confirm" at bounding box center [720, 606] width 296 height 36
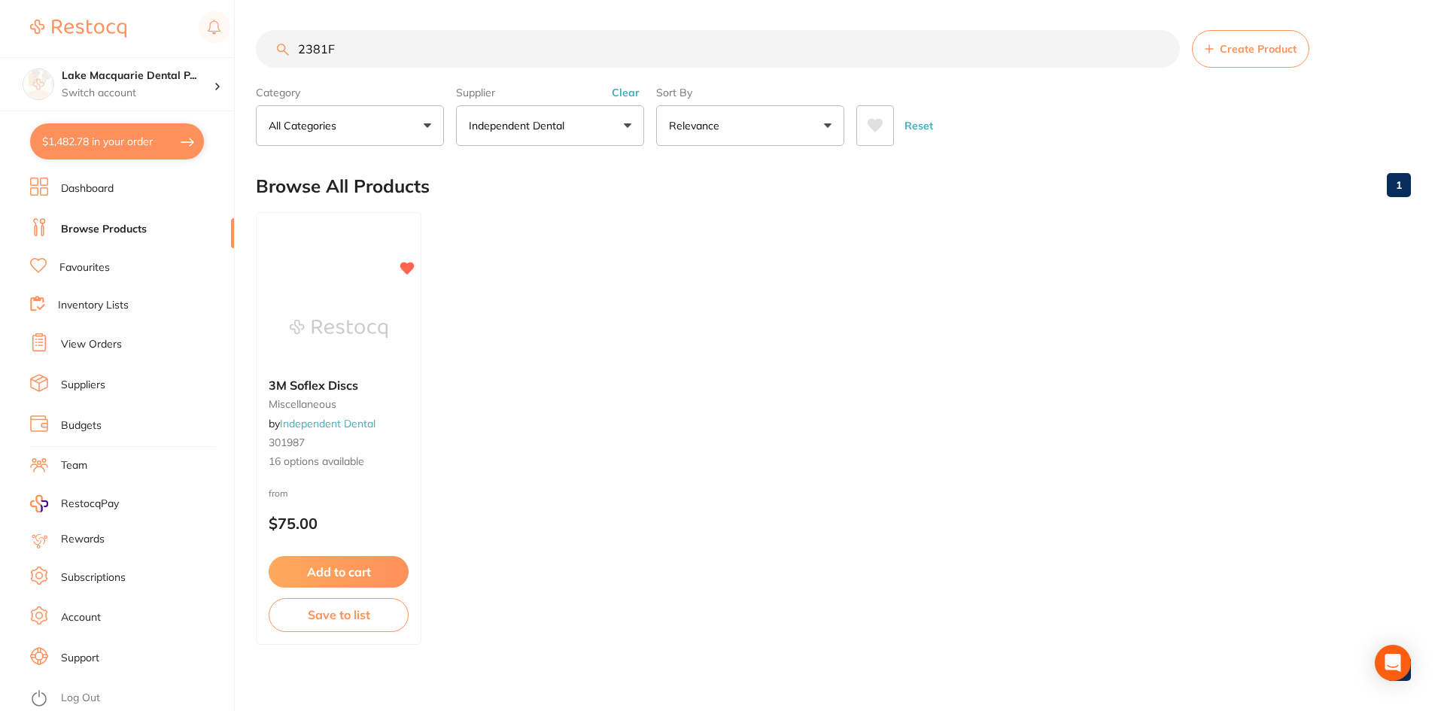
click at [395, 41] on input "2381F" at bounding box center [718, 49] width 924 height 38
type input "2"
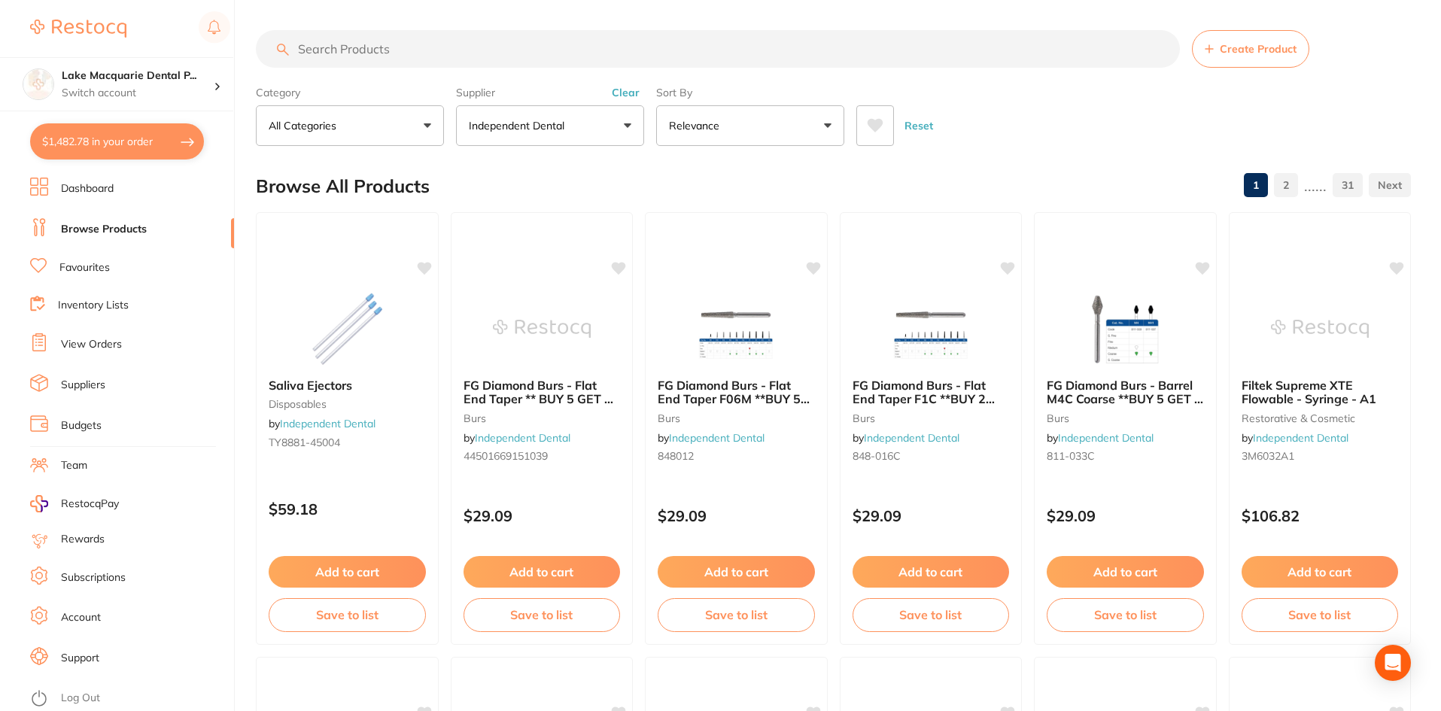
click at [627, 124] on button "Independent Dental" at bounding box center [550, 125] width 188 height 41
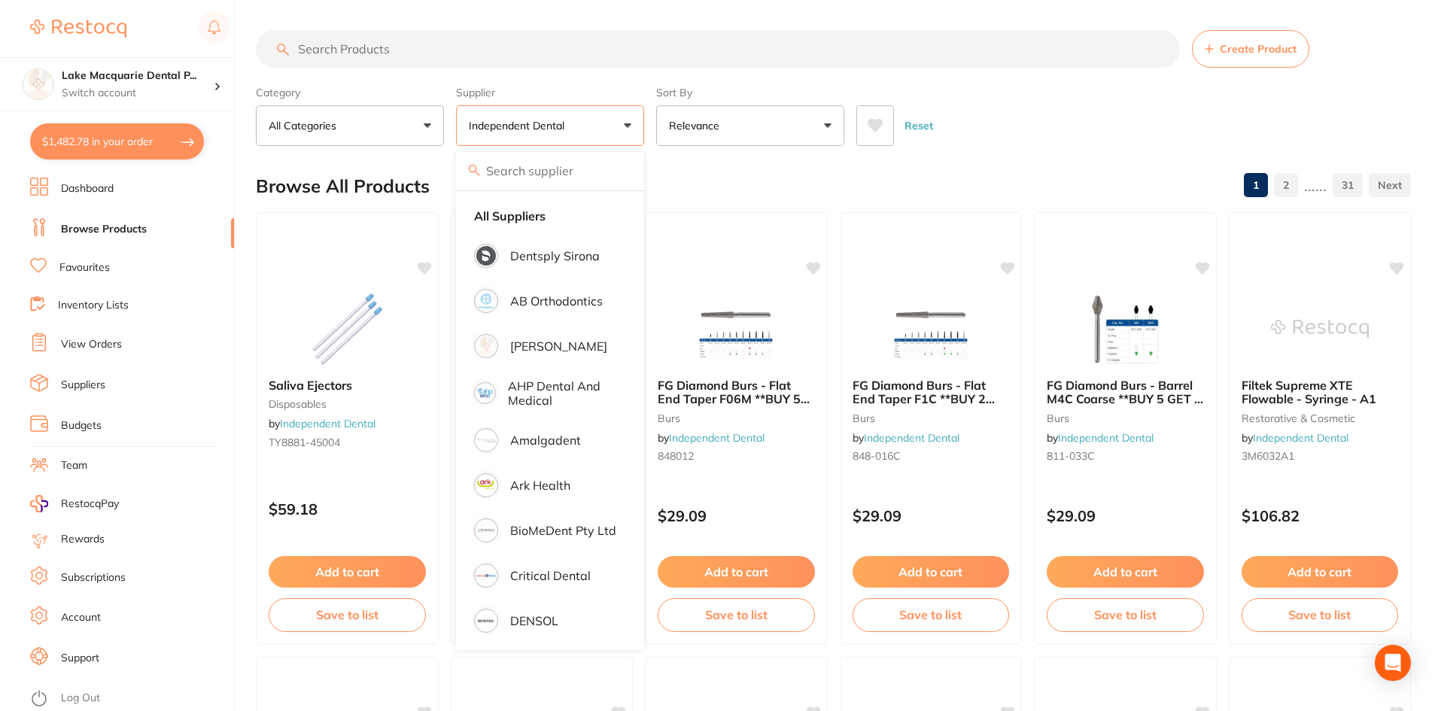
click at [627, 87] on label "Supplier" at bounding box center [550, 93] width 188 height 14
click at [624, 123] on button "Independent Dental" at bounding box center [550, 125] width 188 height 41
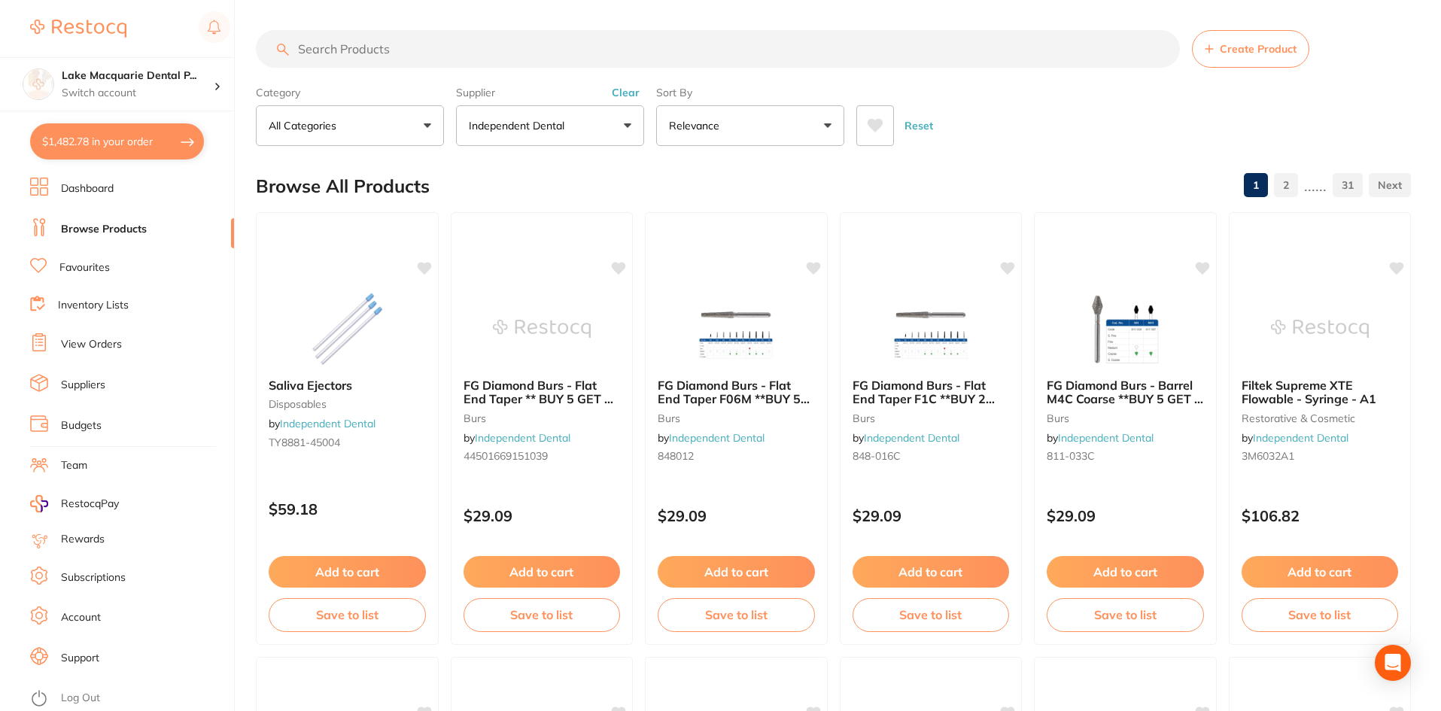
click at [624, 89] on button "Clear" at bounding box center [625, 93] width 37 height 14
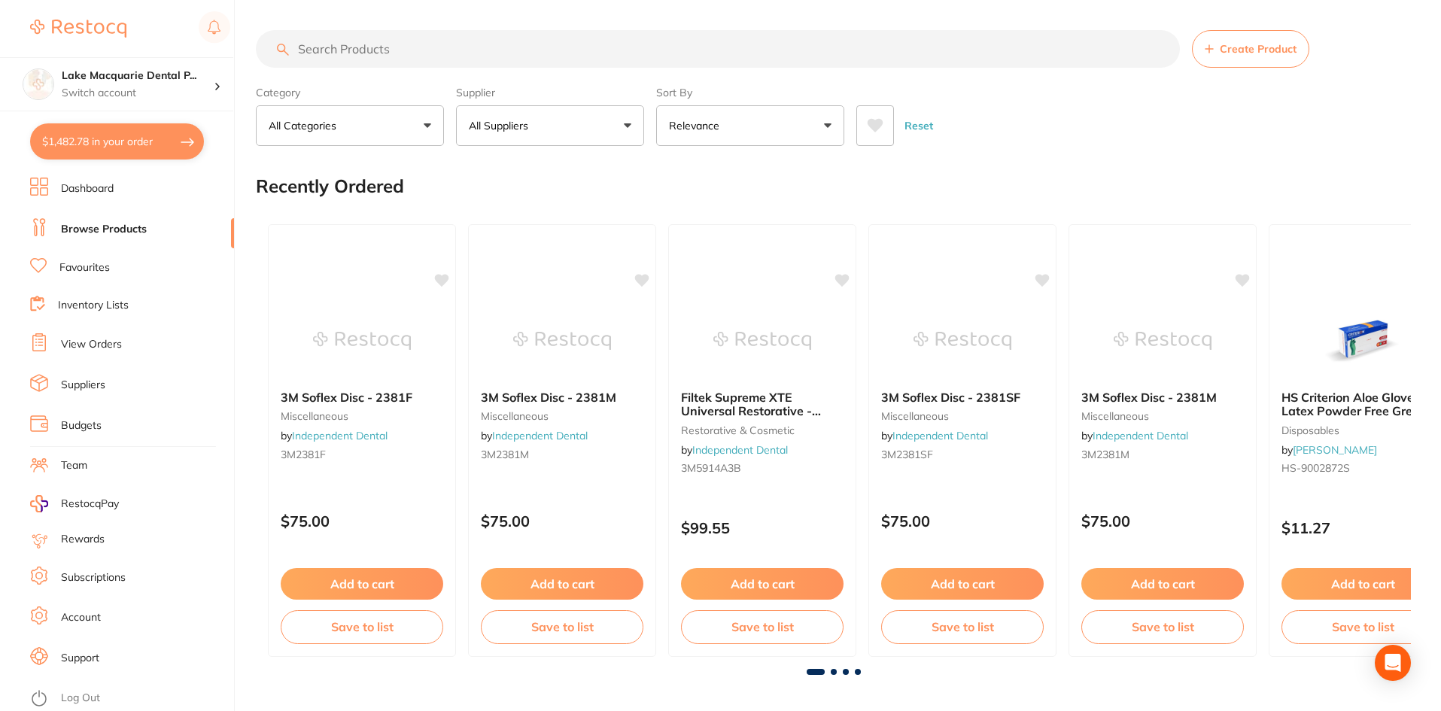
click at [625, 118] on button "All Suppliers" at bounding box center [550, 125] width 188 height 41
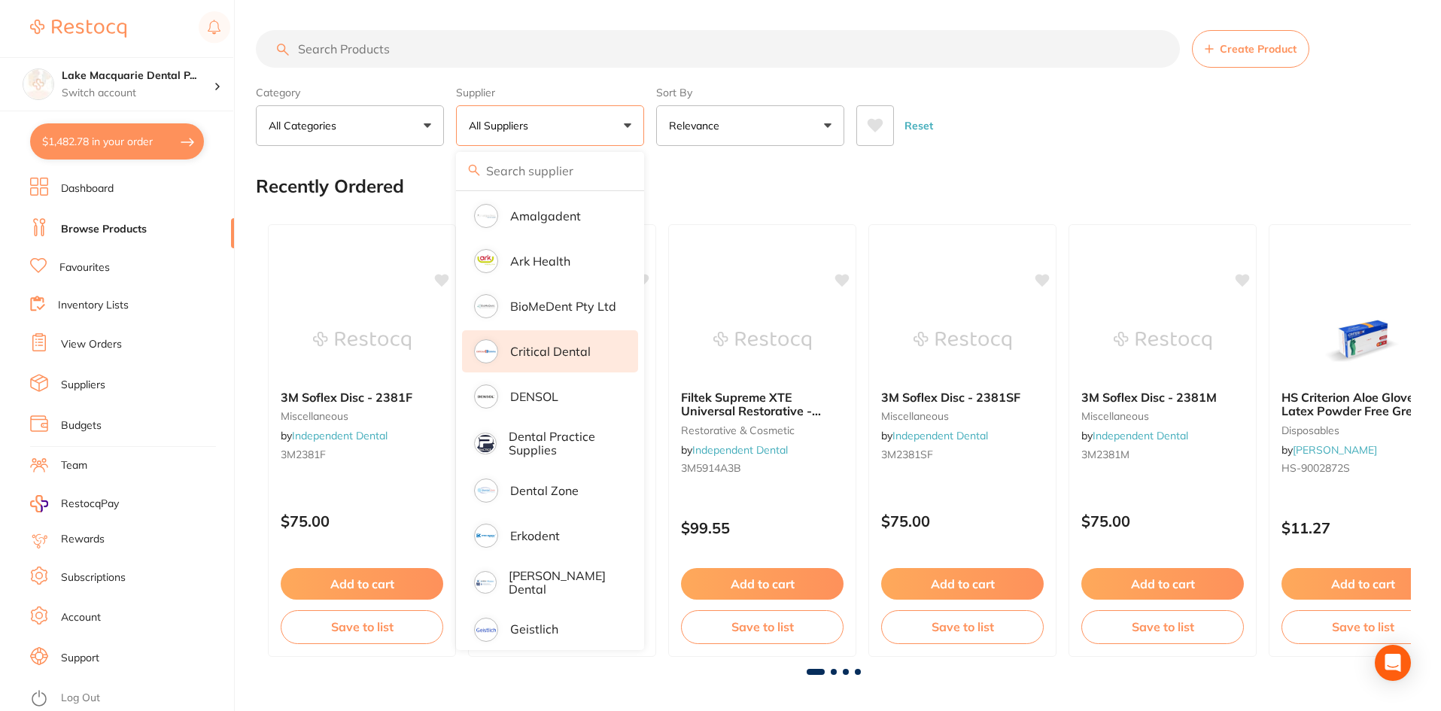
scroll to position [226, 0]
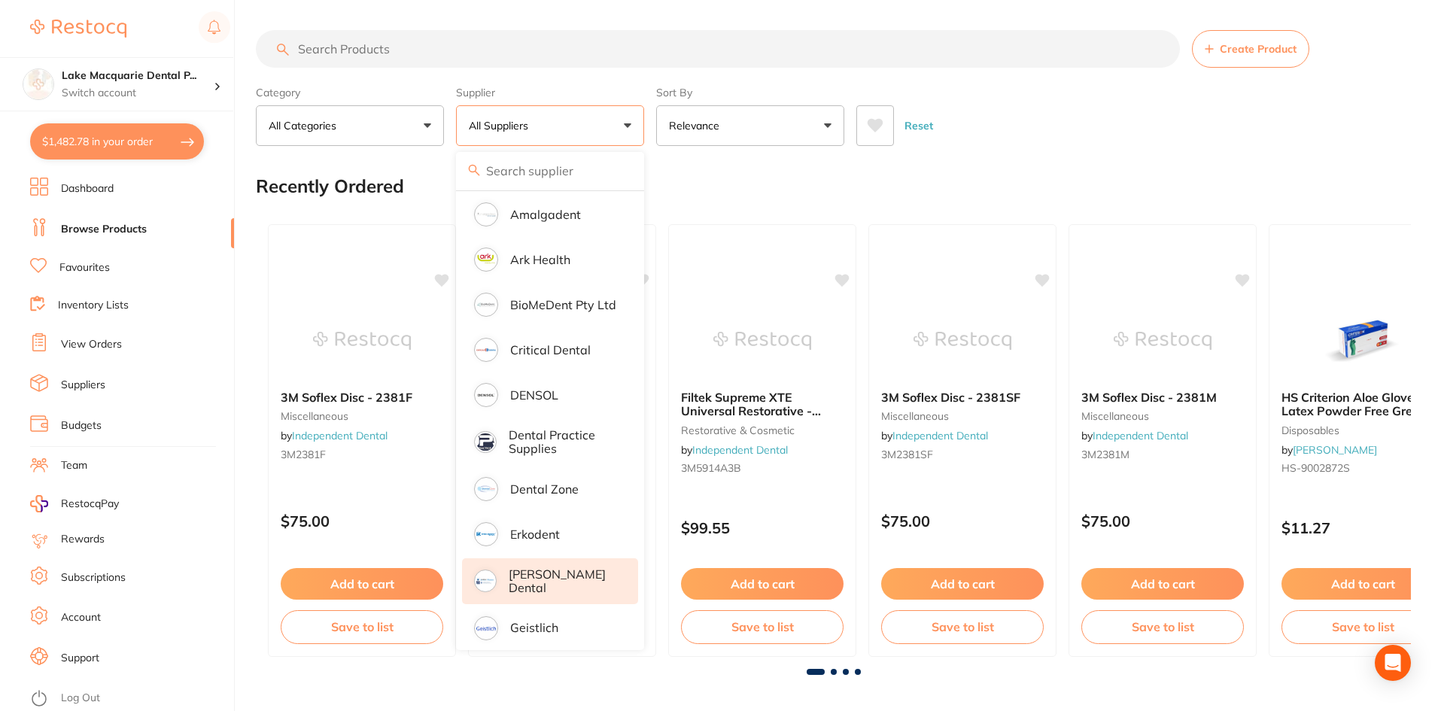
click at [533, 581] on p "[PERSON_NAME] Dental" at bounding box center [563, 581] width 108 height 28
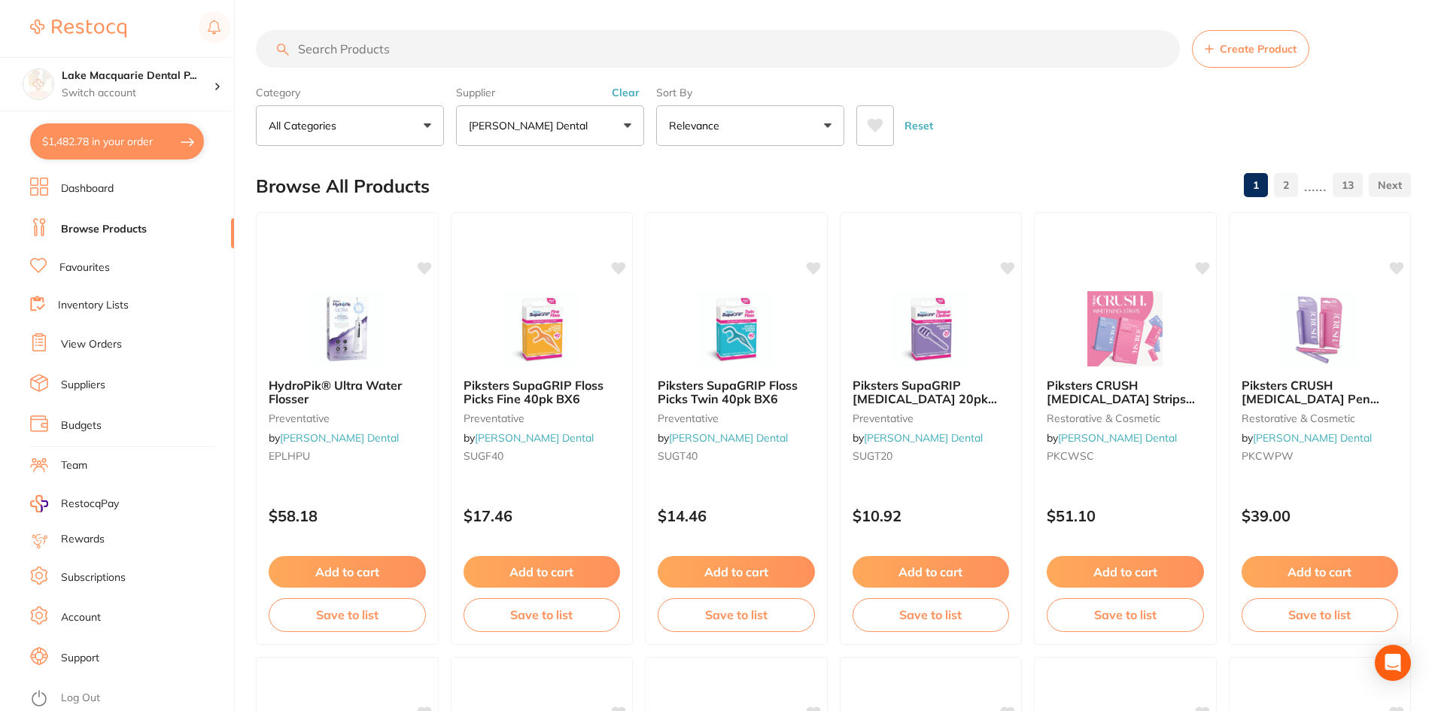
click at [373, 47] on input "search" at bounding box center [718, 49] width 924 height 38
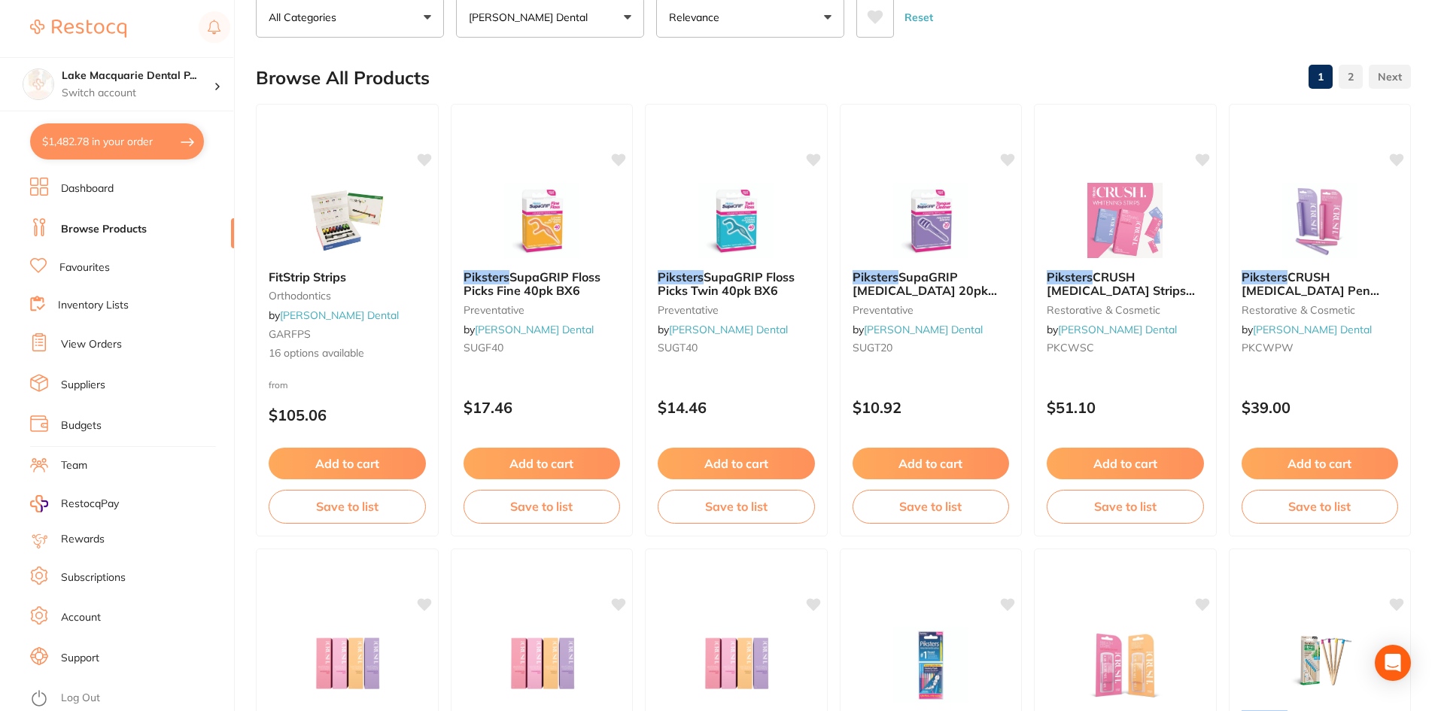
scroll to position [0, 0]
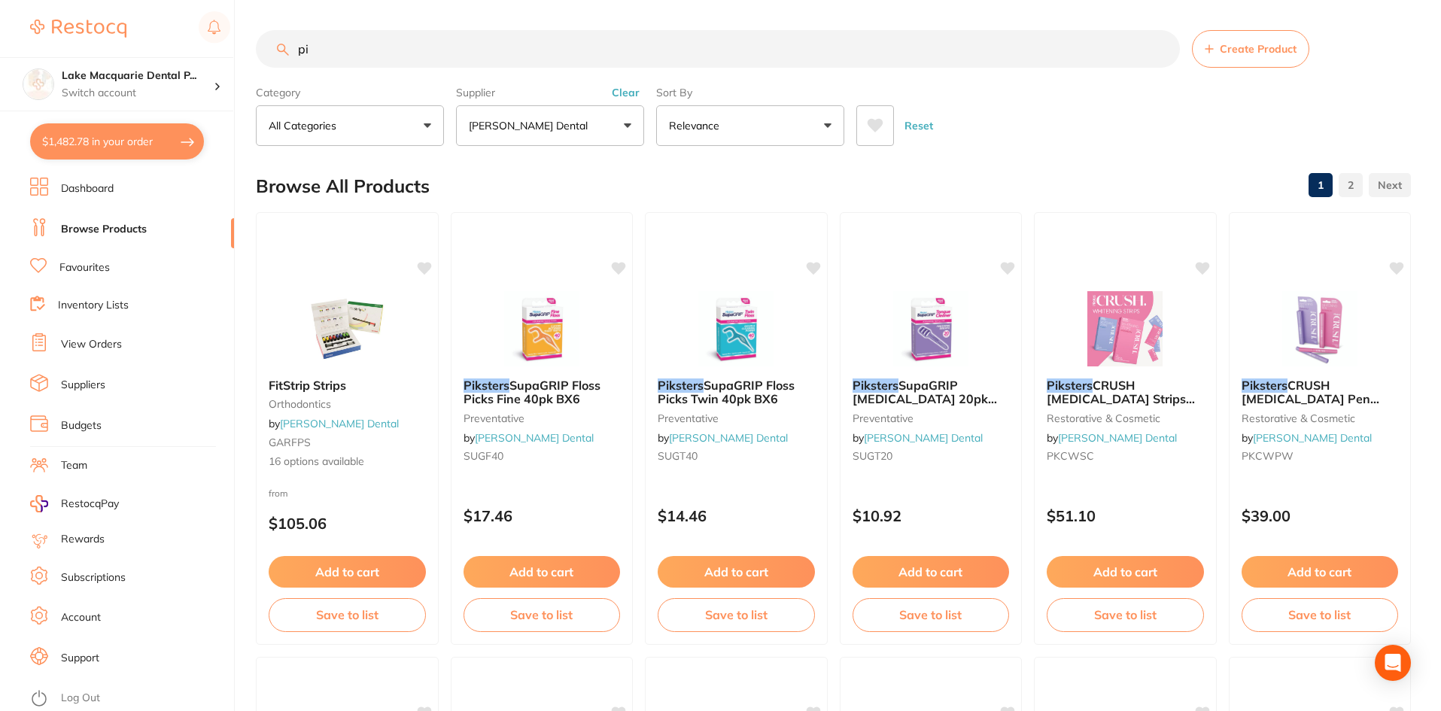
type input "p"
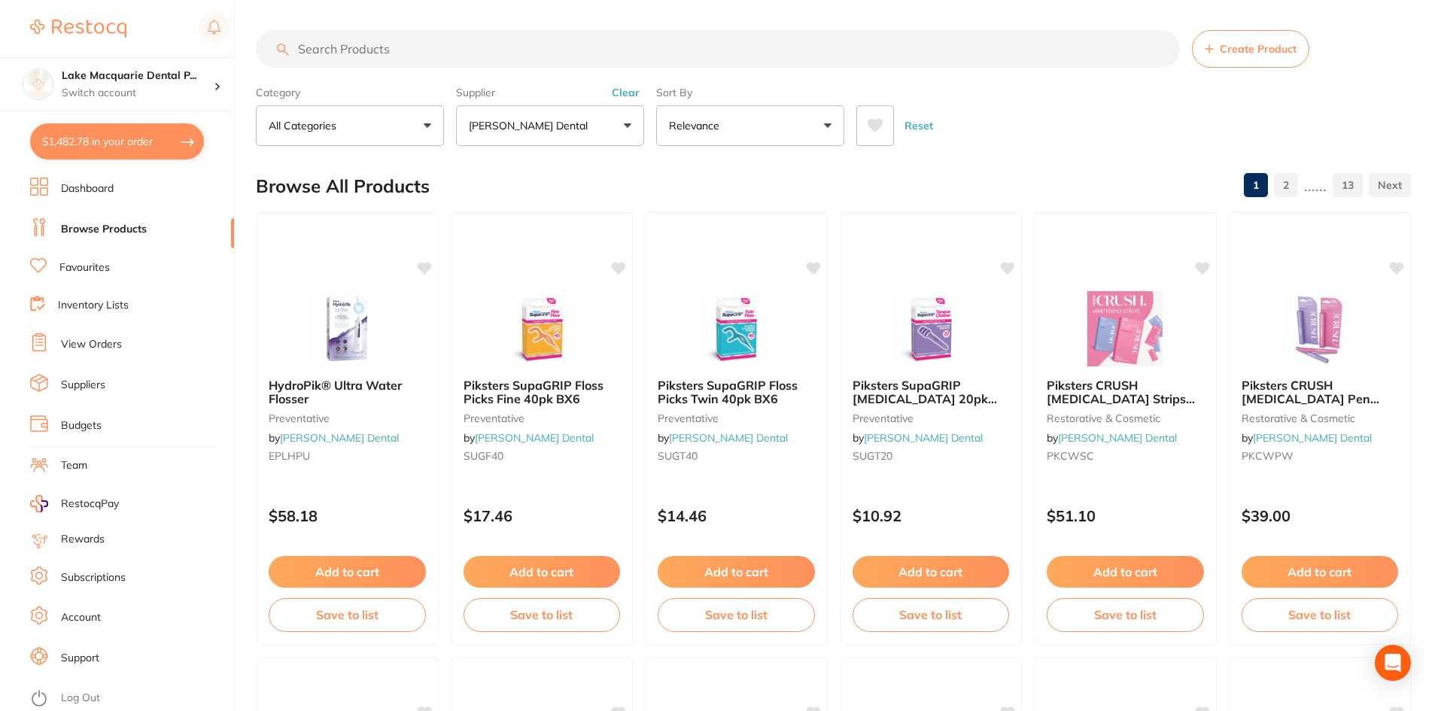
click at [635, 91] on button "Clear" at bounding box center [625, 93] width 37 height 14
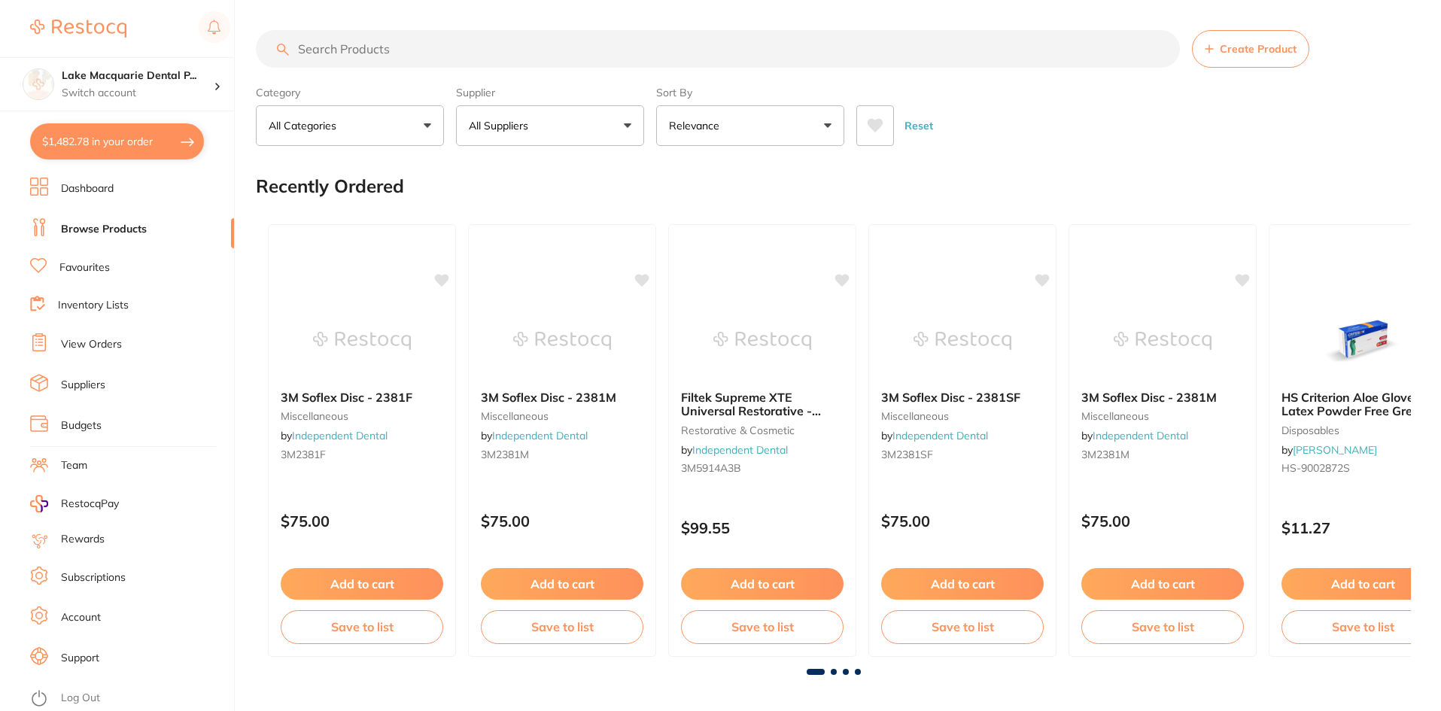
click at [379, 55] on input "search" at bounding box center [718, 49] width 924 height 38
type input "perio probes"
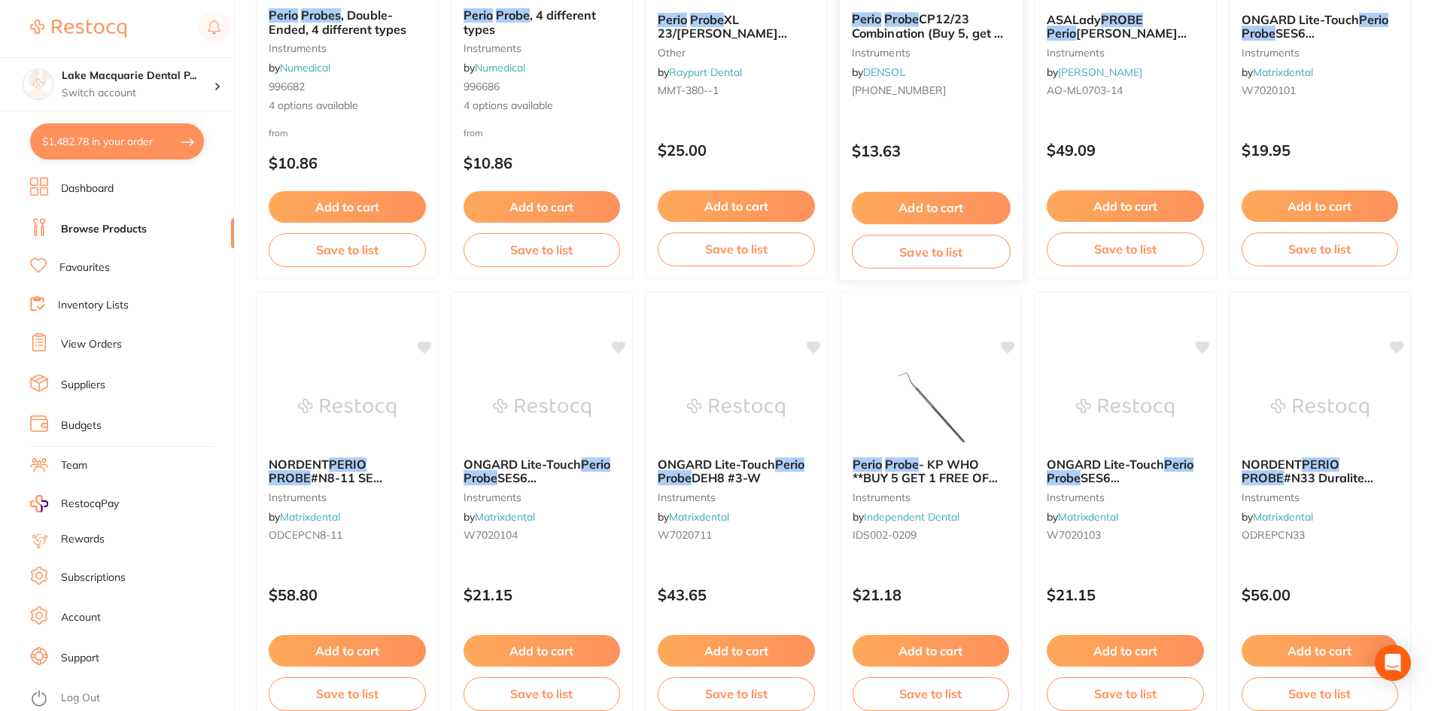
scroll to position [527, 0]
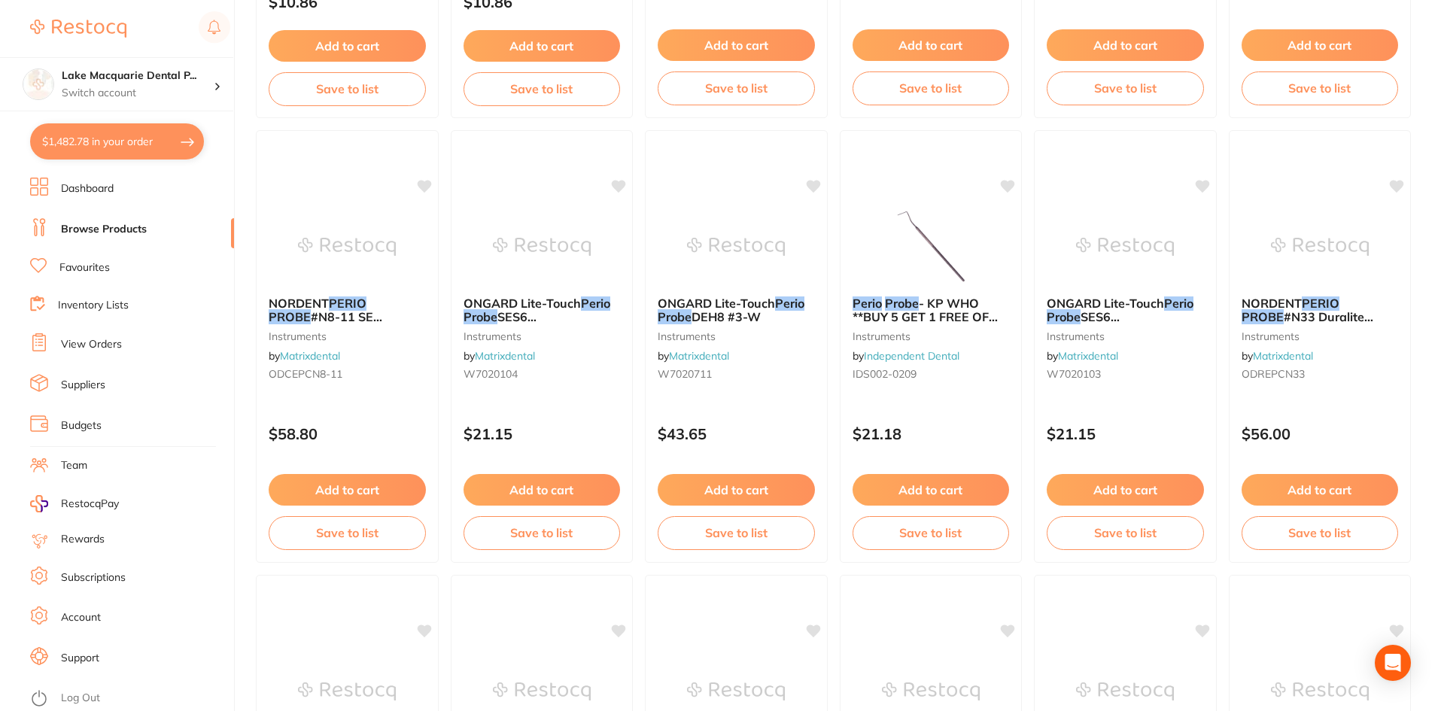
click at [940, 239] on img at bounding box center [931, 246] width 98 height 75
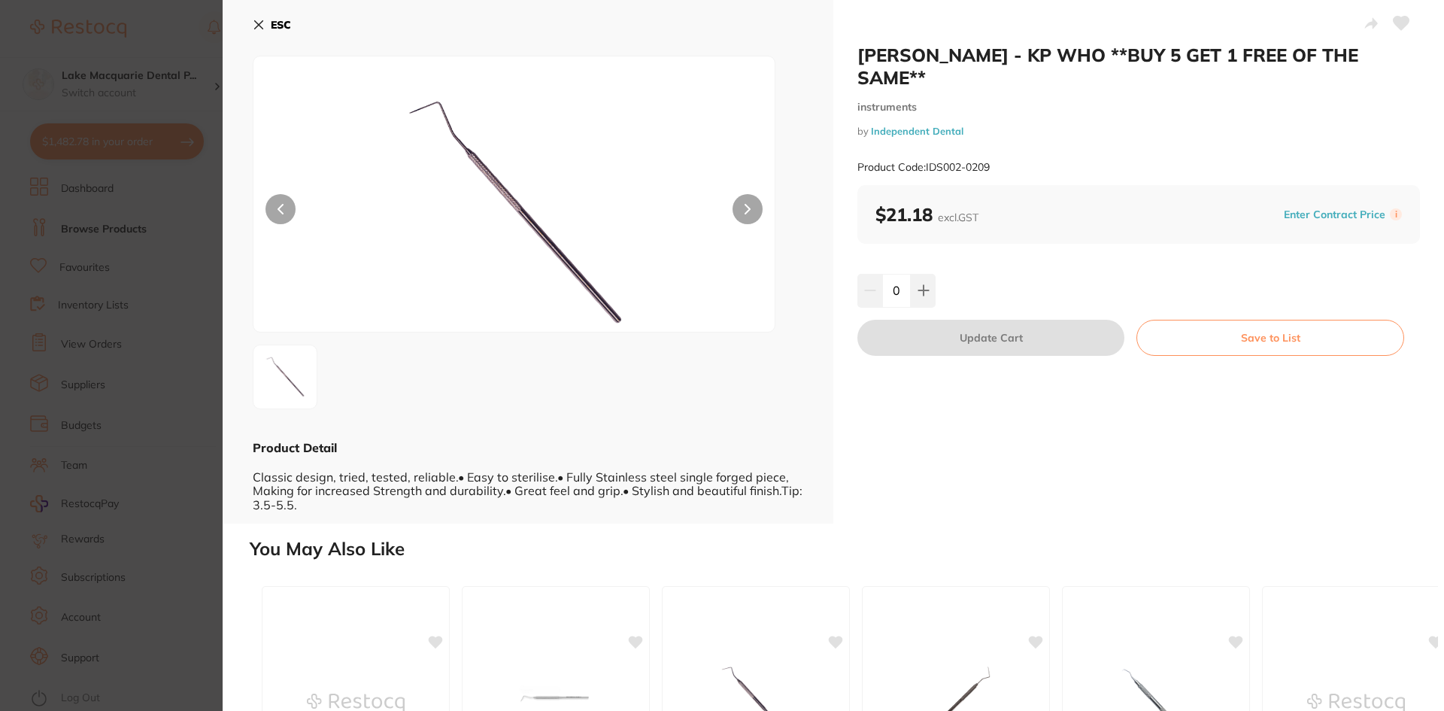
click at [742, 202] on button at bounding box center [748, 209] width 30 height 30
click at [925, 284] on icon at bounding box center [924, 290] width 12 height 12
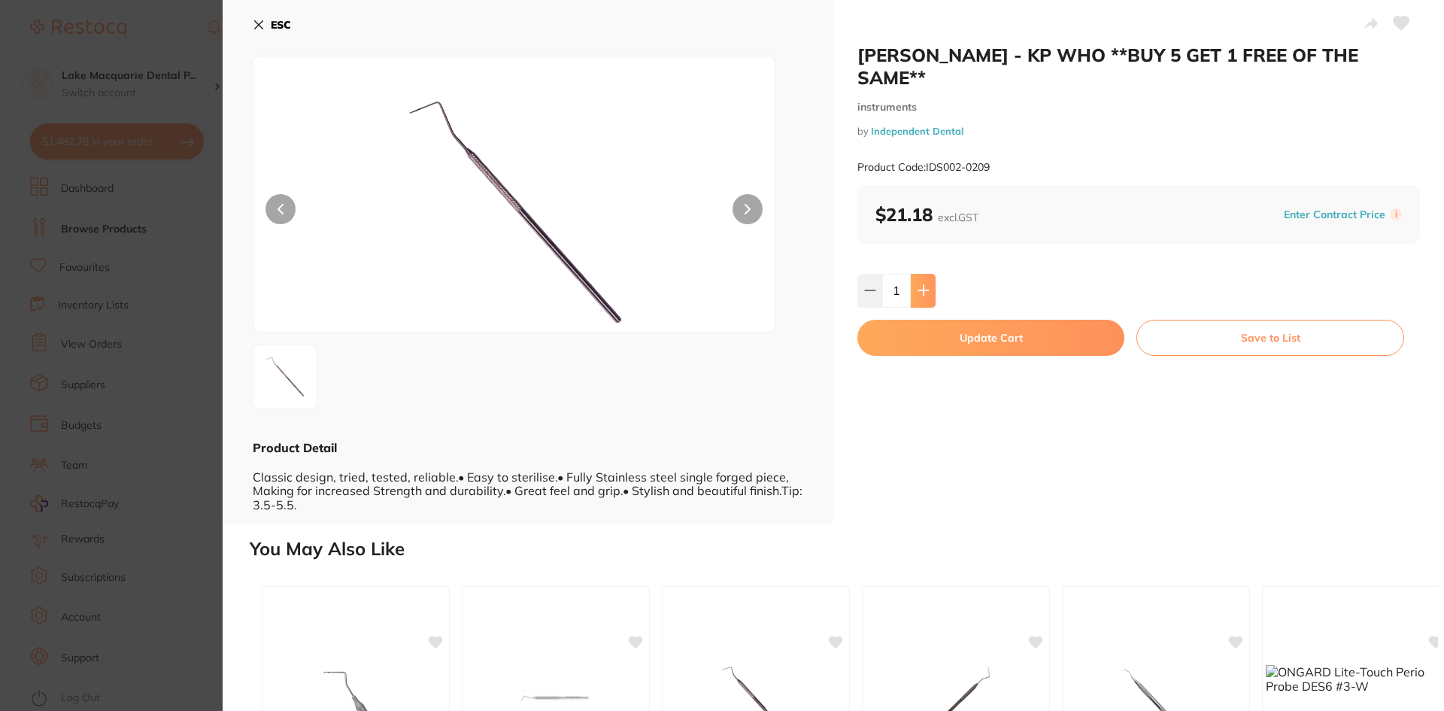
click at [925, 284] on icon at bounding box center [924, 290] width 12 height 12
type input "5"
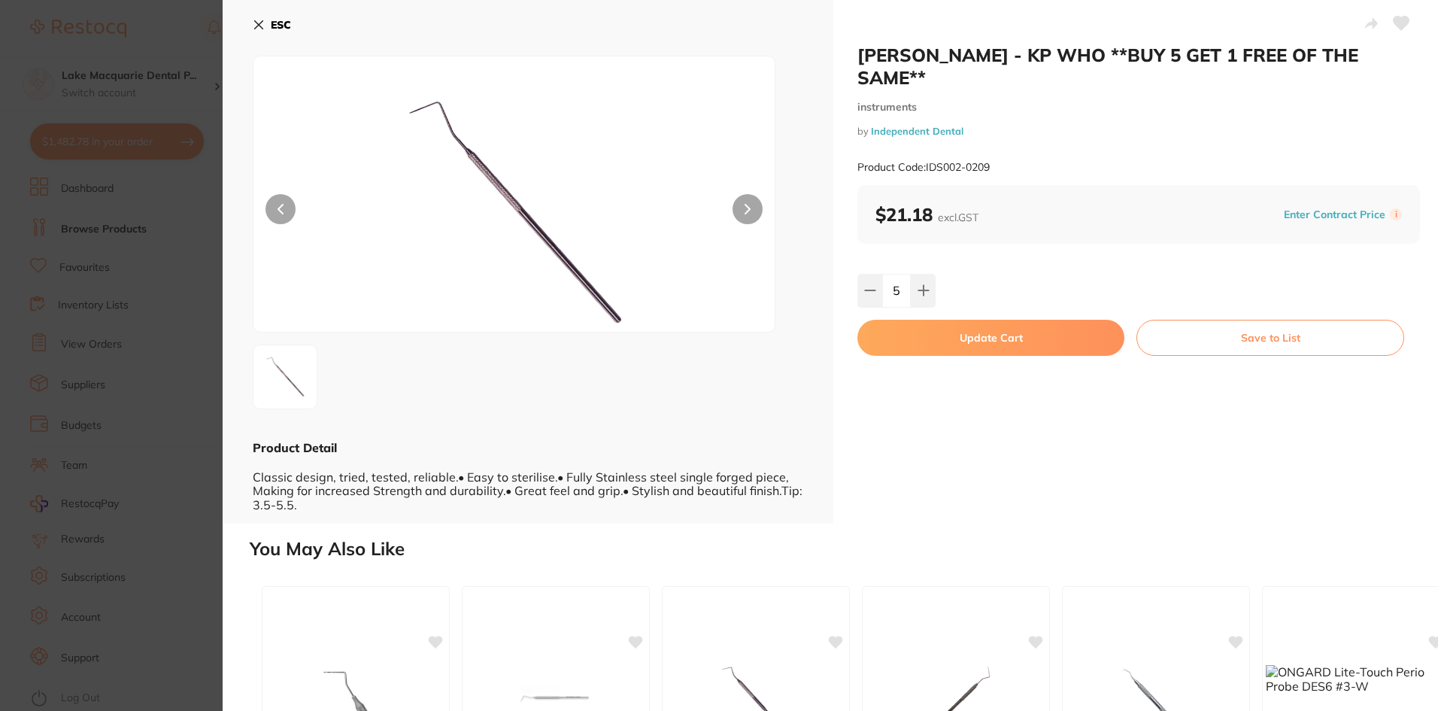
click at [965, 320] on button "Update Cart" at bounding box center [991, 338] width 267 height 36
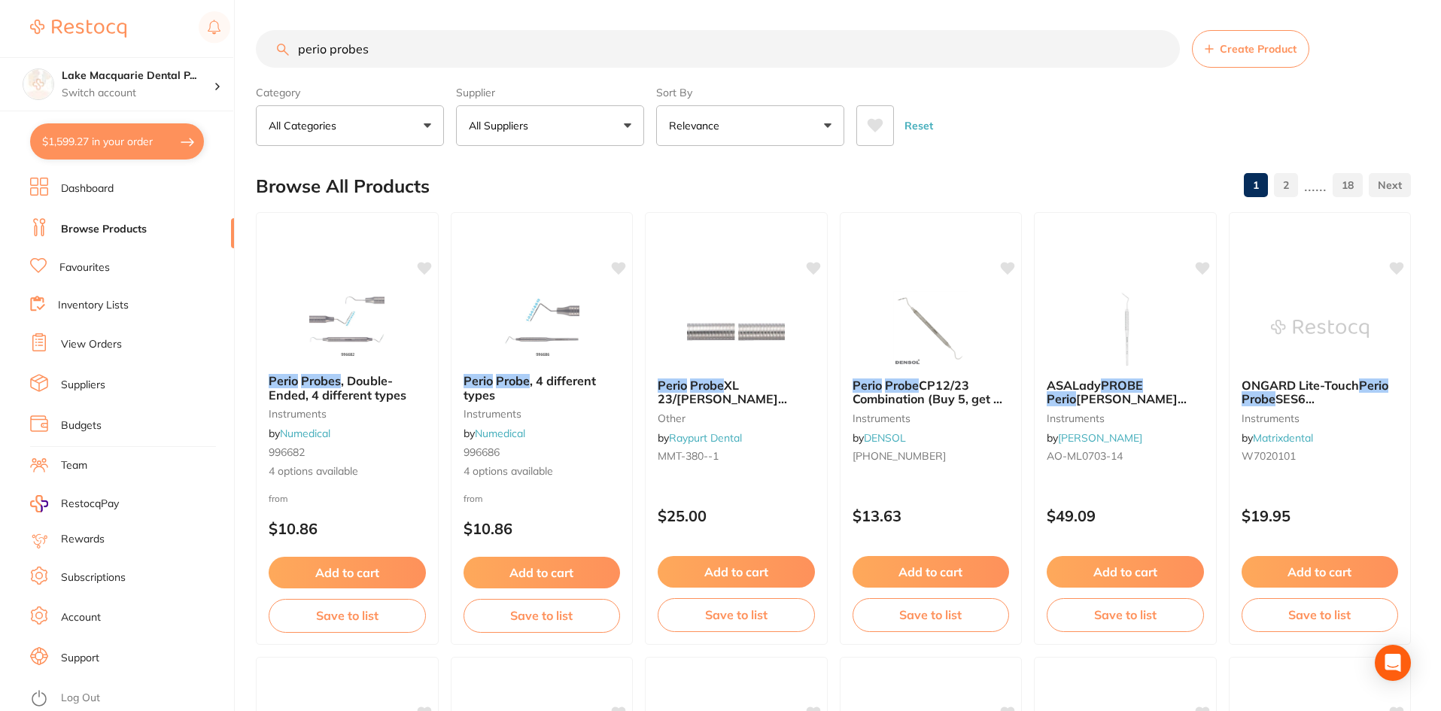
click at [402, 44] on input "perio probes" at bounding box center [718, 49] width 924 height 38
type input "p"
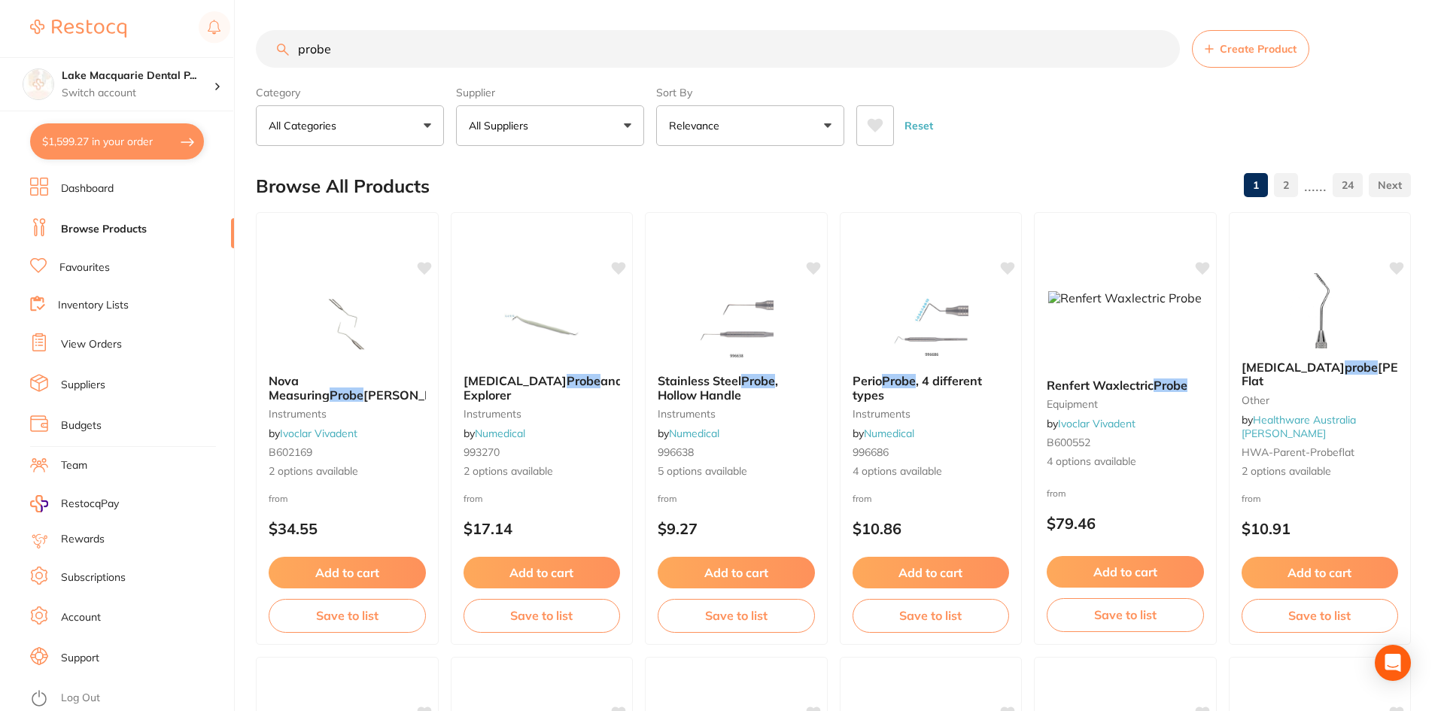
type input "probe"
click at [632, 120] on button "All Suppliers" at bounding box center [550, 125] width 188 height 41
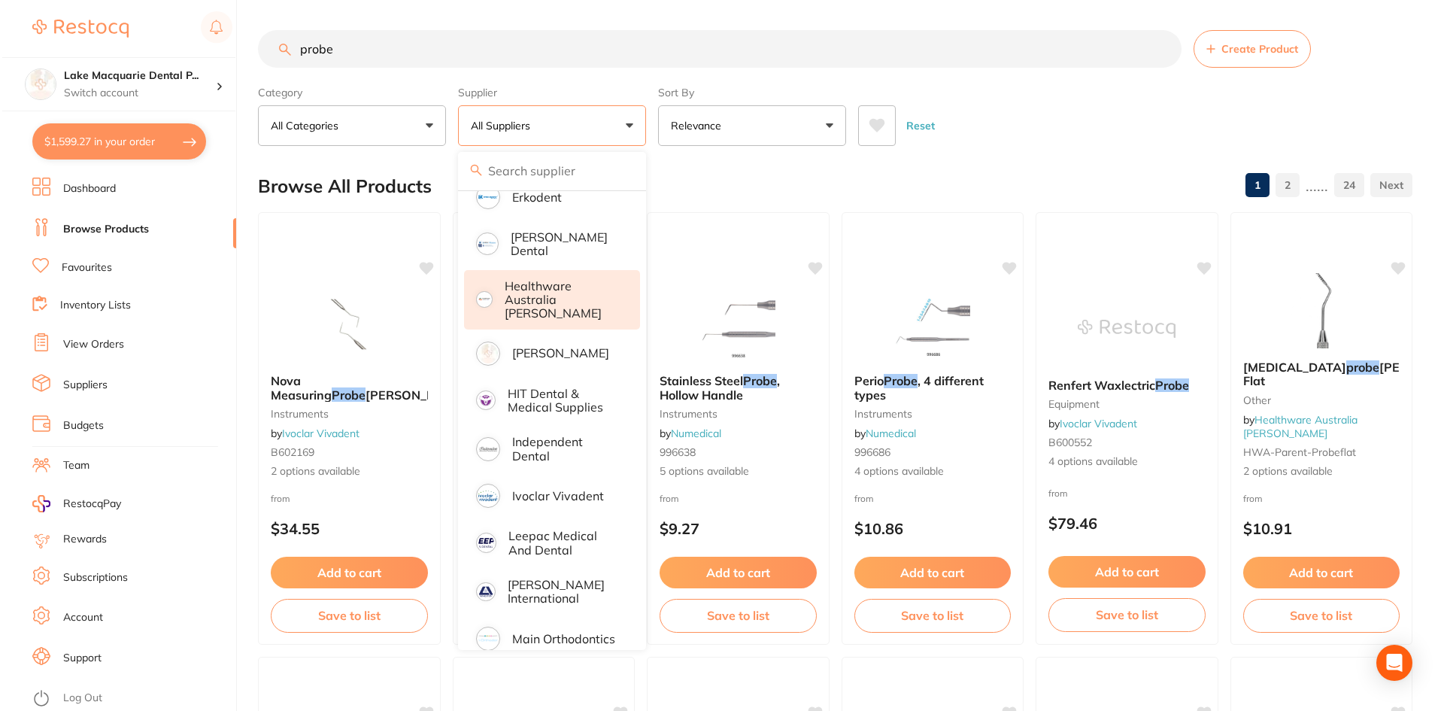
scroll to position [527, 0]
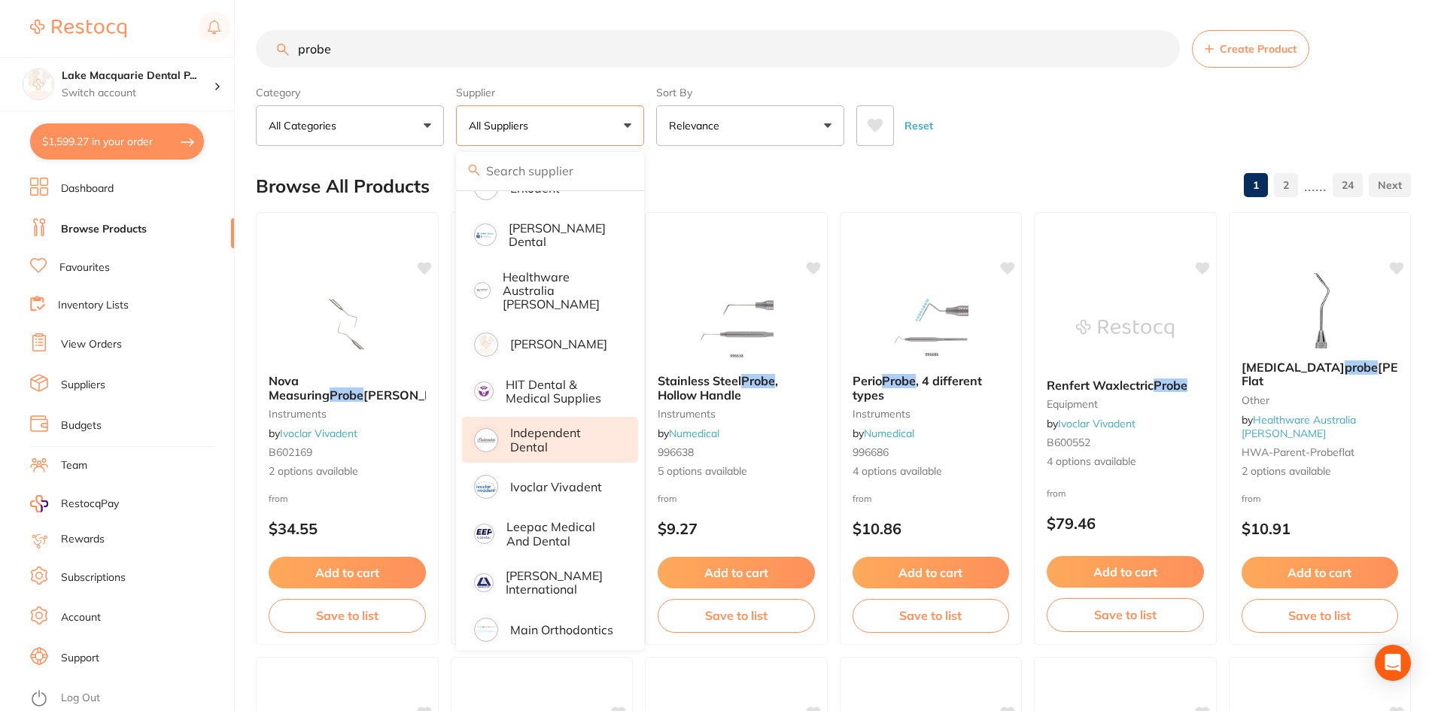
click at [532, 428] on p "Independent Dental" at bounding box center [563, 440] width 107 height 28
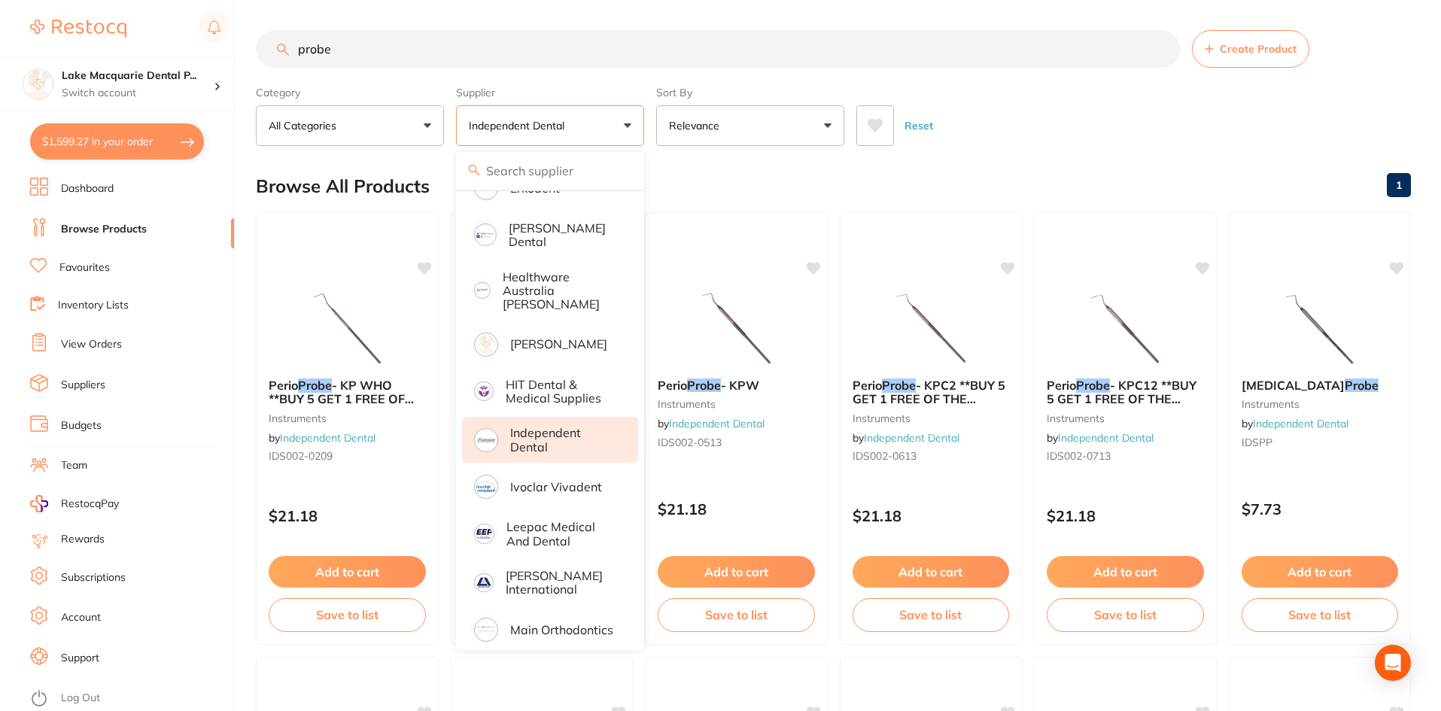
click at [1089, 141] on div "Reset" at bounding box center [1127, 119] width 542 height 53
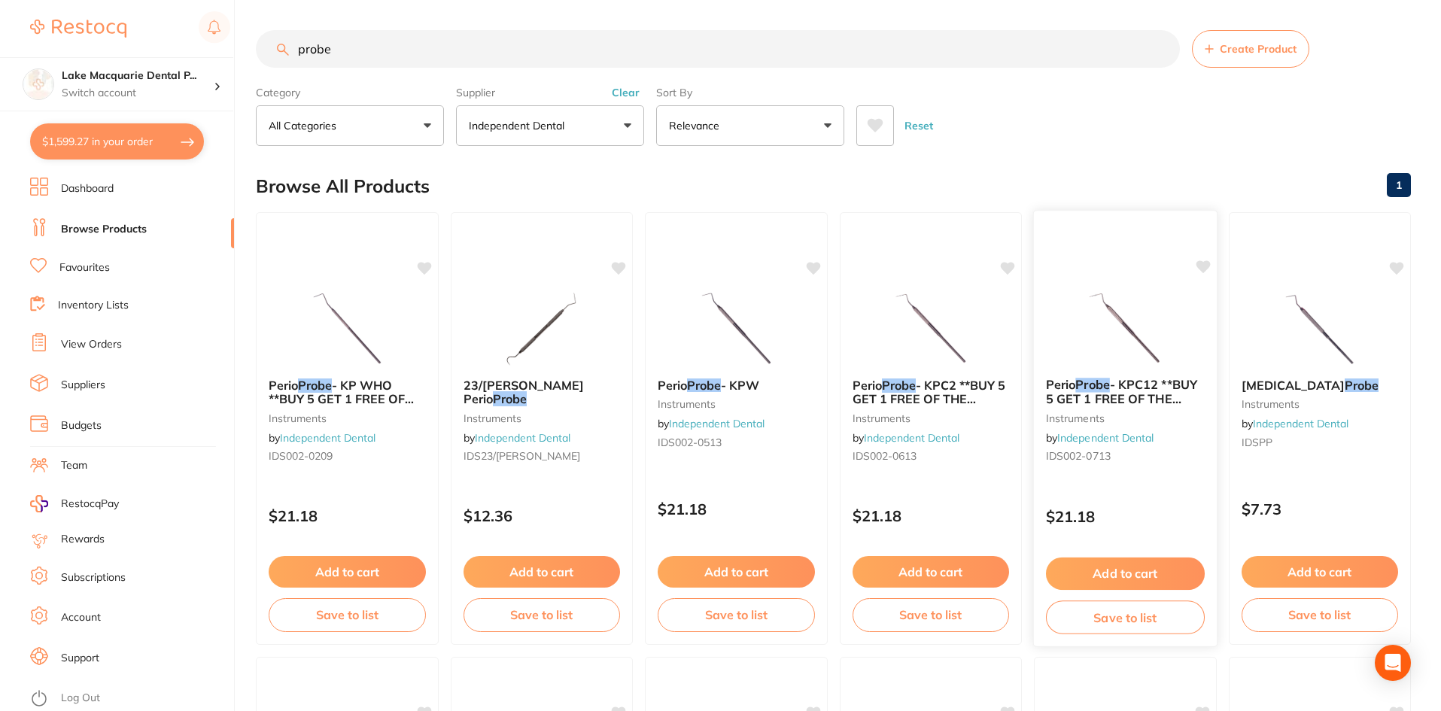
click at [1122, 339] on img at bounding box center [1125, 328] width 99 height 76
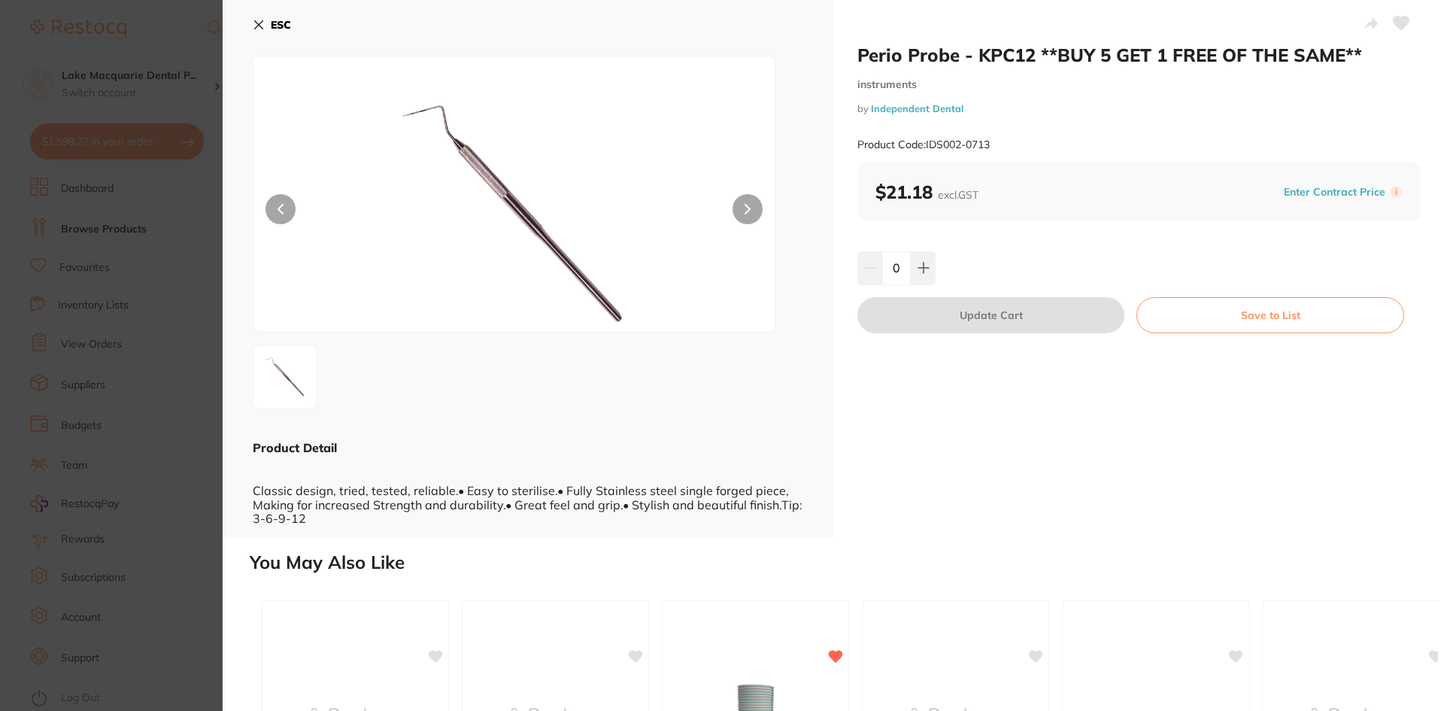
click at [739, 203] on button at bounding box center [748, 209] width 30 height 30
click at [751, 210] on button at bounding box center [748, 209] width 30 height 30
click at [922, 264] on icon at bounding box center [923, 268] width 10 height 10
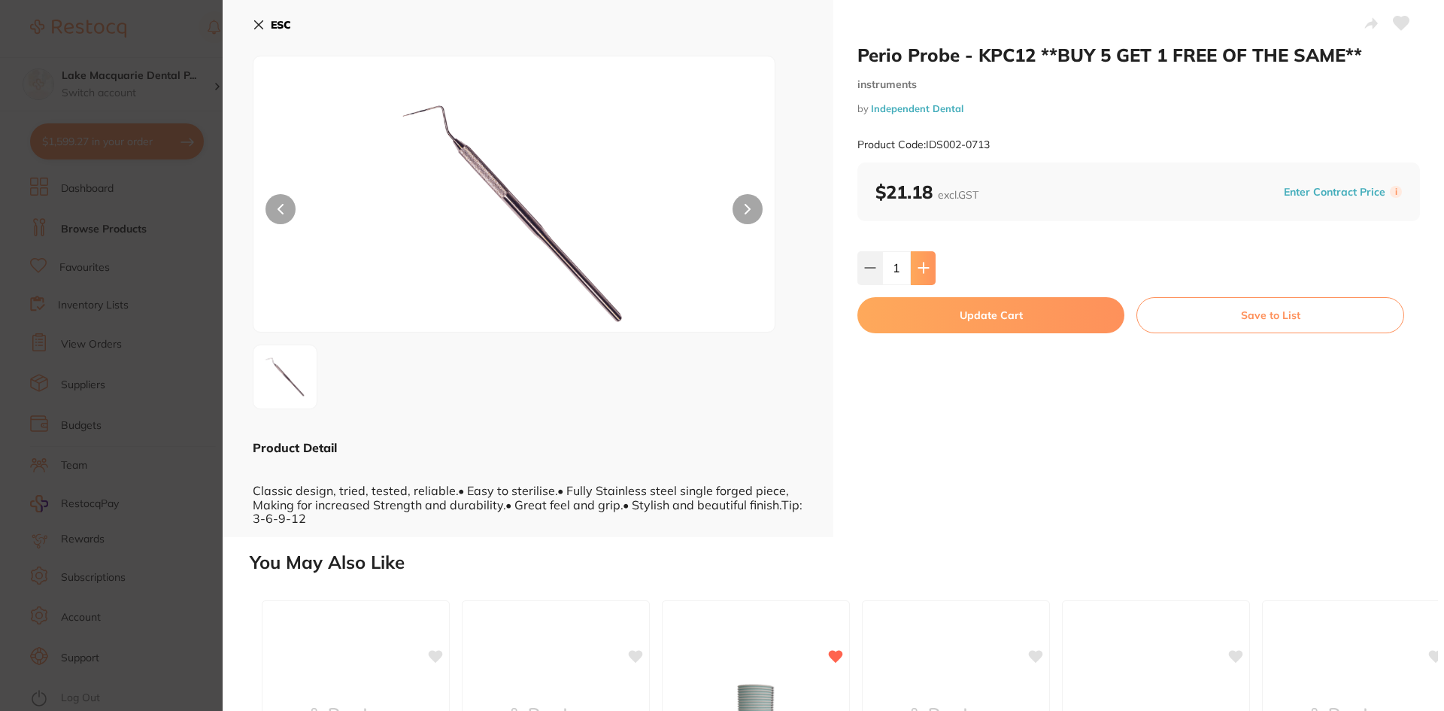
click at [922, 264] on icon at bounding box center [923, 268] width 10 height 10
type input "5"
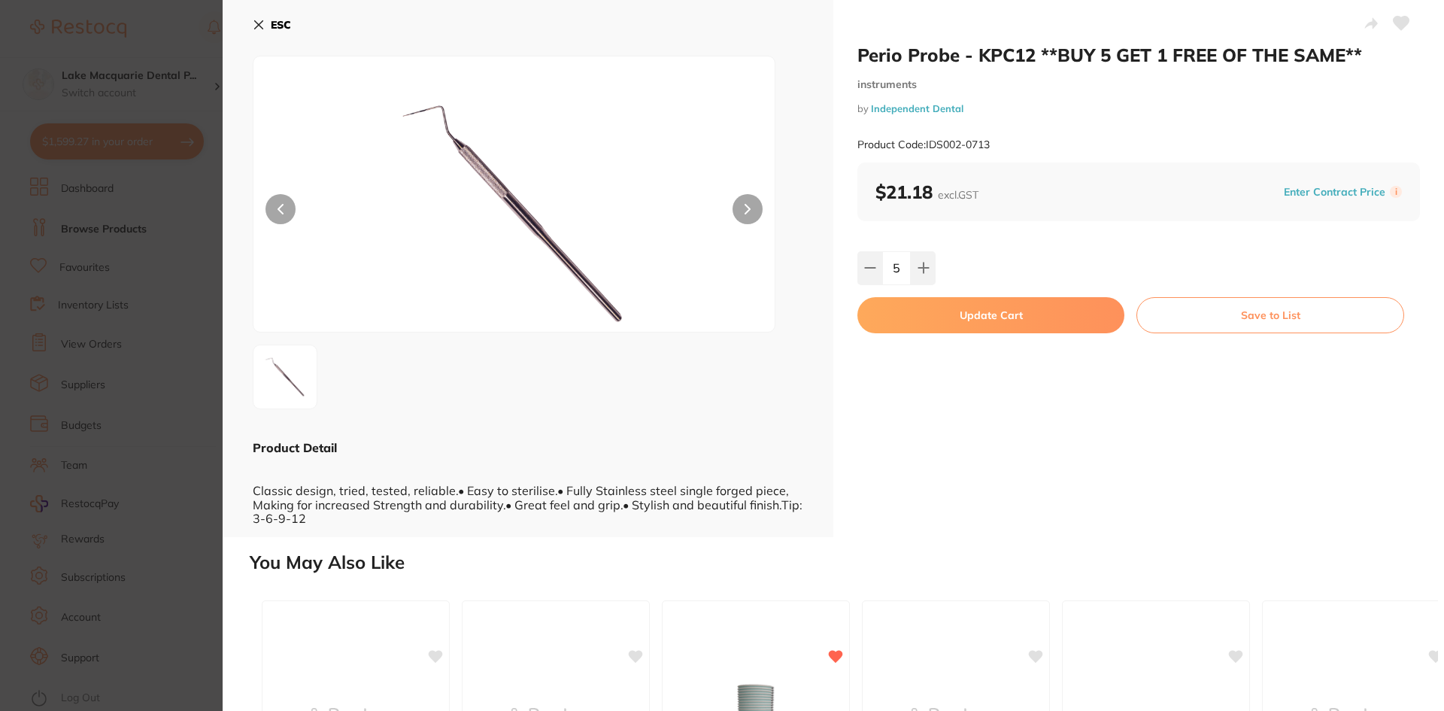
click at [1047, 305] on button "Update Cart" at bounding box center [991, 315] width 267 height 36
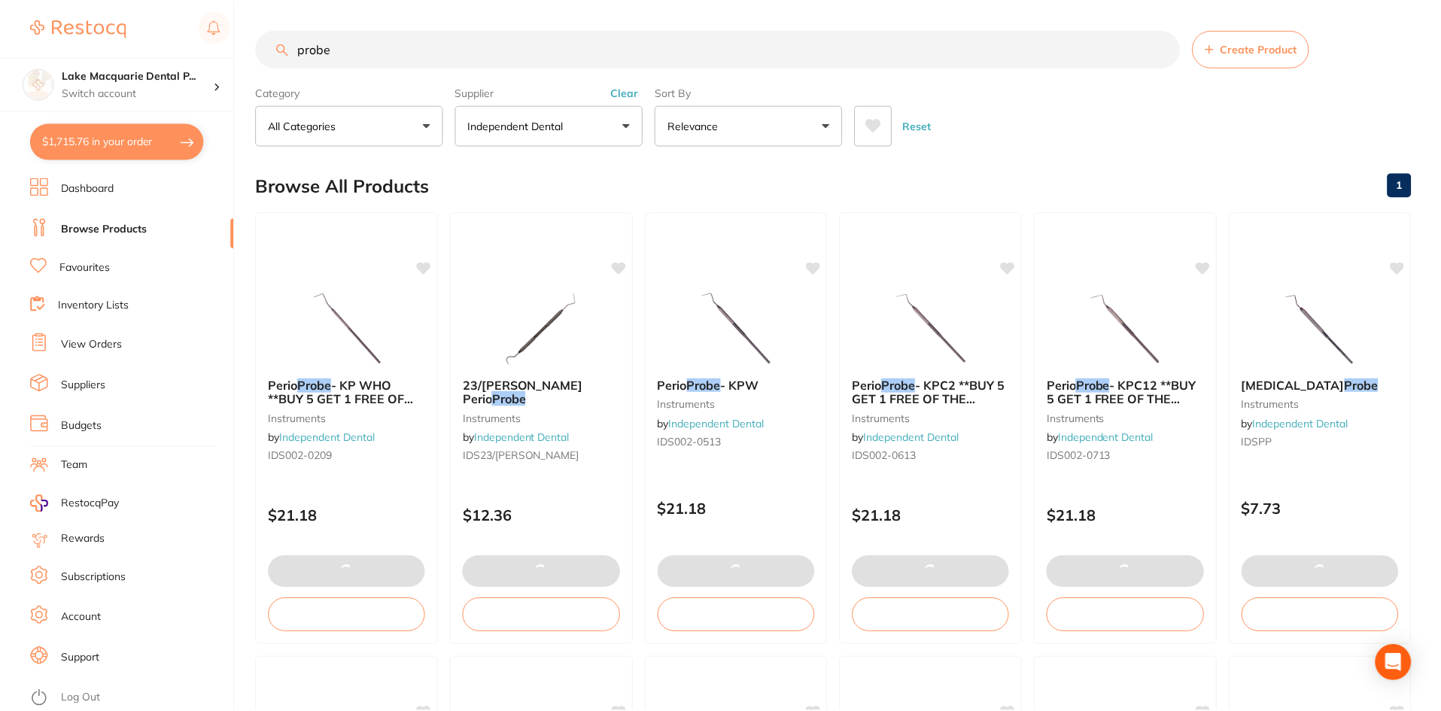
scroll to position [1, 0]
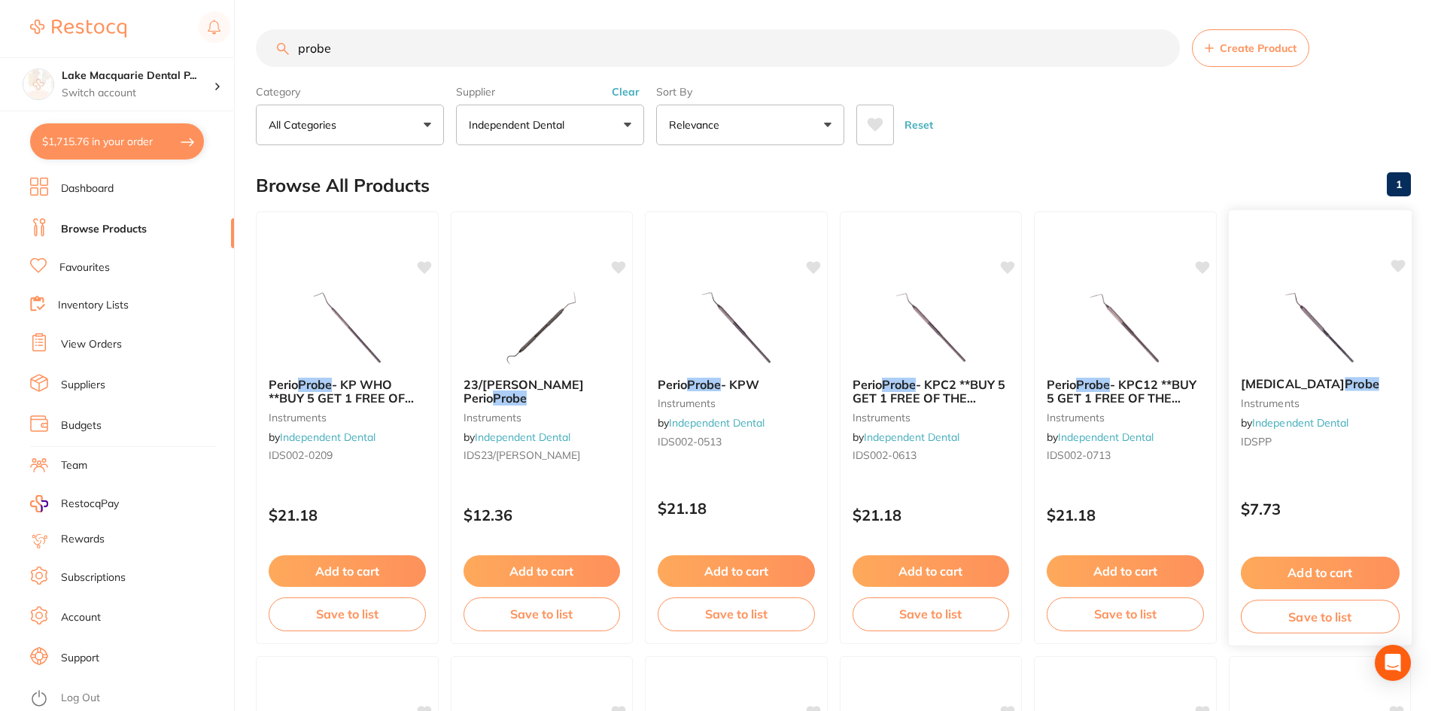
click at [1313, 323] on img at bounding box center [1319, 327] width 99 height 76
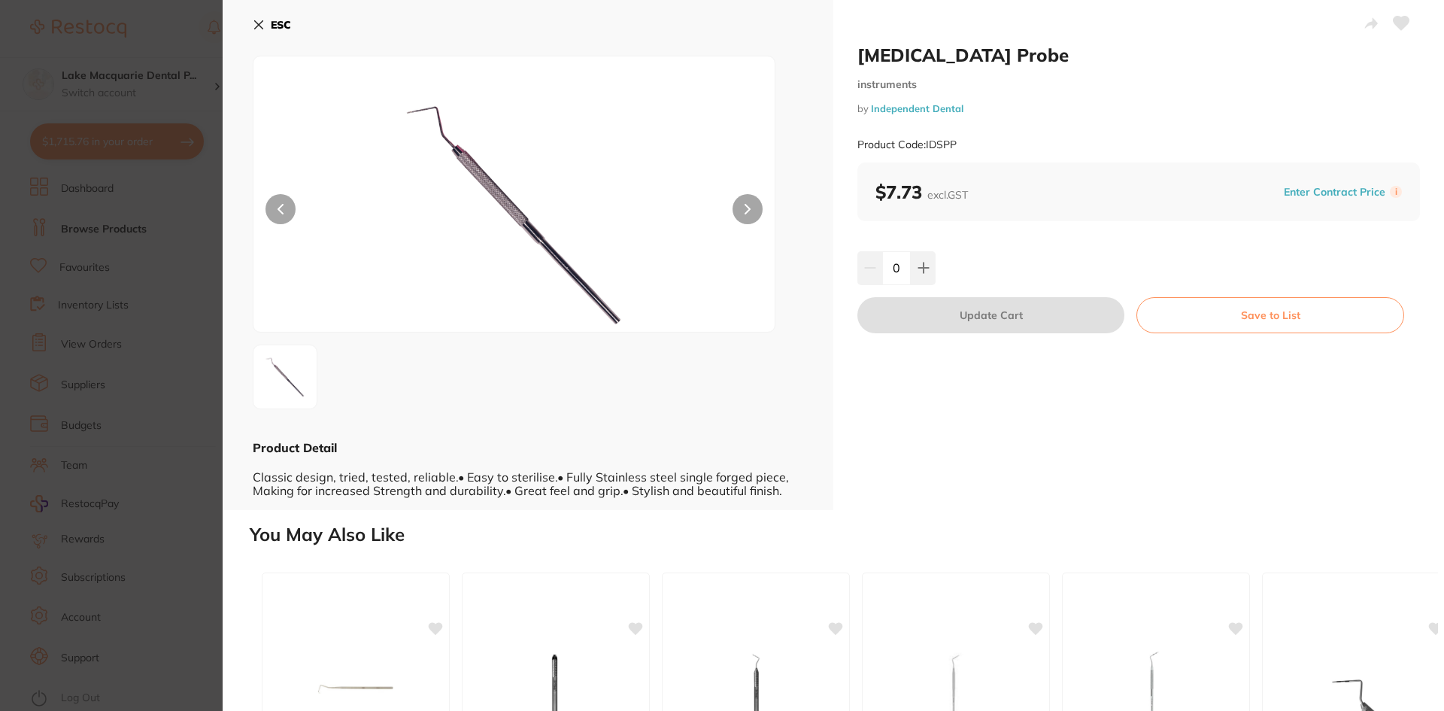
click at [446, 155] on img at bounding box center [514, 213] width 313 height 238
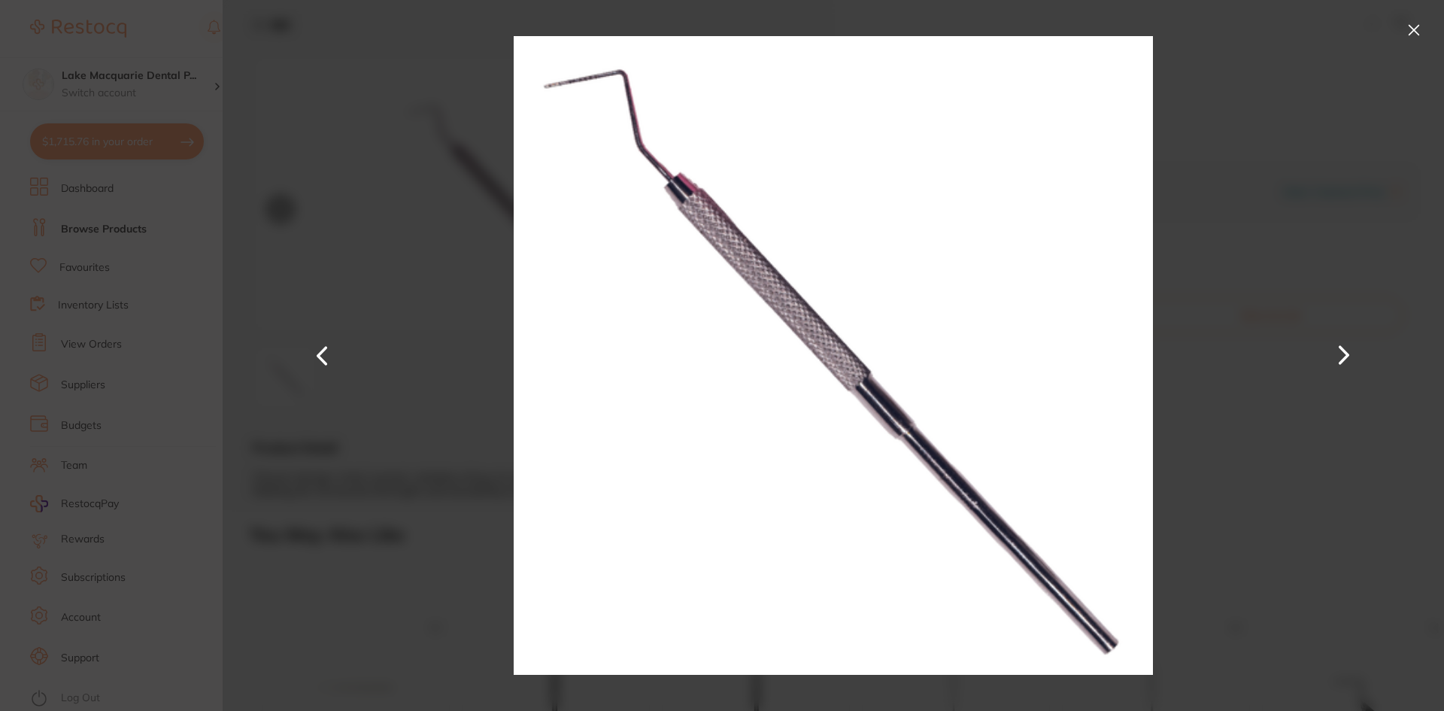
click at [446, 155] on img at bounding box center [514, 213] width 313 height 238
click at [446, 155] on div at bounding box center [834, 355] width 1222 height 711
click at [1411, 26] on button at bounding box center [1414, 30] width 24 height 24
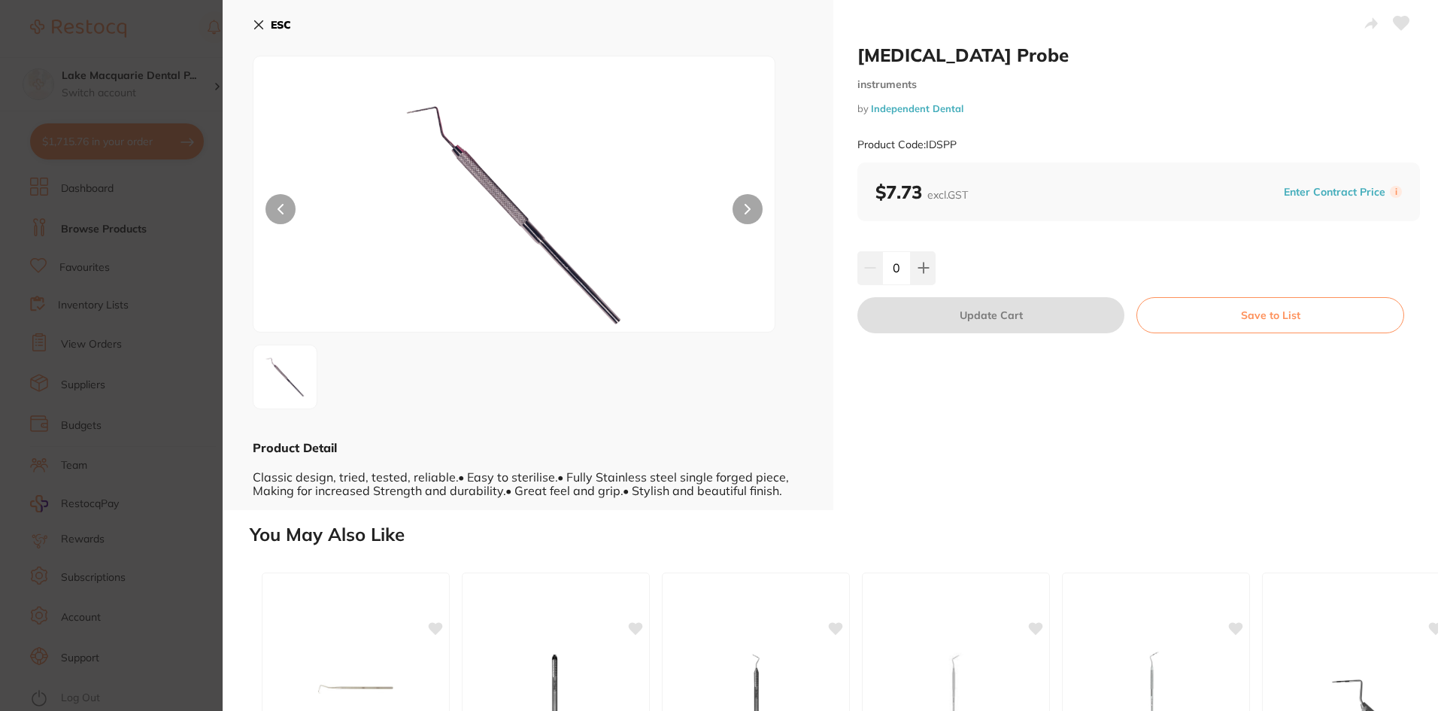
click at [256, 22] on icon at bounding box center [259, 25] width 8 height 8
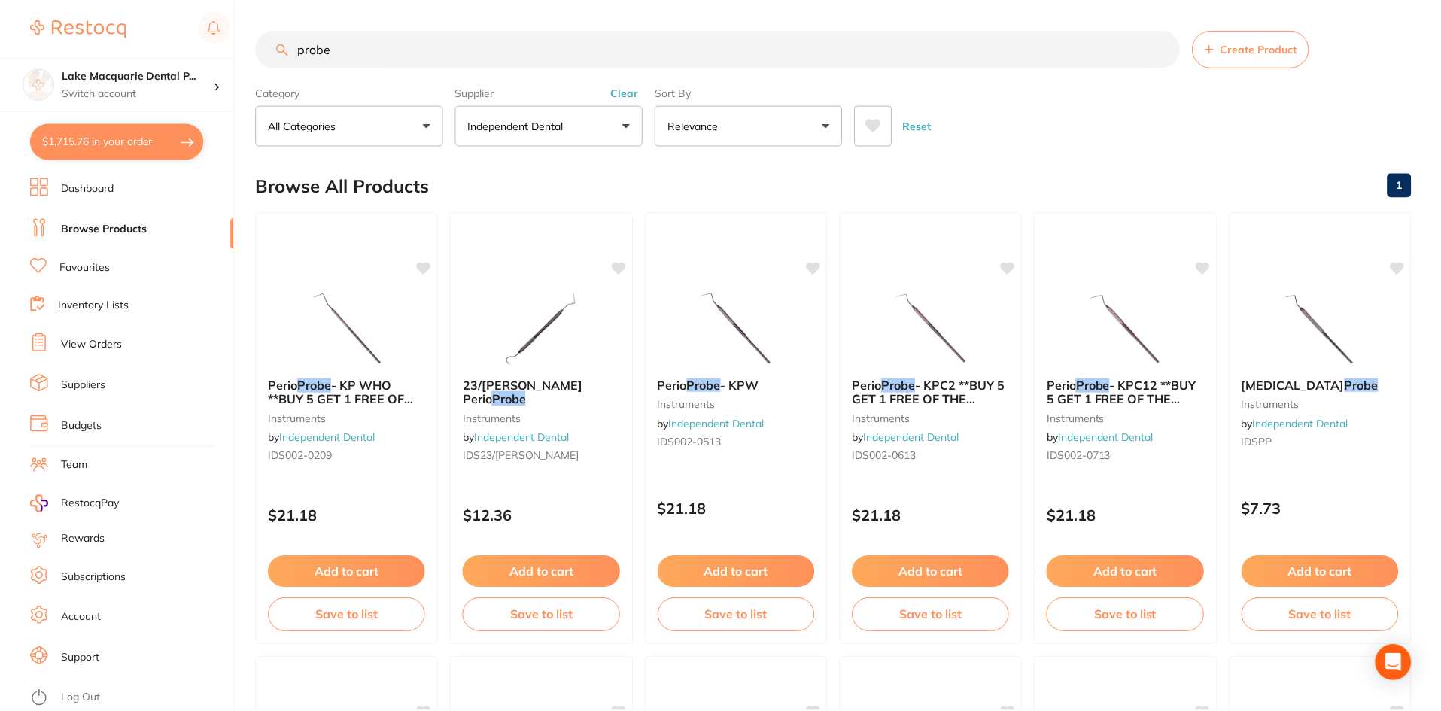
scroll to position [1, 0]
click at [342, 50] on input "probe" at bounding box center [718, 48] width 924 height 38
type input "p"
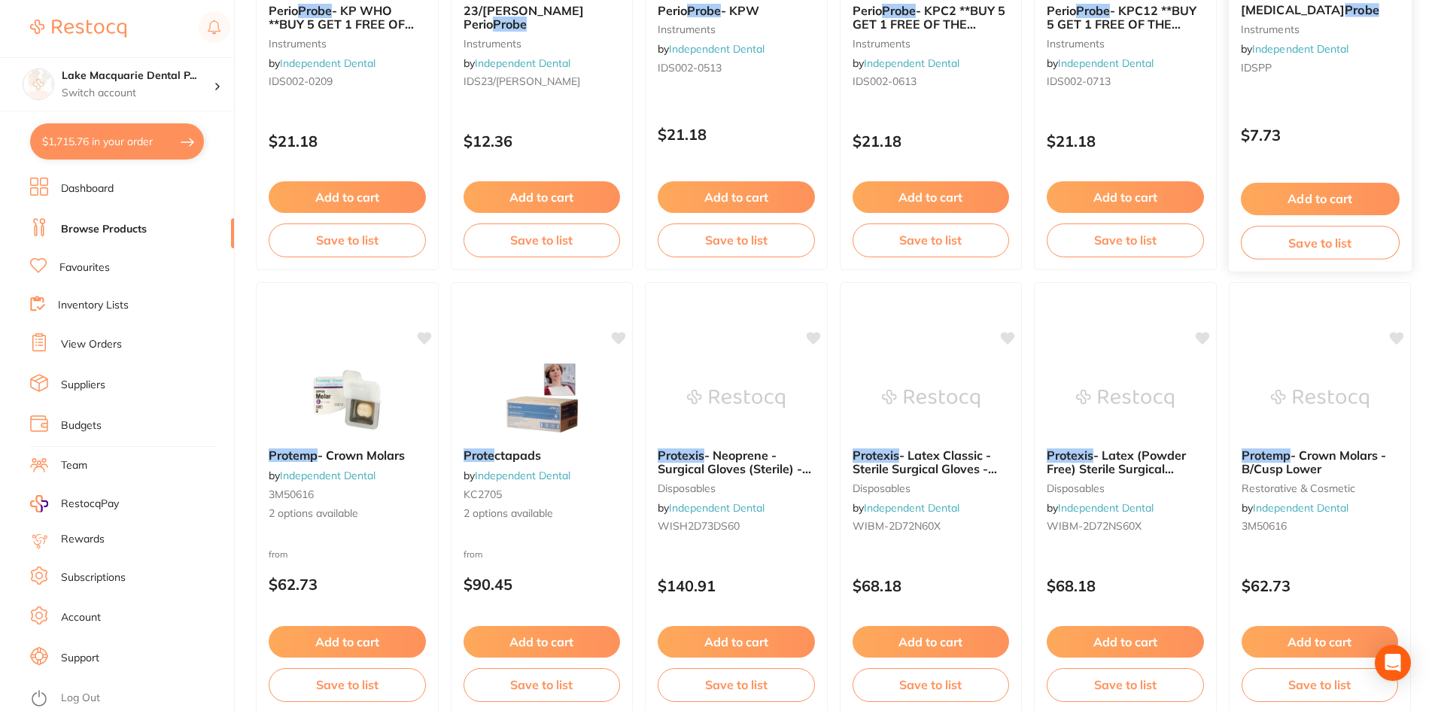
scroll to position [0, 0]
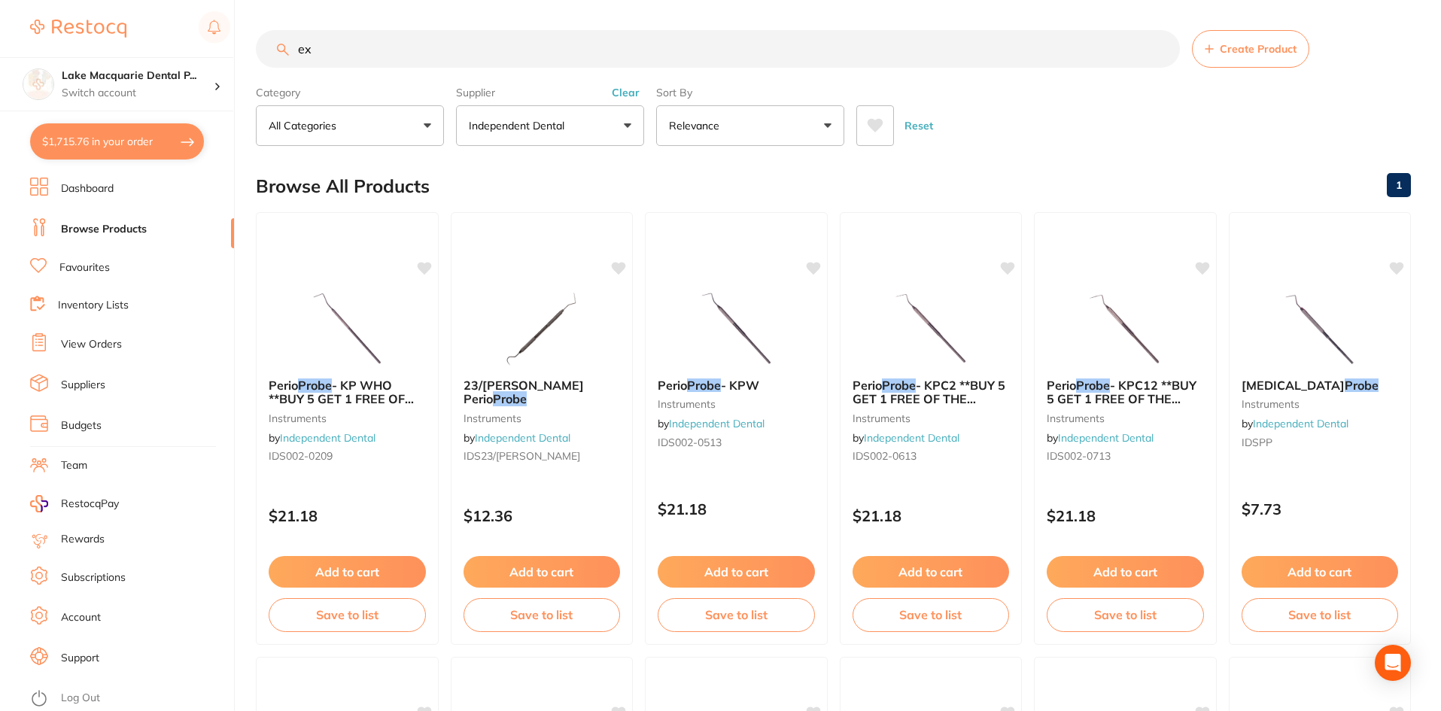
type input "e"
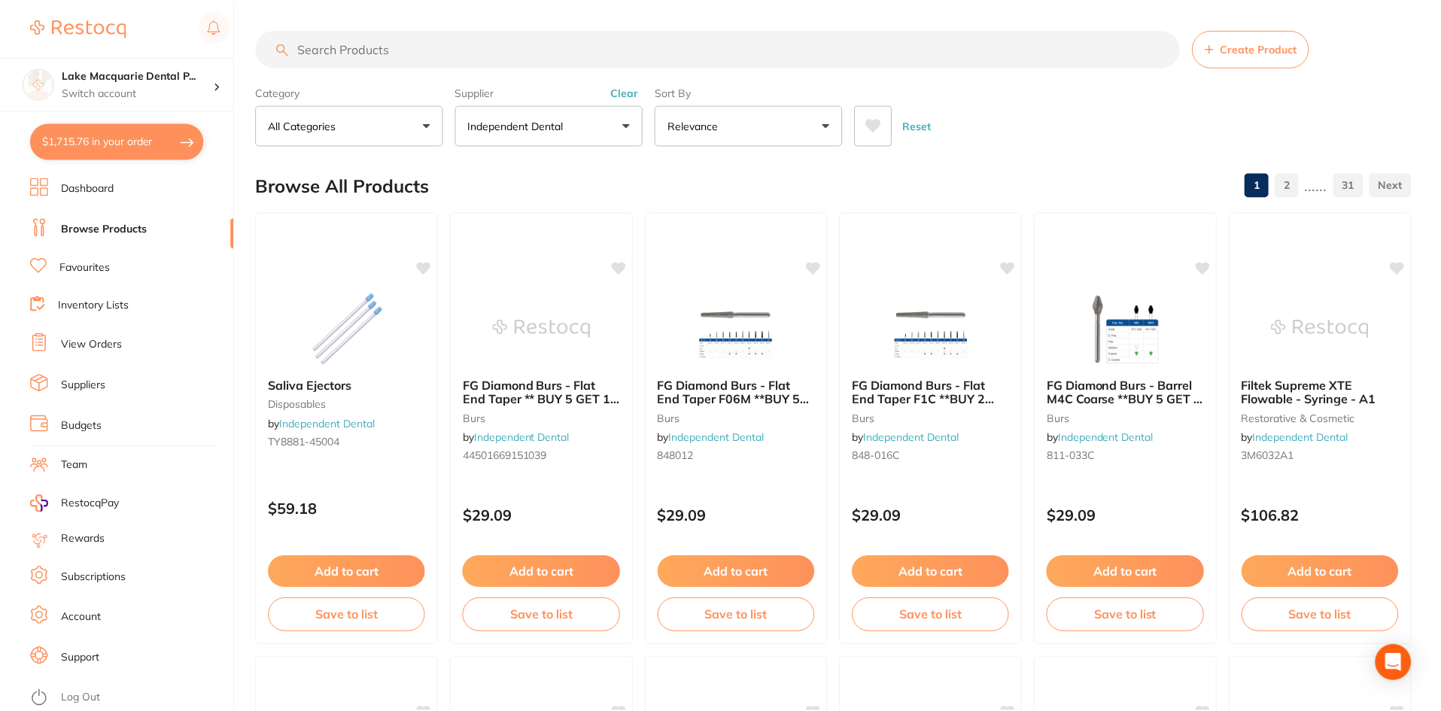
scroll to position [572, 0]
click at [625, 123] on button "Independent Dental" at bounding box center [550, 125] width 188 height 41
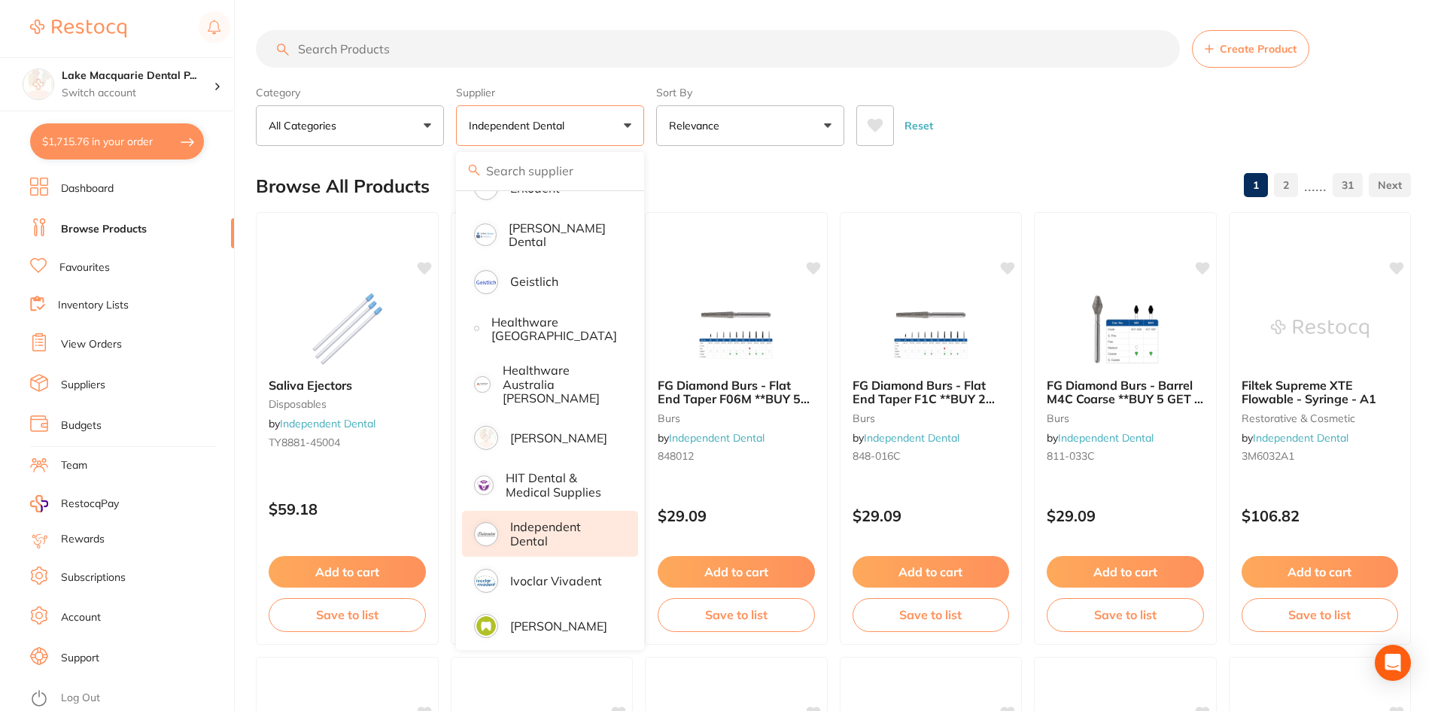
click at [621, 92] on label "Supplier" at bounding box center [550, 93] width 188 height 14
click at [627, 120] on button "Independent Dental" at bounding box center [550, 125] width 188 height 41
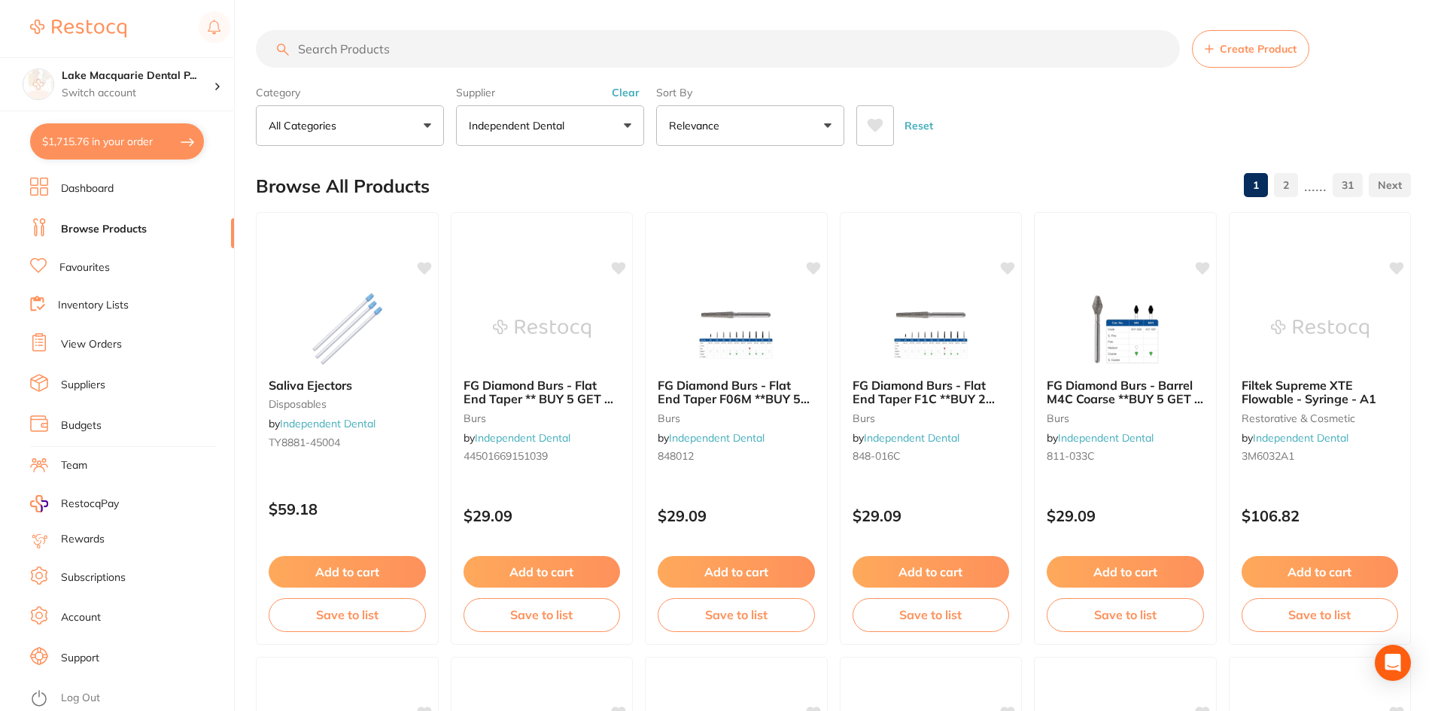
click at [621, 87] on button "Clear" at bounding box center [625, 93] width 37 height 14
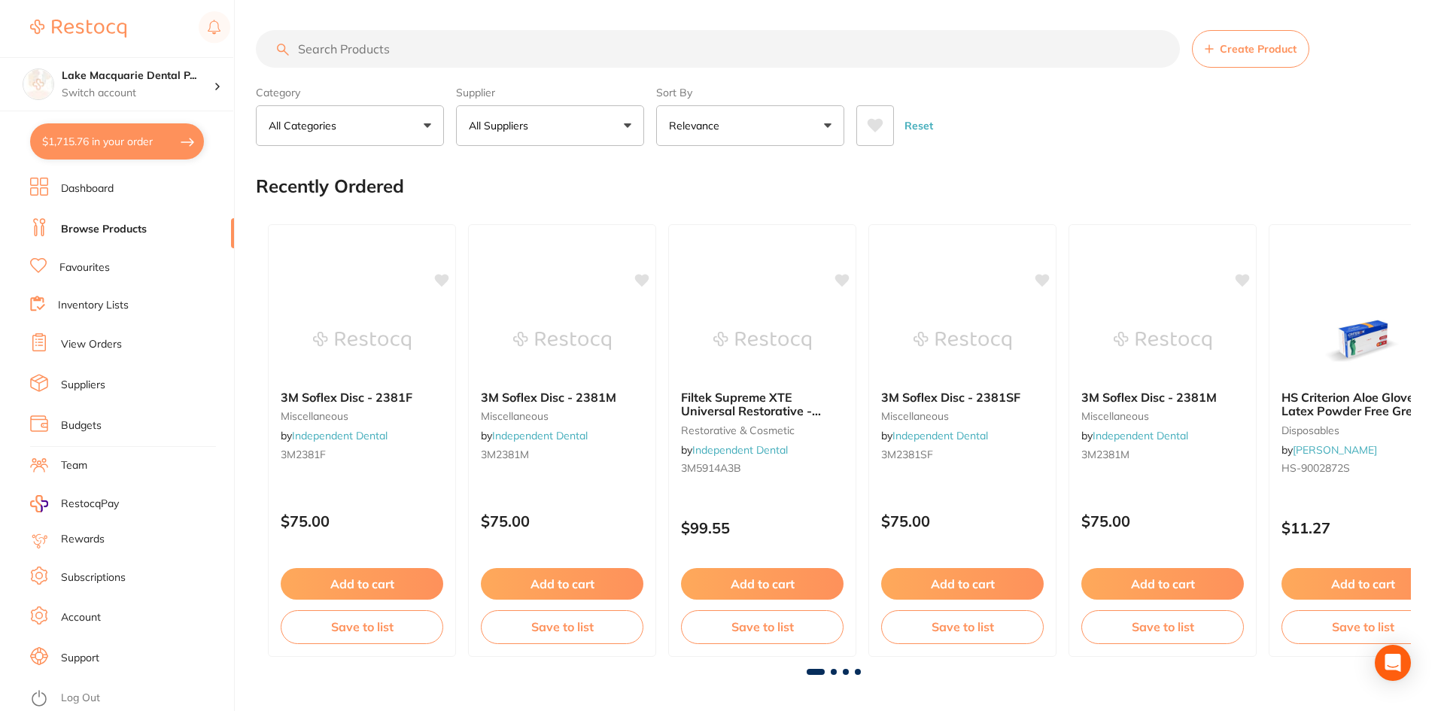
click at [435, 48] on input "search" at bounding box center [718, 49] width 924 height 38
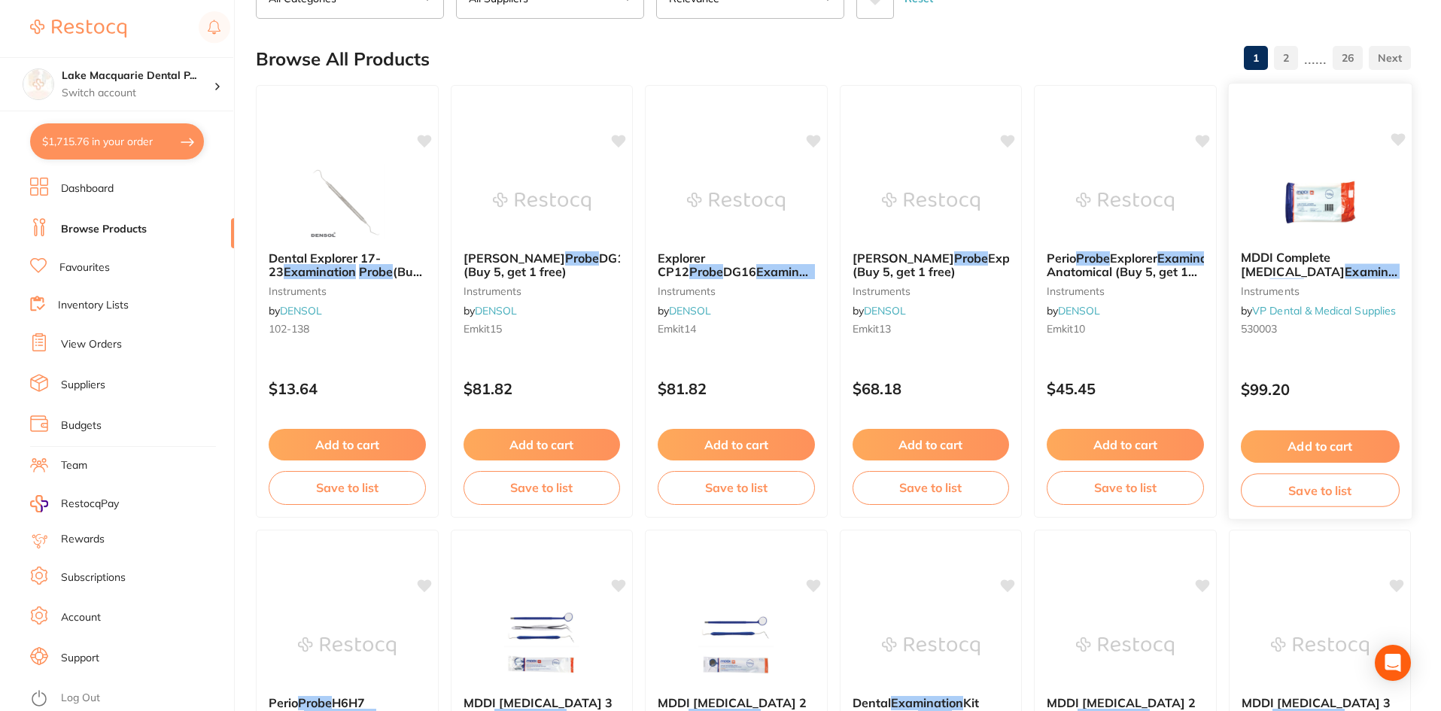
scroll to position [0, 0]
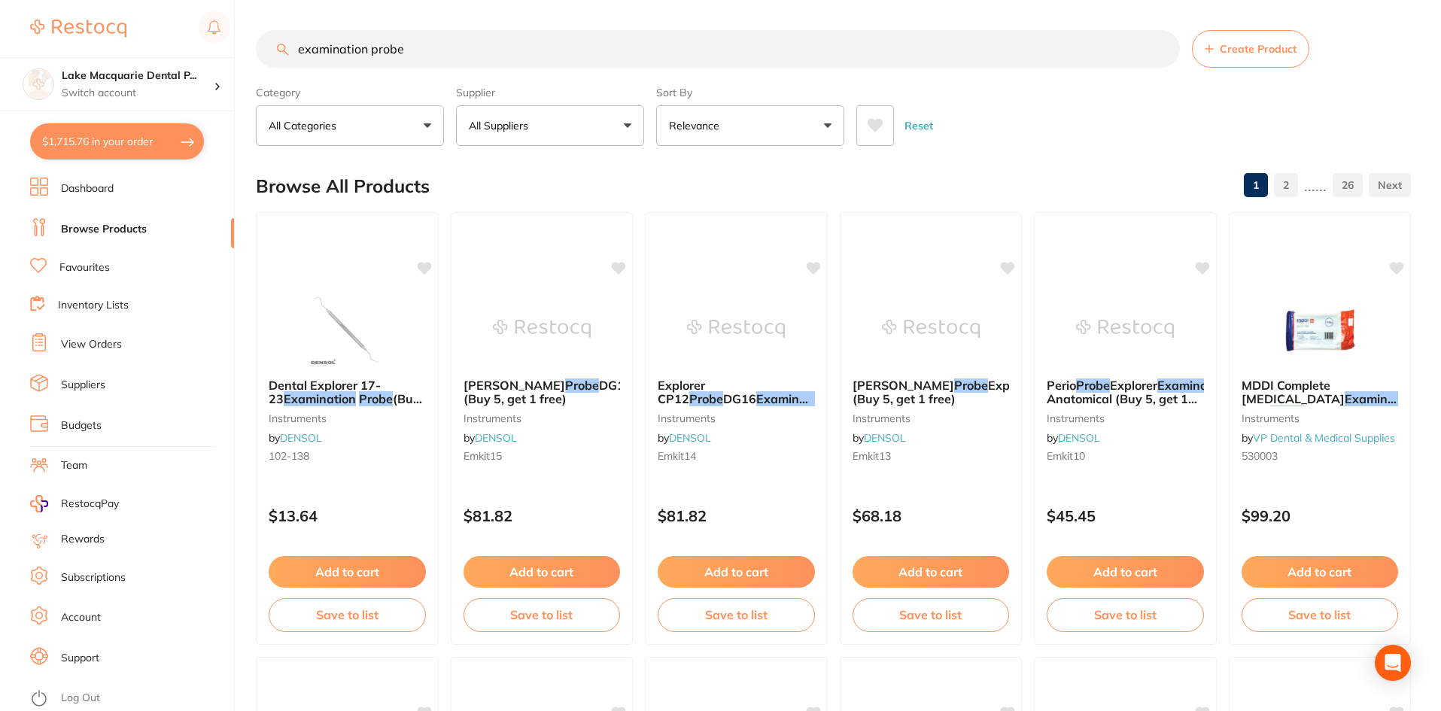
click at [371, 48] on input "examination probe" at bounding box center [718, 49] width 924 height 38
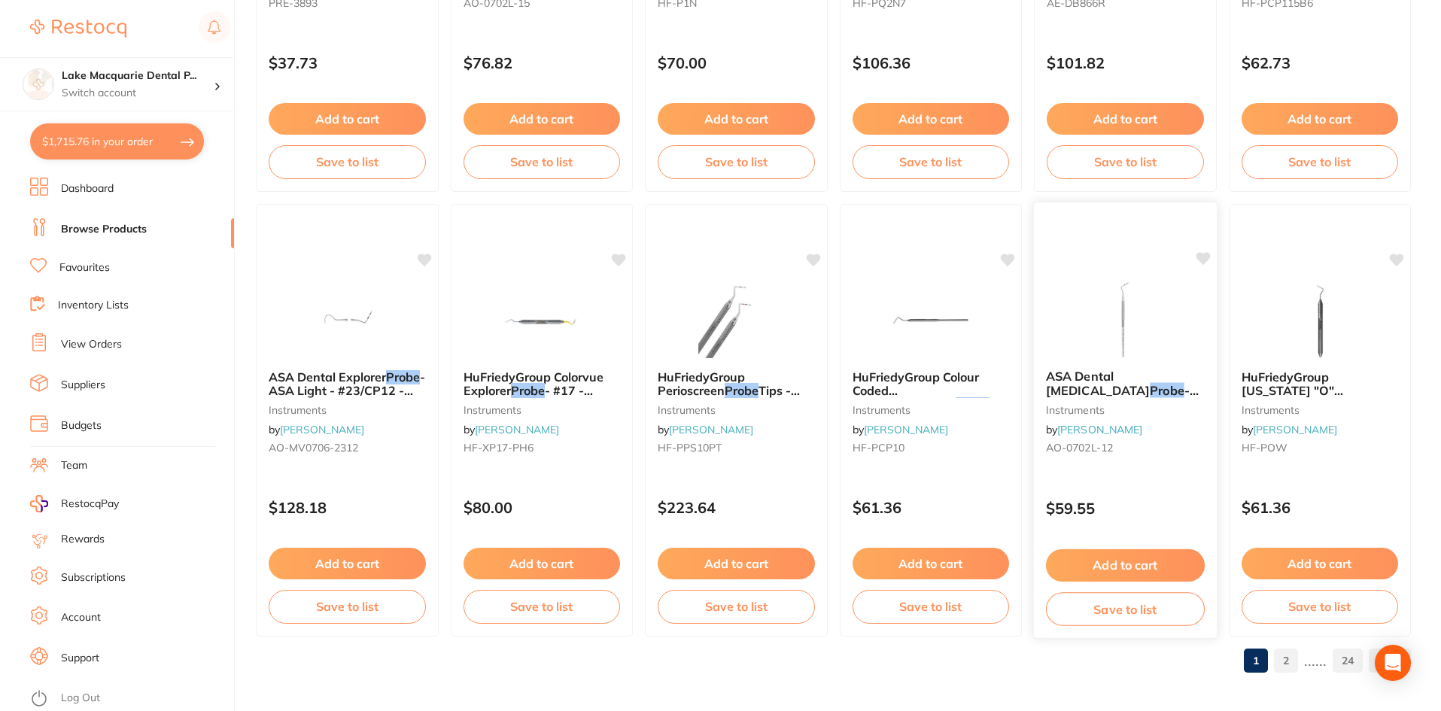
scroll to position [3569, 0]
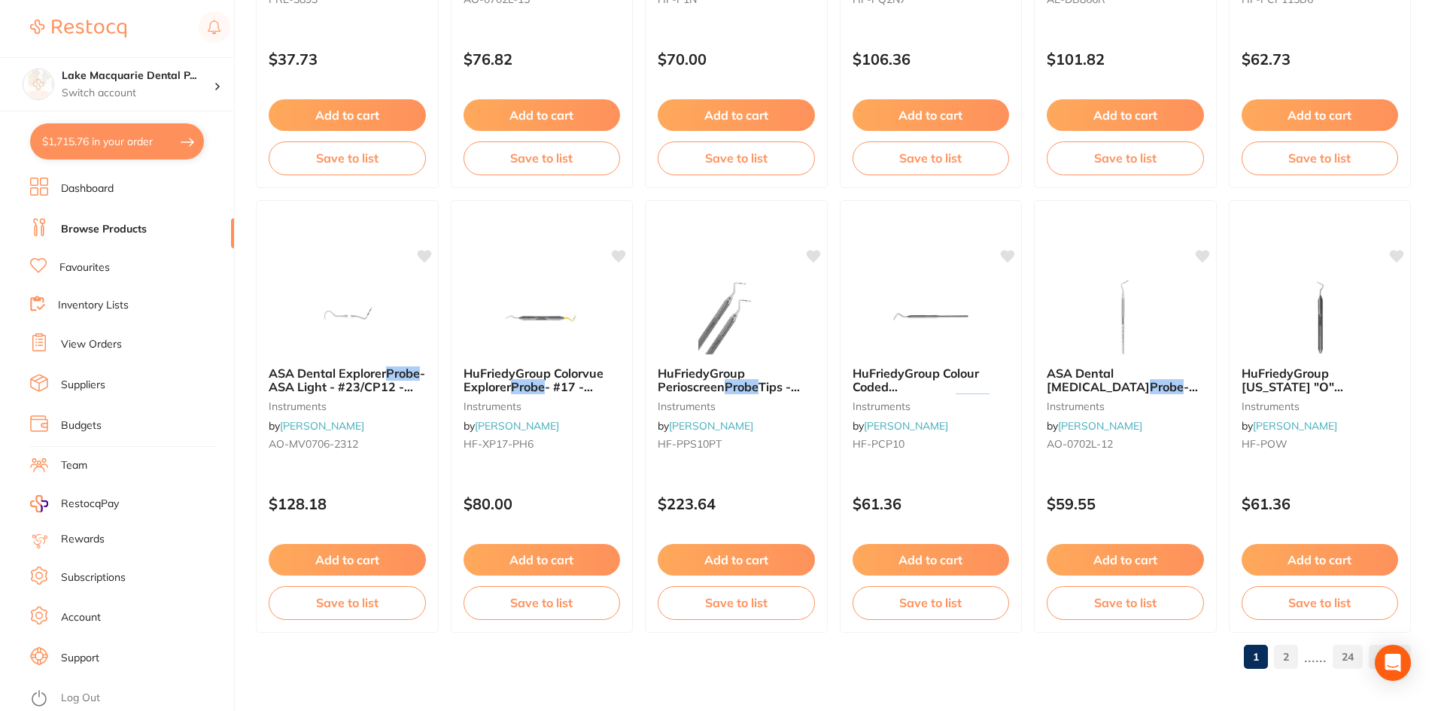
click at [1289, 657] on link "2" at bounding box center [1286, 657] width 24 height 30
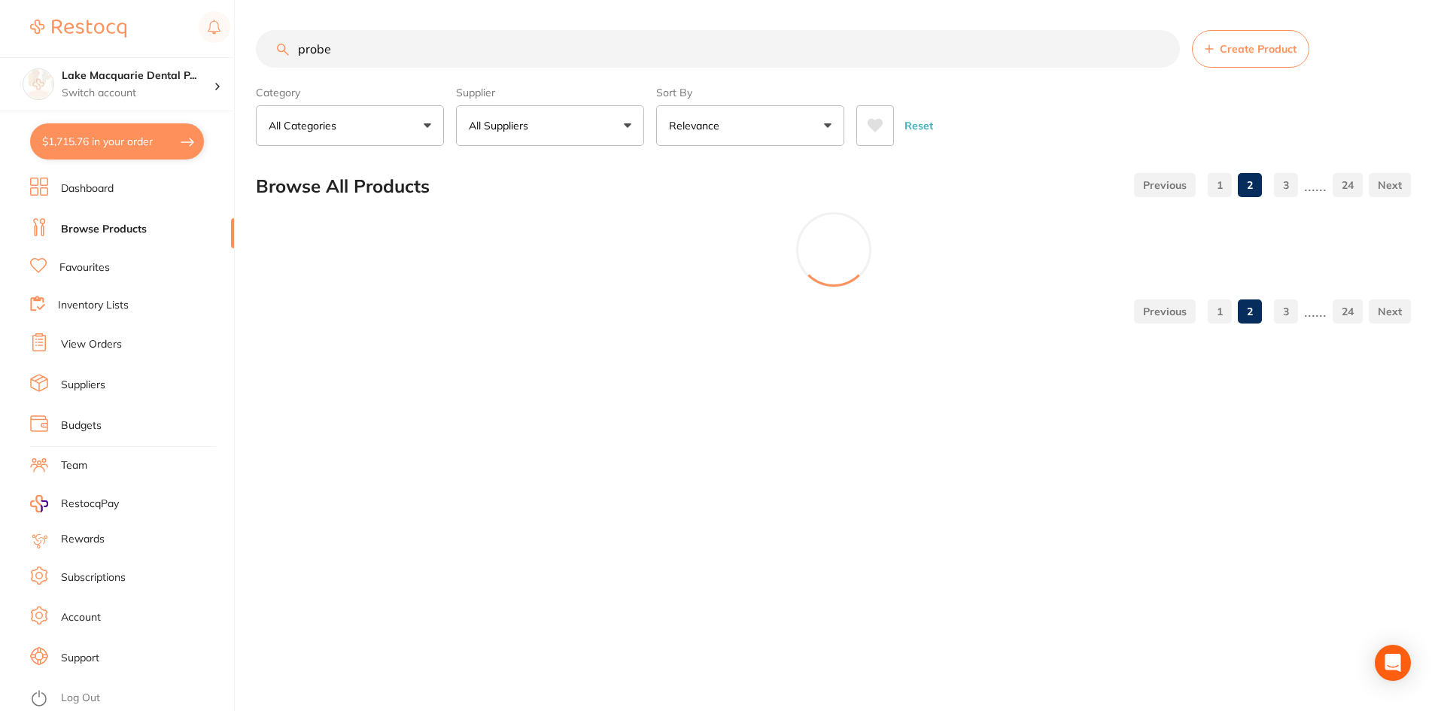
scroll to position [0, 0]
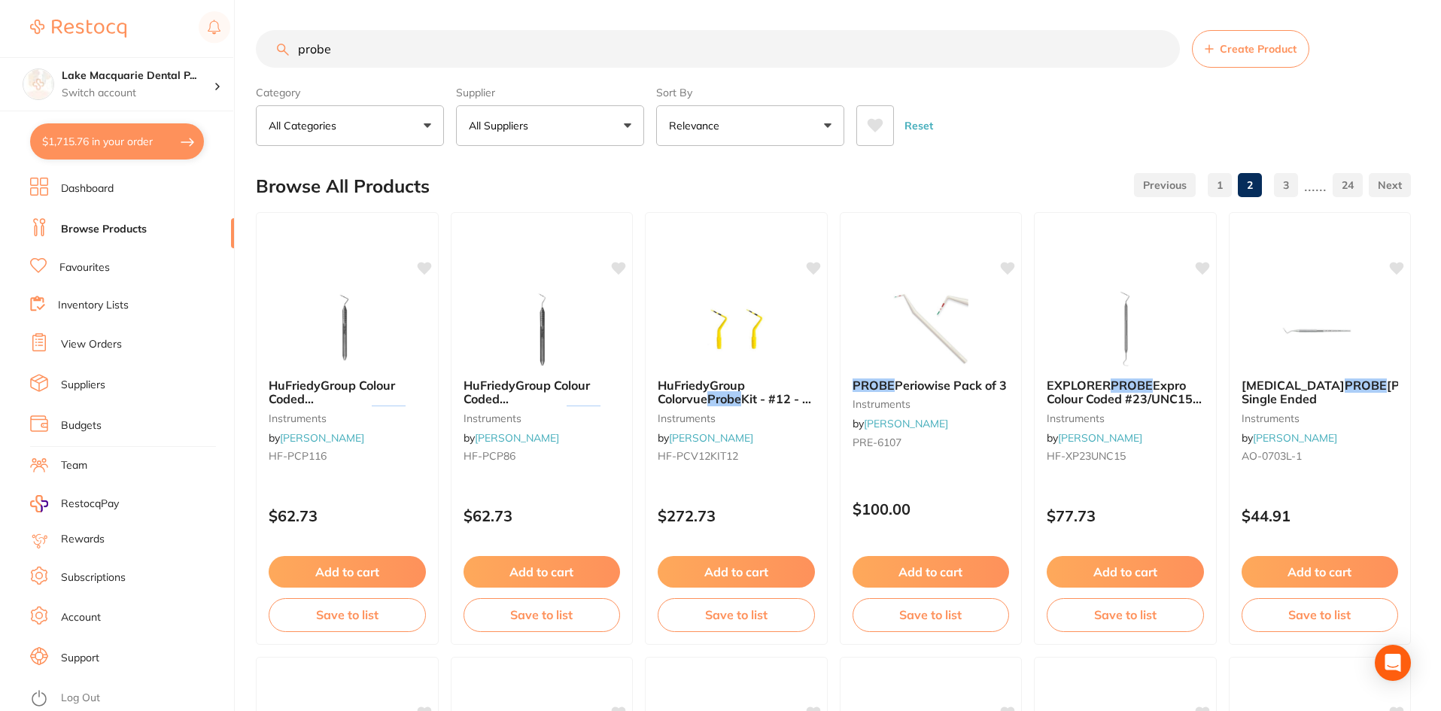
click at [338, 38] on input "probe" at bounding box center [718, 49] width 924 height 38
type input "p"
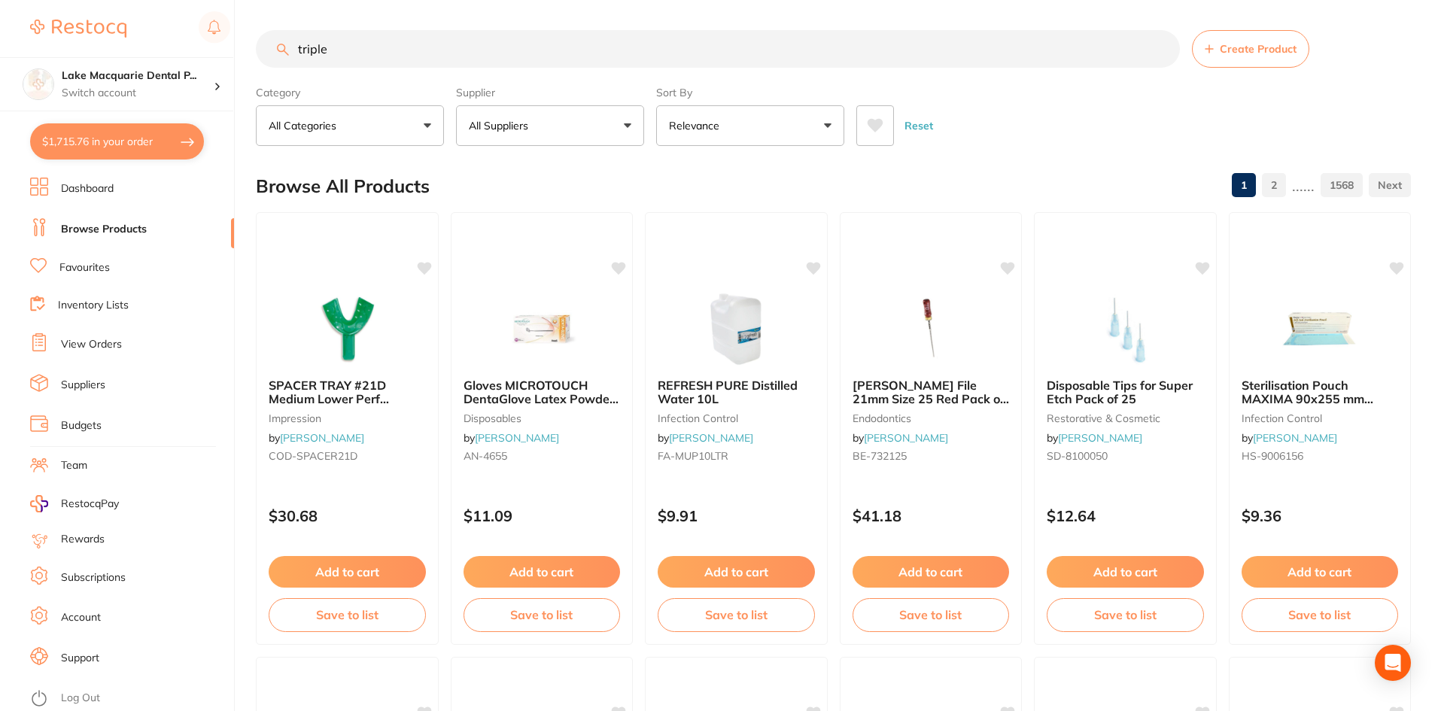
scroll to position [572, 0]
type input "triplex tip"
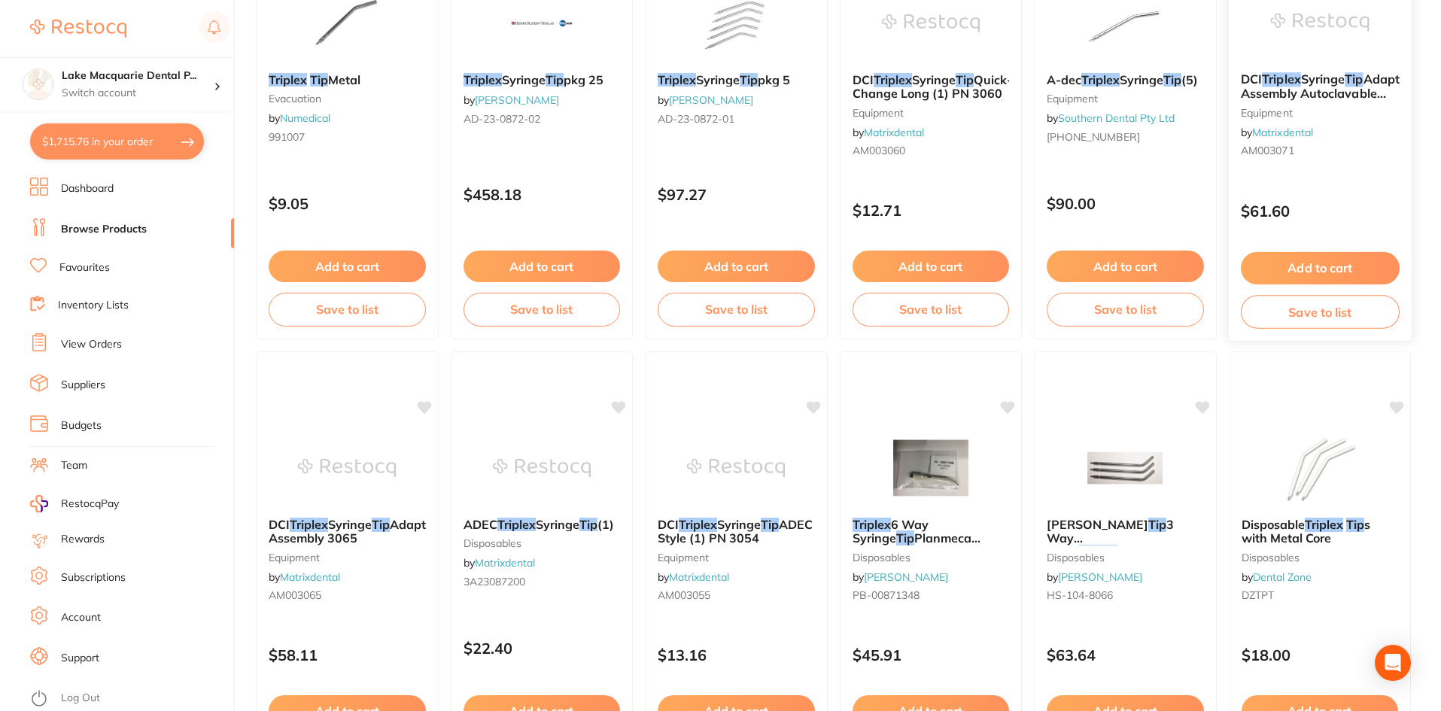
scroll to position [150, 0]
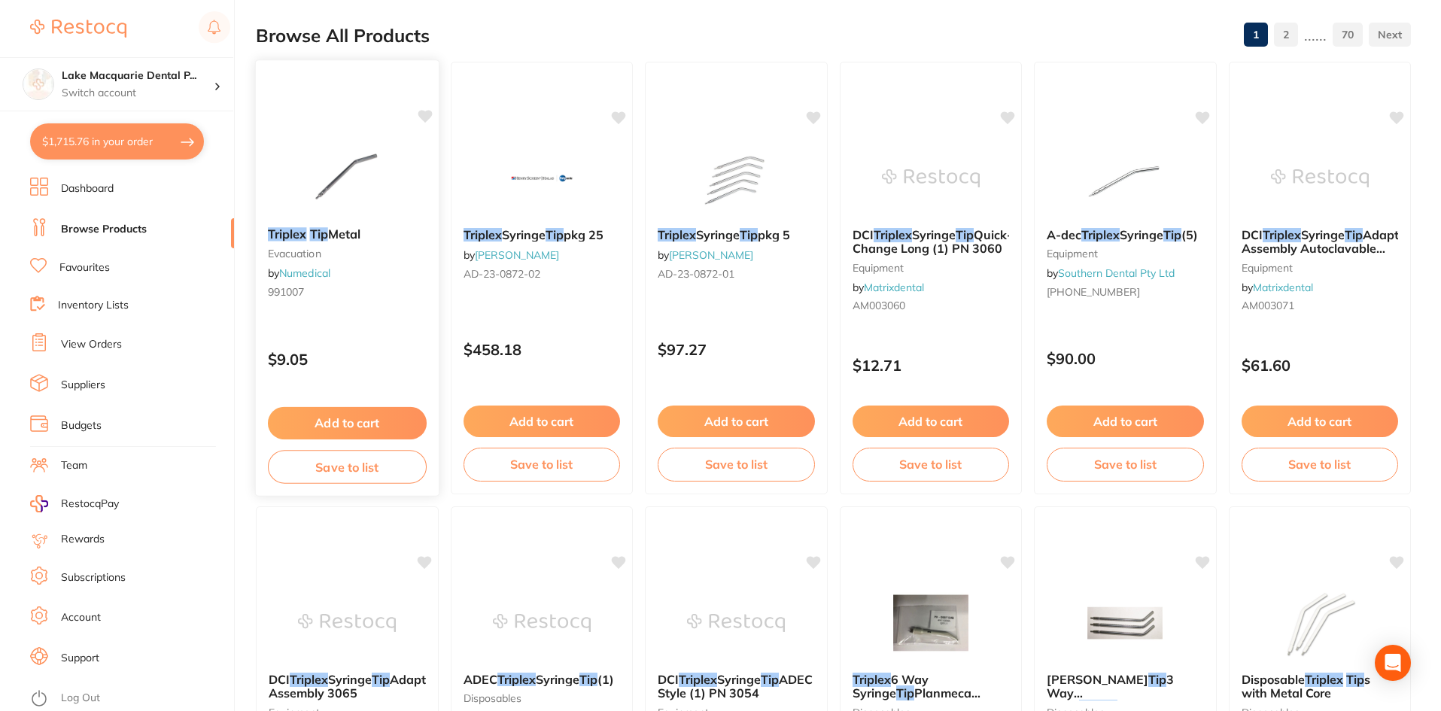
click at [337, 424] on button "Add to cart" at bounding box center [347, 423] width 159 height 32
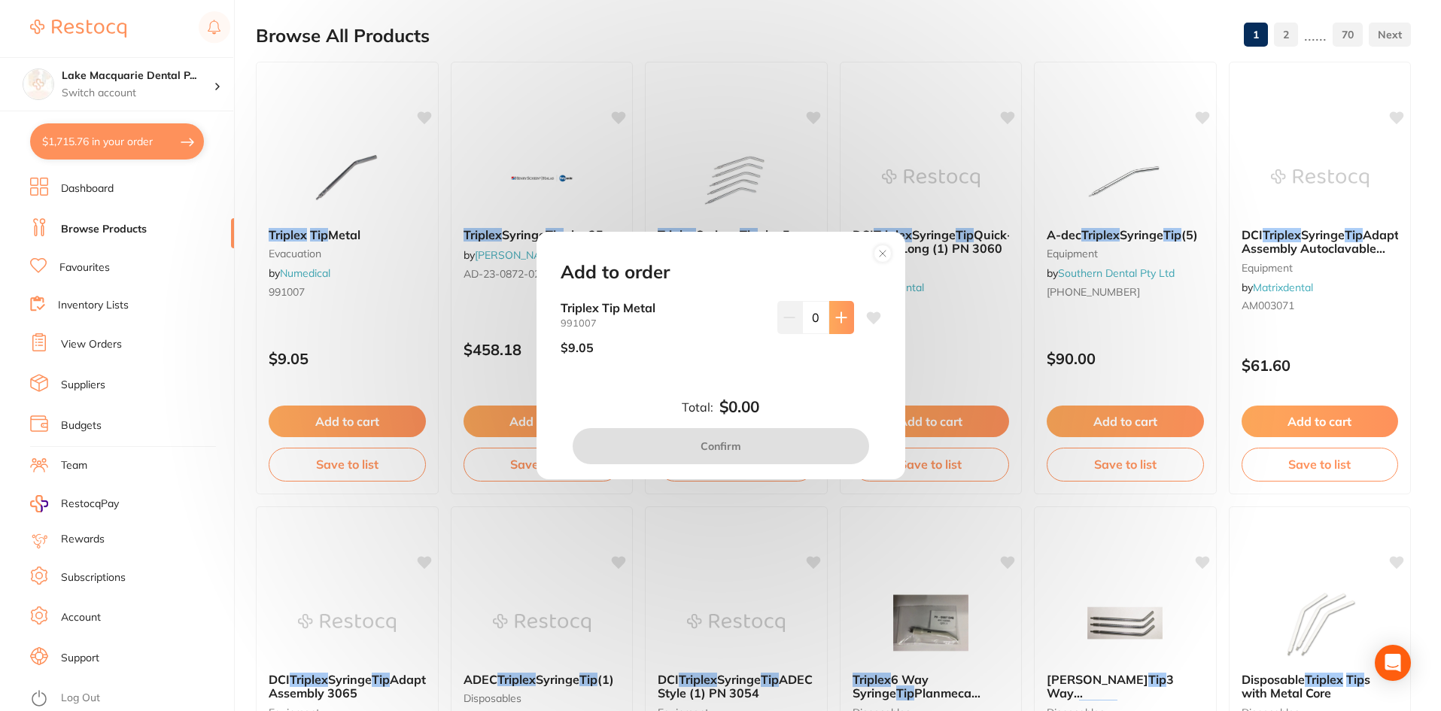
click at [839, 315] on icon at bounding box center [841, 317] width 12 height 12
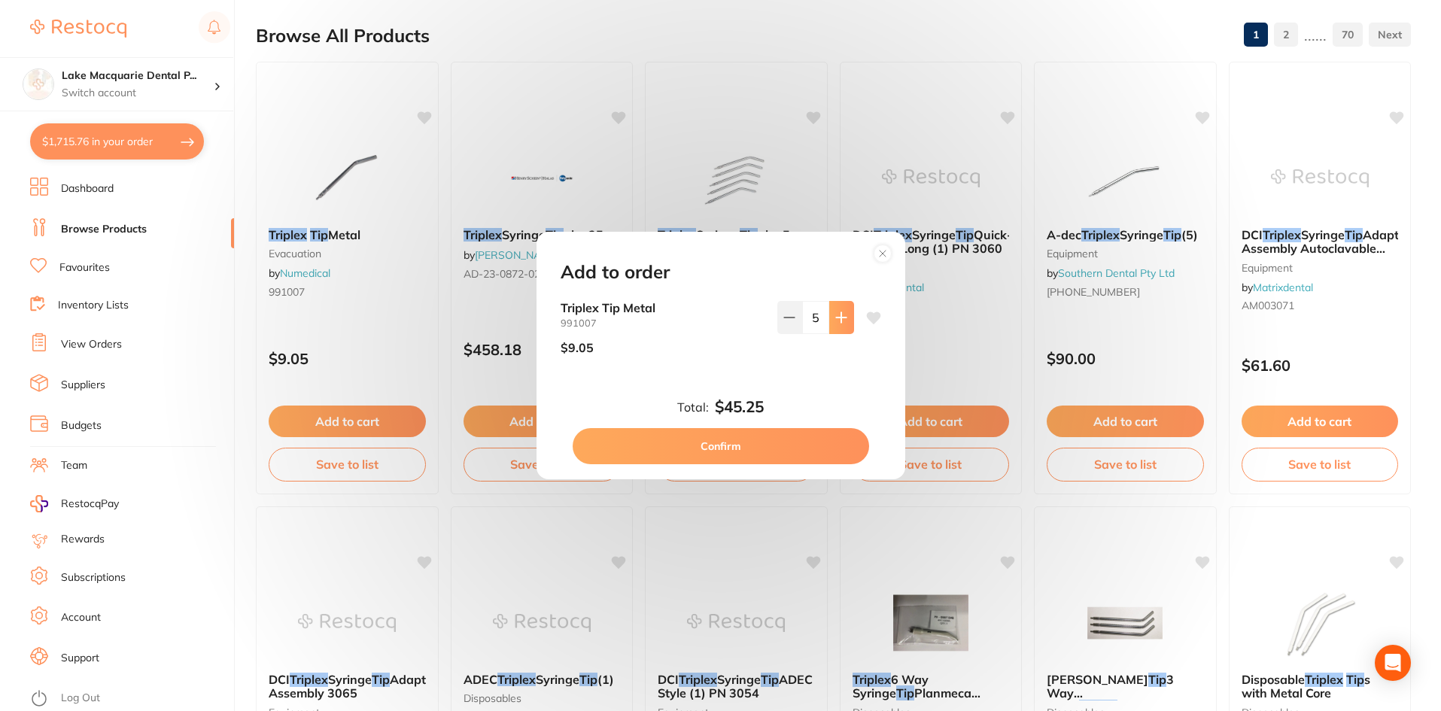
click at [839, 315] on icon at bounding box center [841, 317] width 12 height 12
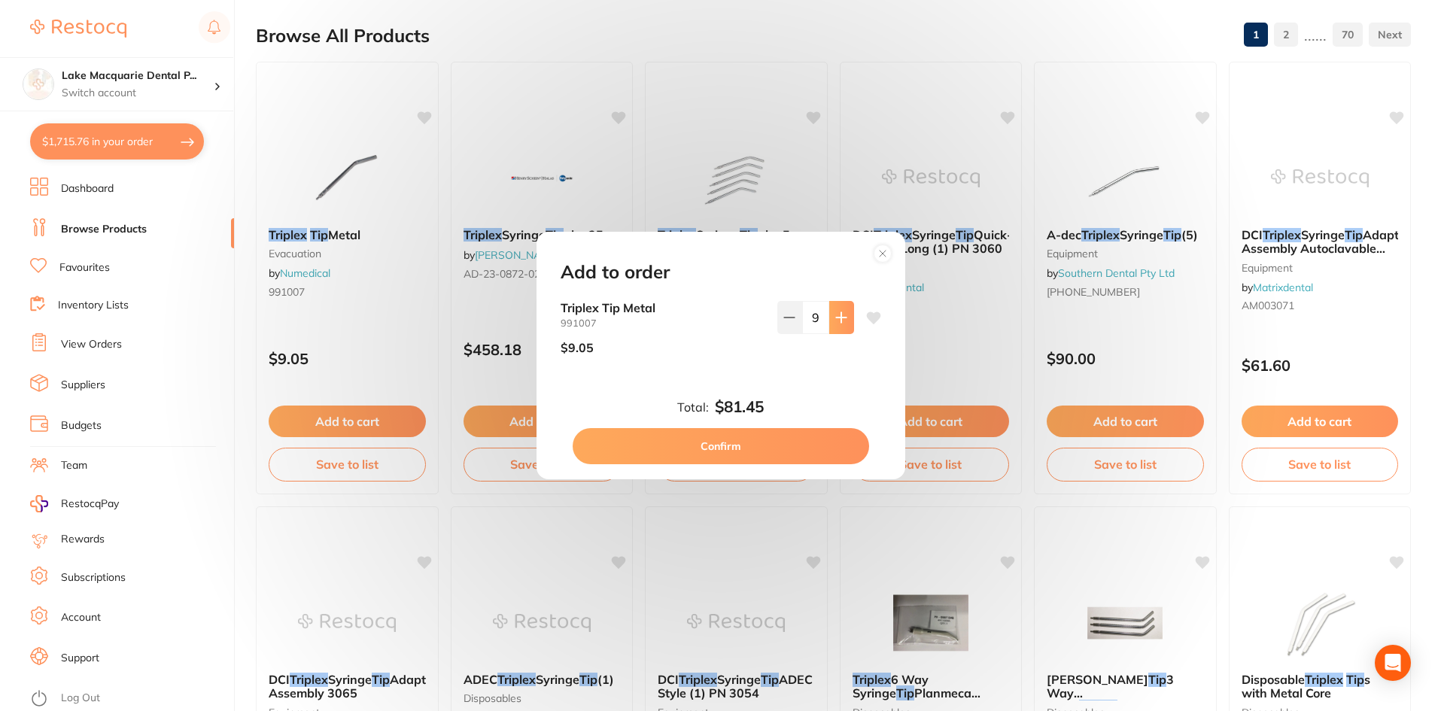
type input "10"
drag, startPoint x: 716, startPoint y: 444, endPoint x: 744, endPoint y: 453, distance: 29.3
click at [716, 443] on button "Confirm" at bounding box center [720, 446] width 296 height 36
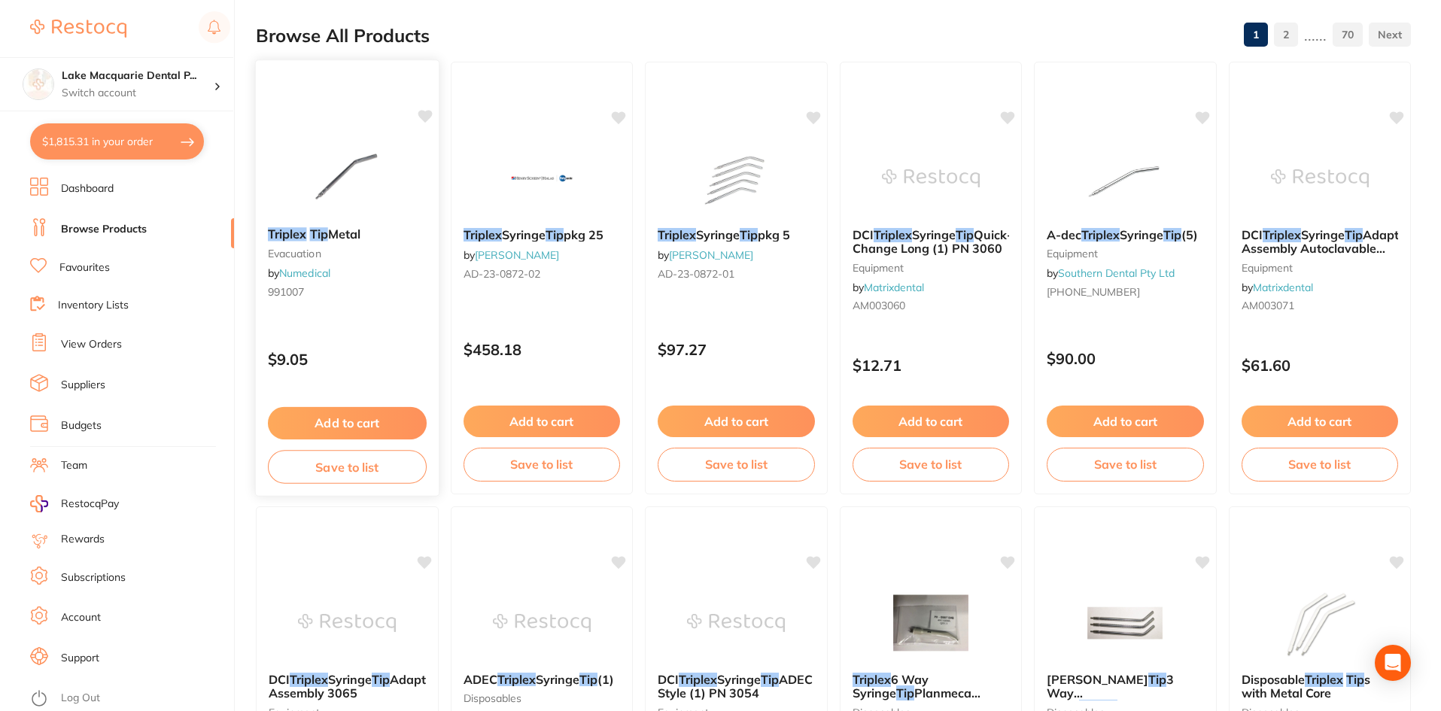
scroll to position [0, 0]
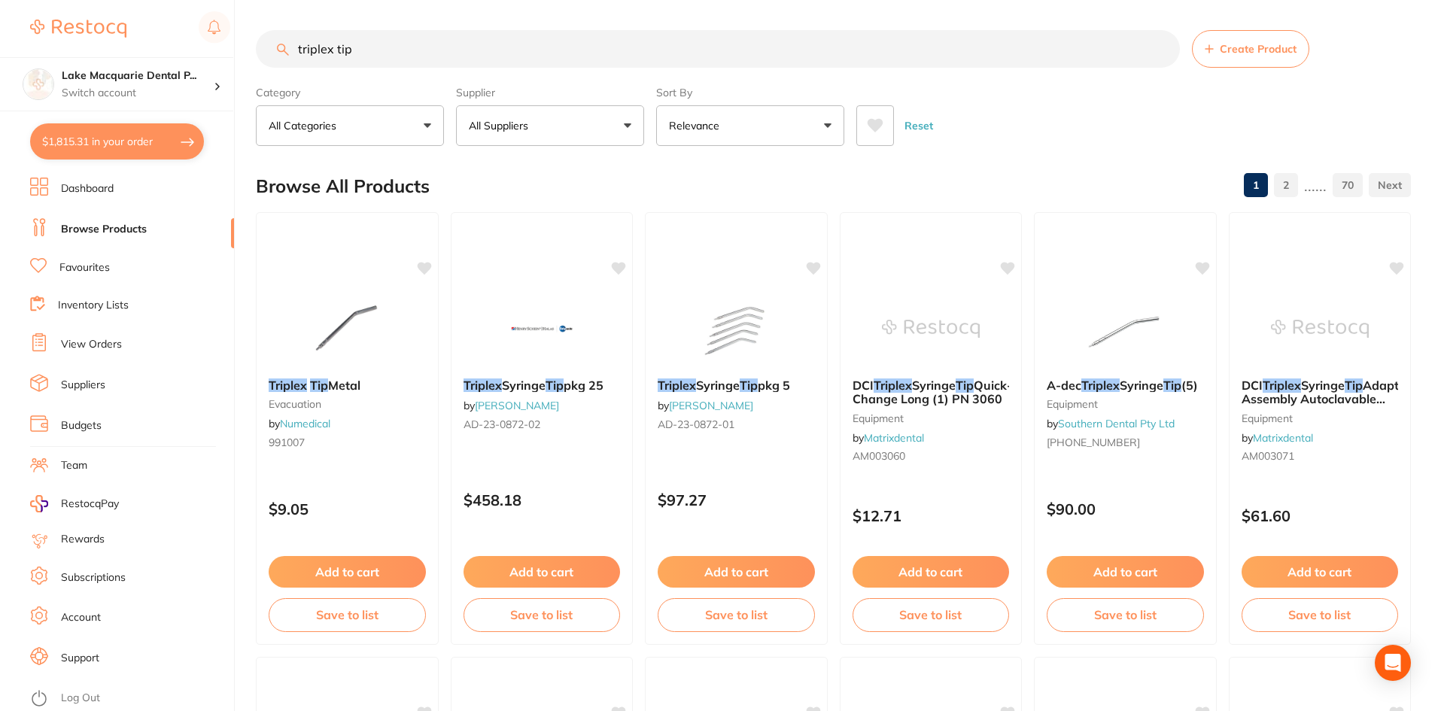
click at [373, 48] on input "triplex tip" at bounding box center [718, 49] width 924 height 38
type input "t"
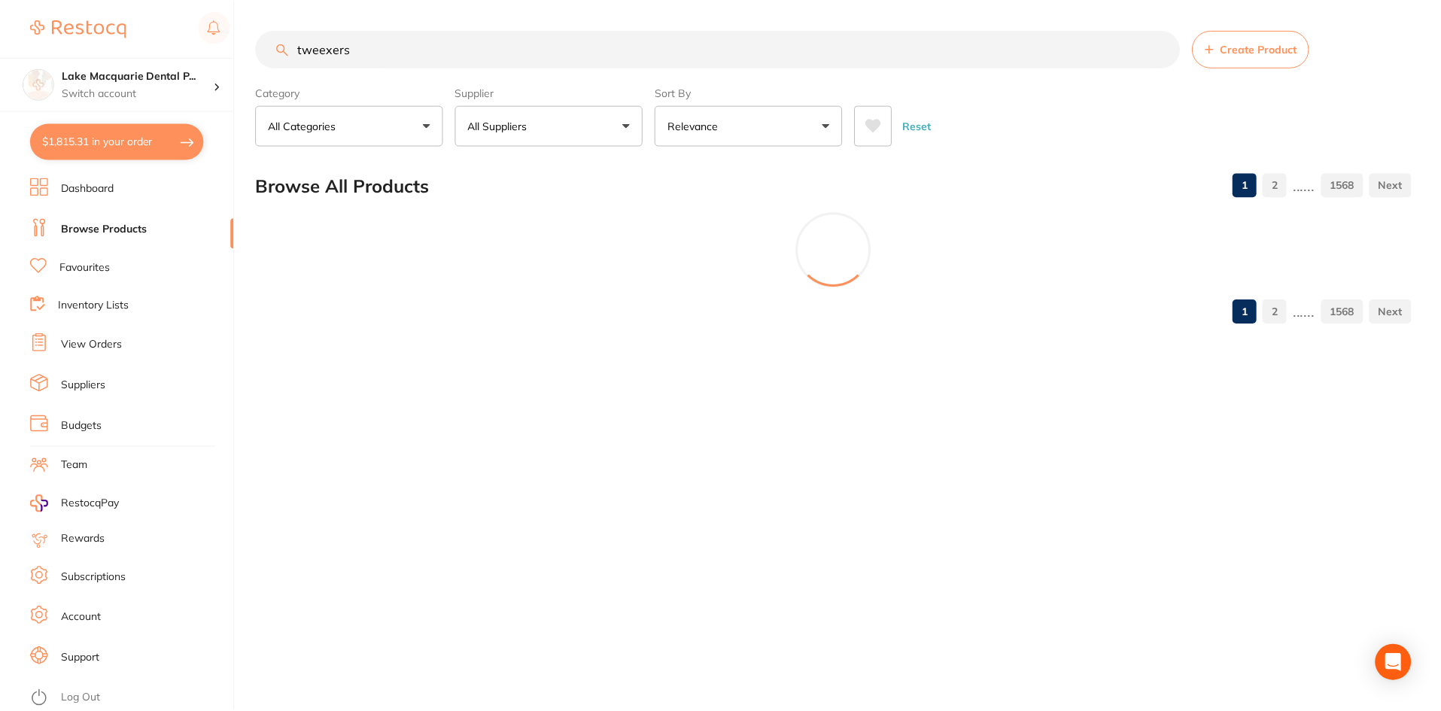
scroll to position [433, 0]
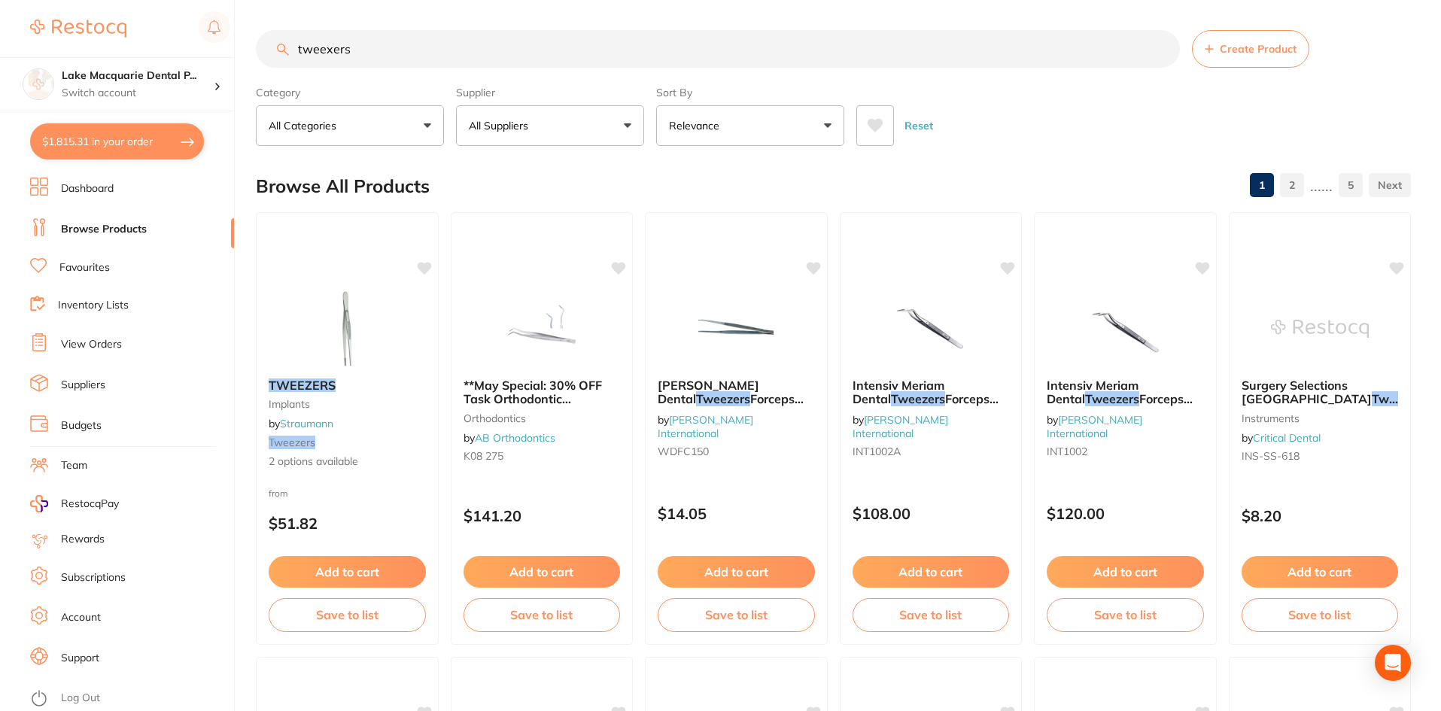
click at [347, 48] on input "tweexers" at bounding box center [718, 49] width 924 height 38
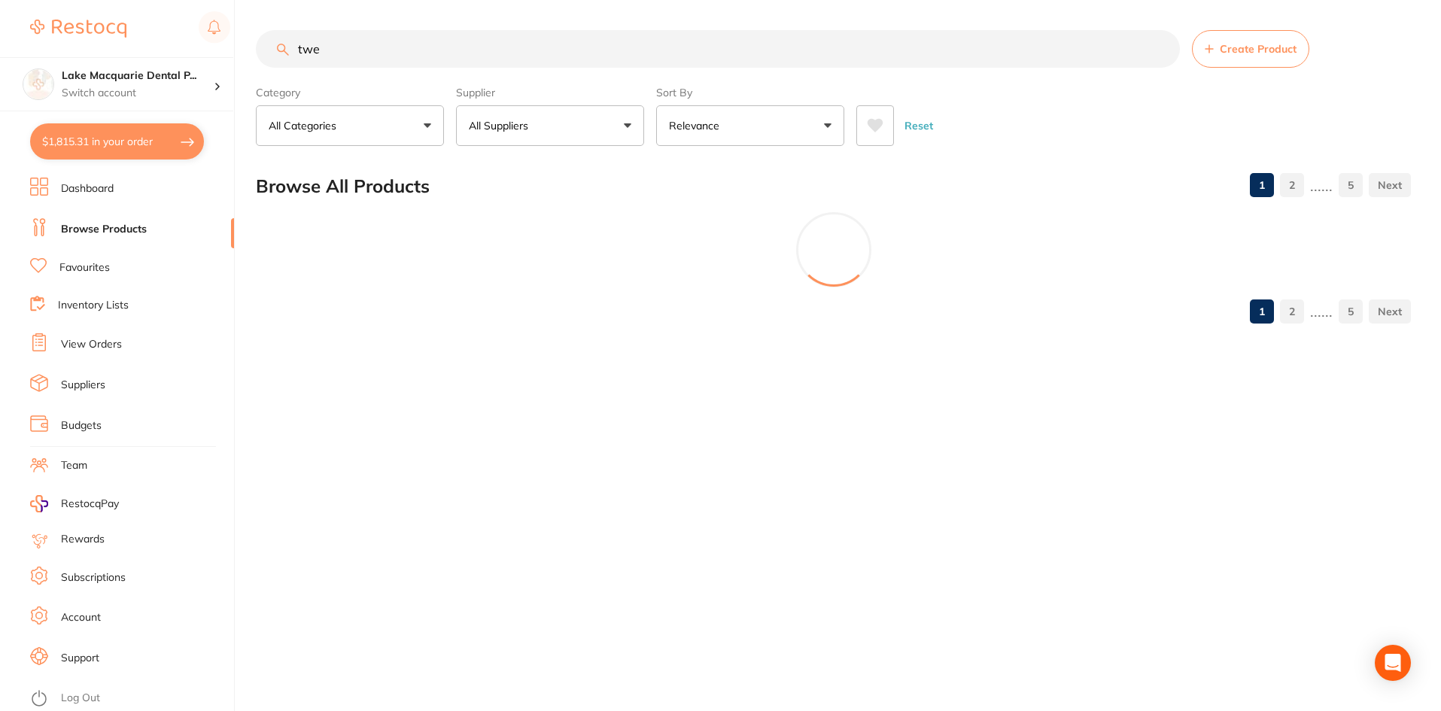
scroll to position [478, 0]
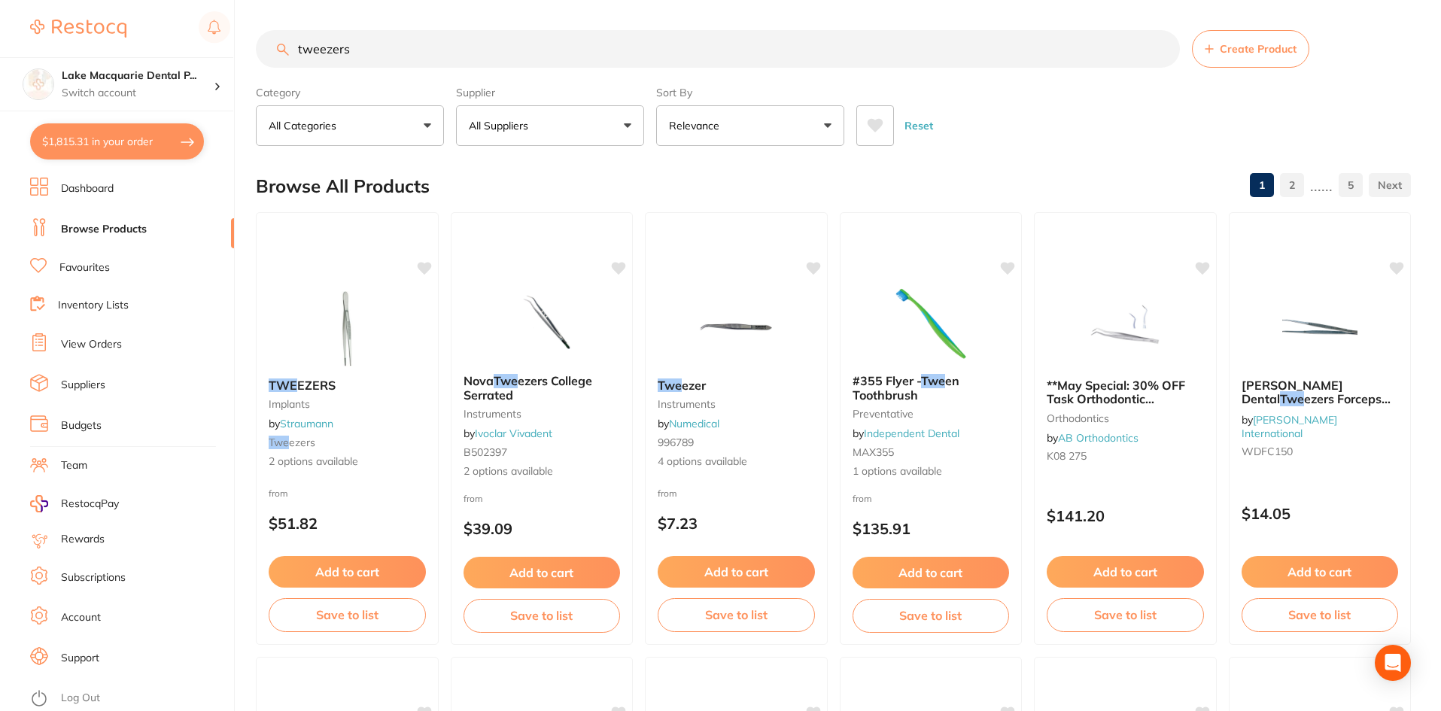
type input "tweezers"
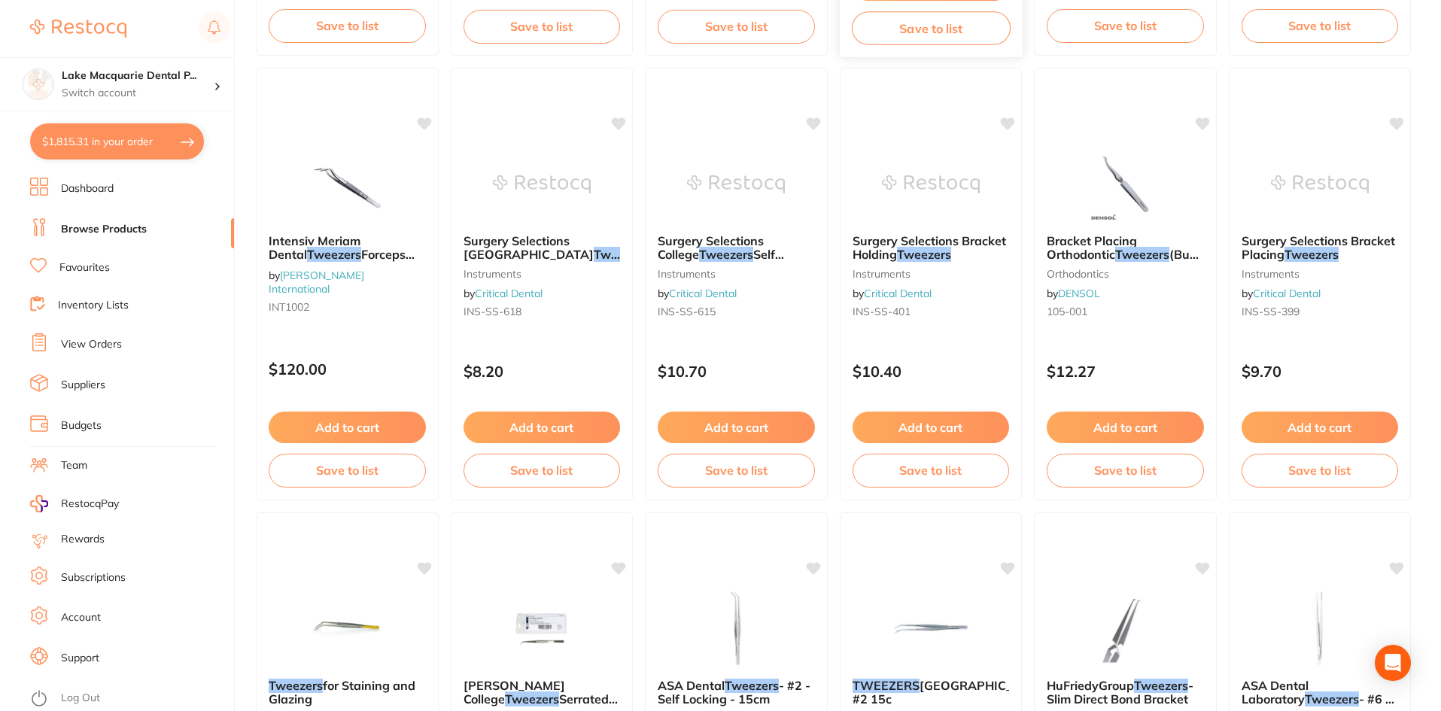
scroll to position [602, 0]
